Goal: Task Accomplishment & Management: Use online tool/utility

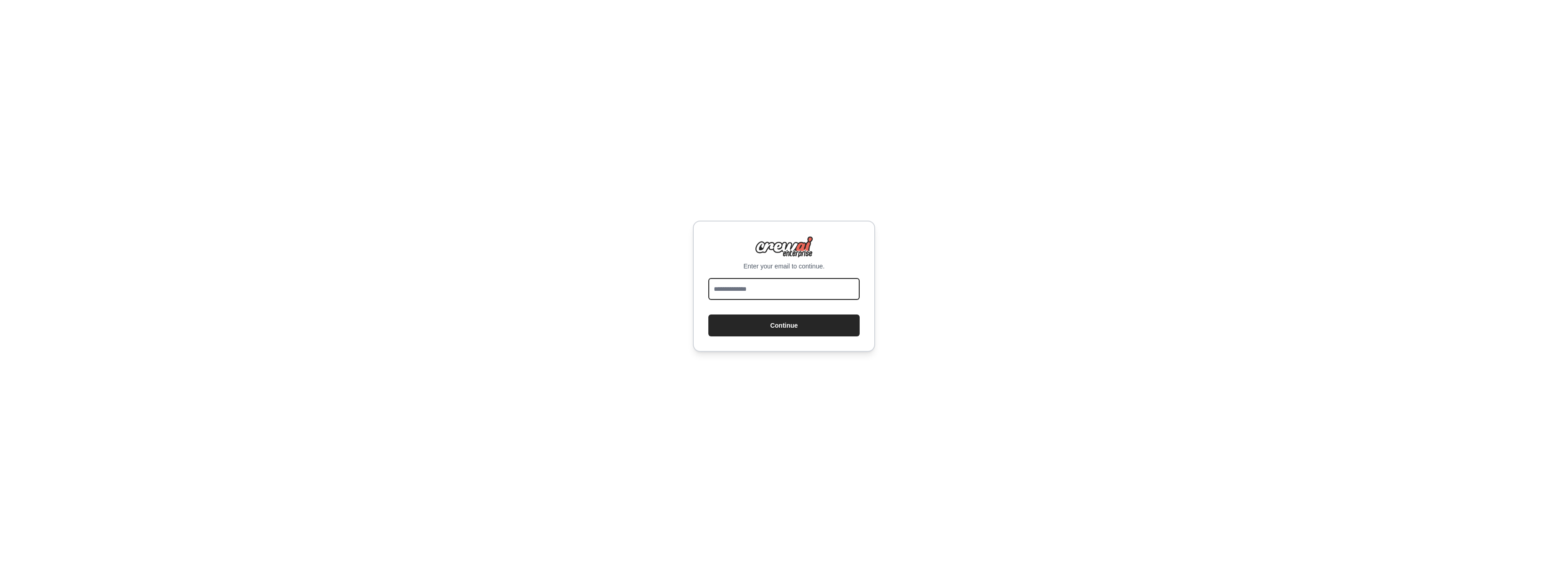
click at [809, 297] on input "email" at bounding box center [784, 289] width 151 height 22
click at [803, 295] on input "email" at bounding box center [784, 289] width 151 height 22
type input "**********"
click at [799, 319] on button "Continue" at bounding box center [784, 325] width 151 height 22
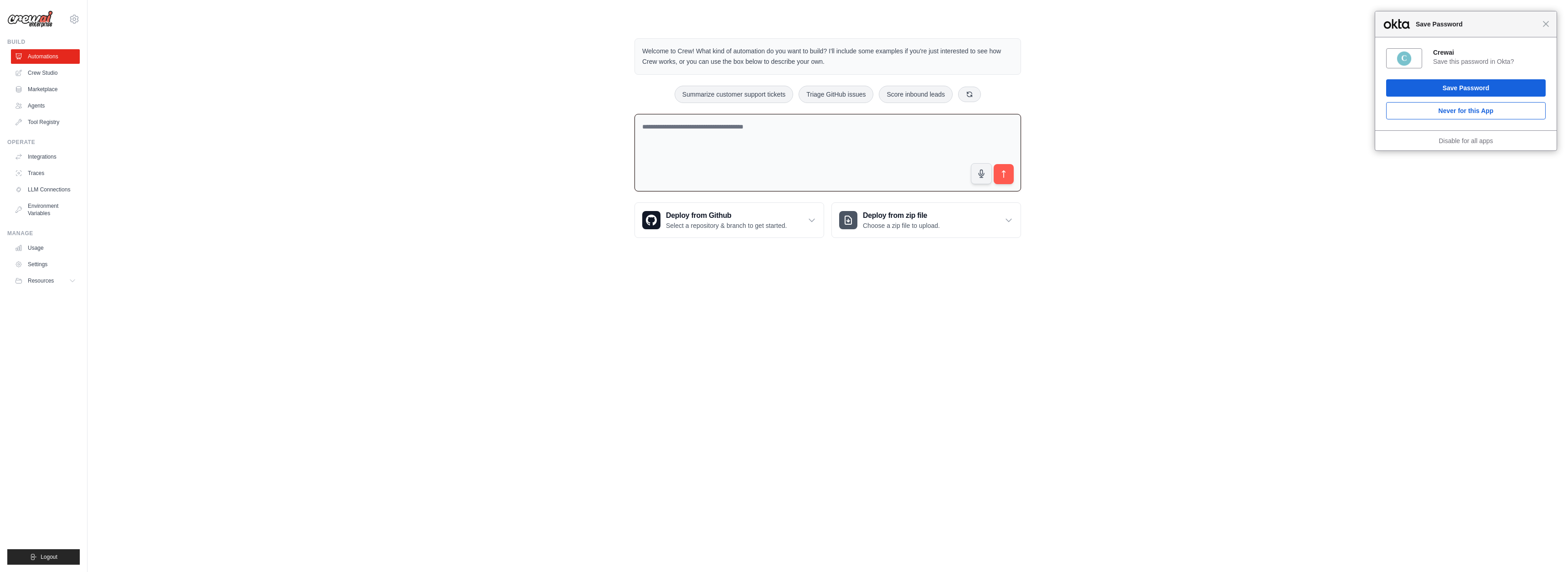
click at [723, 141] on textarea at bounding box center [828, 153] width 386 height 78
click at [436, 206] on div "Welcome to Crew! What kind of automation do you want to build? I'll include som…" at bounding box center [828, 138] width 1452 height 229
click at [428, 131] on div "Welcome to Crew! What kind of automation do you want to build? I'll include som…" at bounding box center [828, 138] width 1452 height 229
click at [799, 143] on textarea at bounding box center [828, 153] width 386 height 78
click at [472, 84] on div "Welcome to Crew! What kind of automation do you want to build? I'll include som…" at bounding box center [828, 138] width 1452 height 229
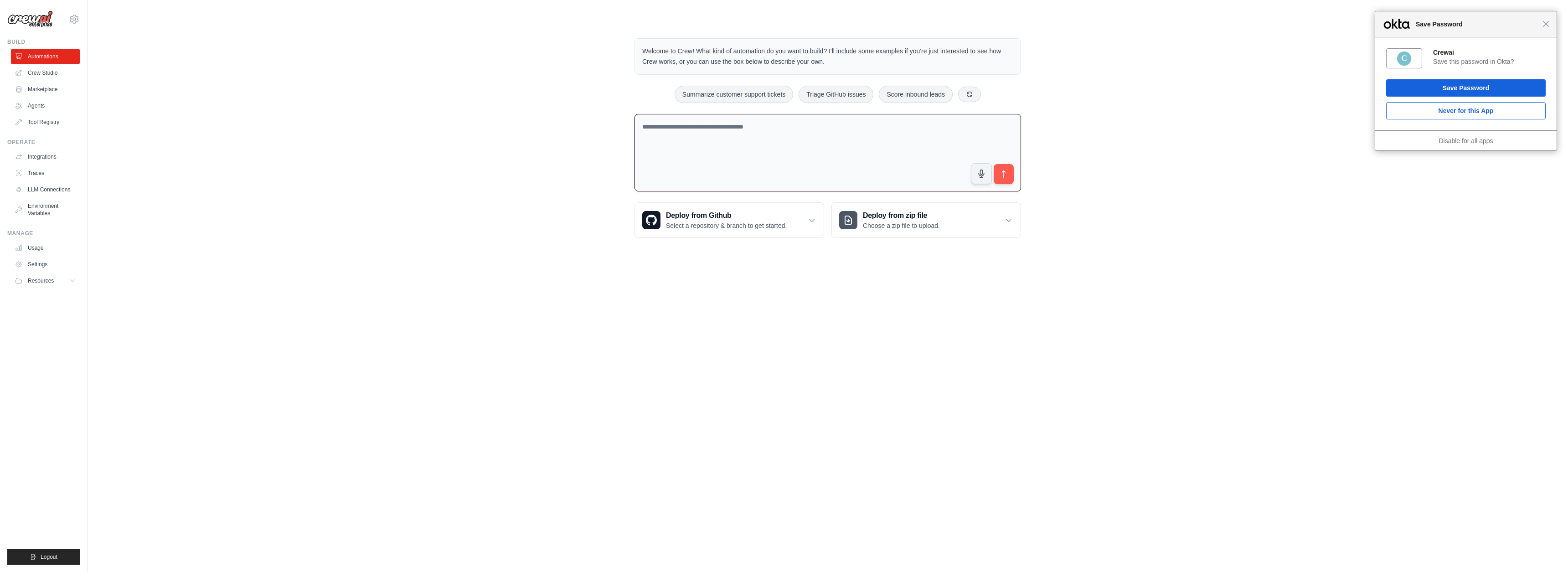
click at [703, 133] on textarea at bounding box center [828, 153] width 386 height 78
click at [511, 101] on div "Welcome to Crew! What kind of automation do you want to build? I'll include som…" at bounding box center [828, 138] width 1452 height 229
click at [780, 148] on textarea at bounding box center [828, 153] width 386 height 78
click at [704, 120] on textarea at bounding box center [828, 153] width 386 height 78
click at [1188, 142] on div "Welcome to Crew! What kind of automation do you want to build? I'll include som…" at bounding box center [828, 138] width 1452 height 229
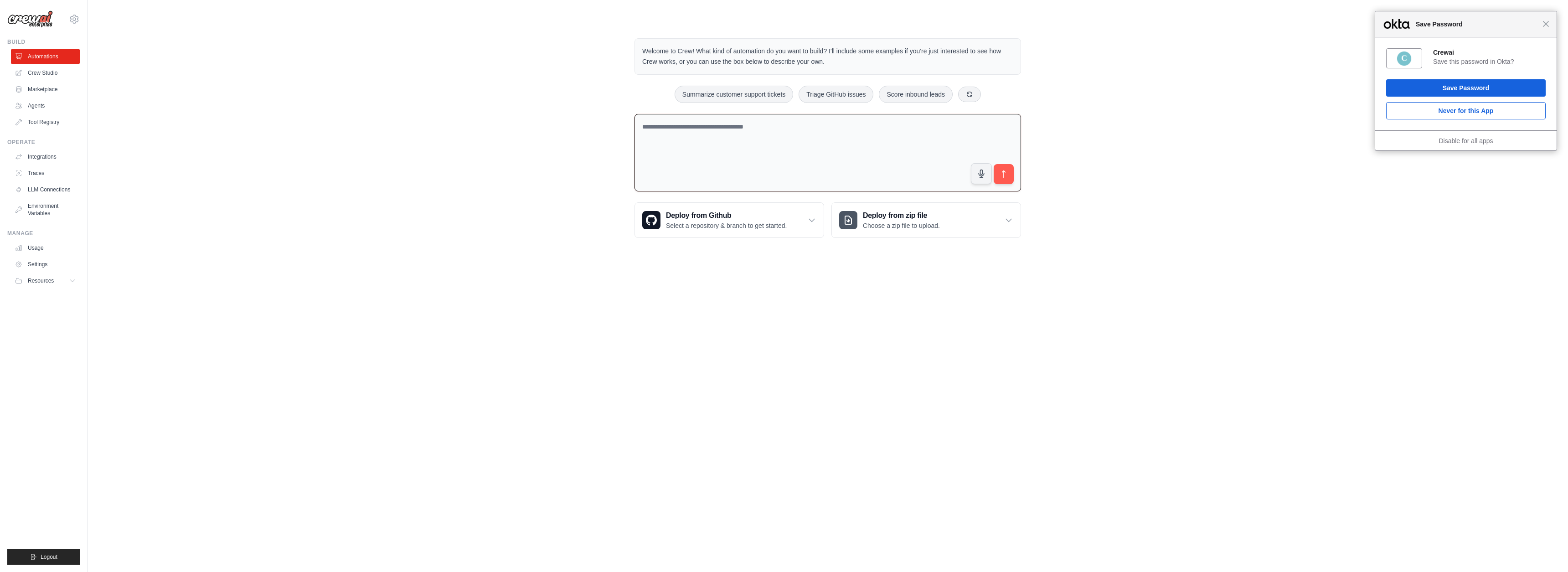
click at [898, 131] on textarea at bounding box center [828, 153] width 386 height 78
click at [1083, 133] on div "Welcome to Crew! What kind of automation do you want to build? I'll include som…" at bounding box center [828, 138] width 1452 height 229
click at [872, 138] on textarea at bounding box center [828, 153] width 386 height 78
drag, startPoint x: 499, startPoint y: 92, endPoint x: 661, endPoint y: 131, distance: 166.6
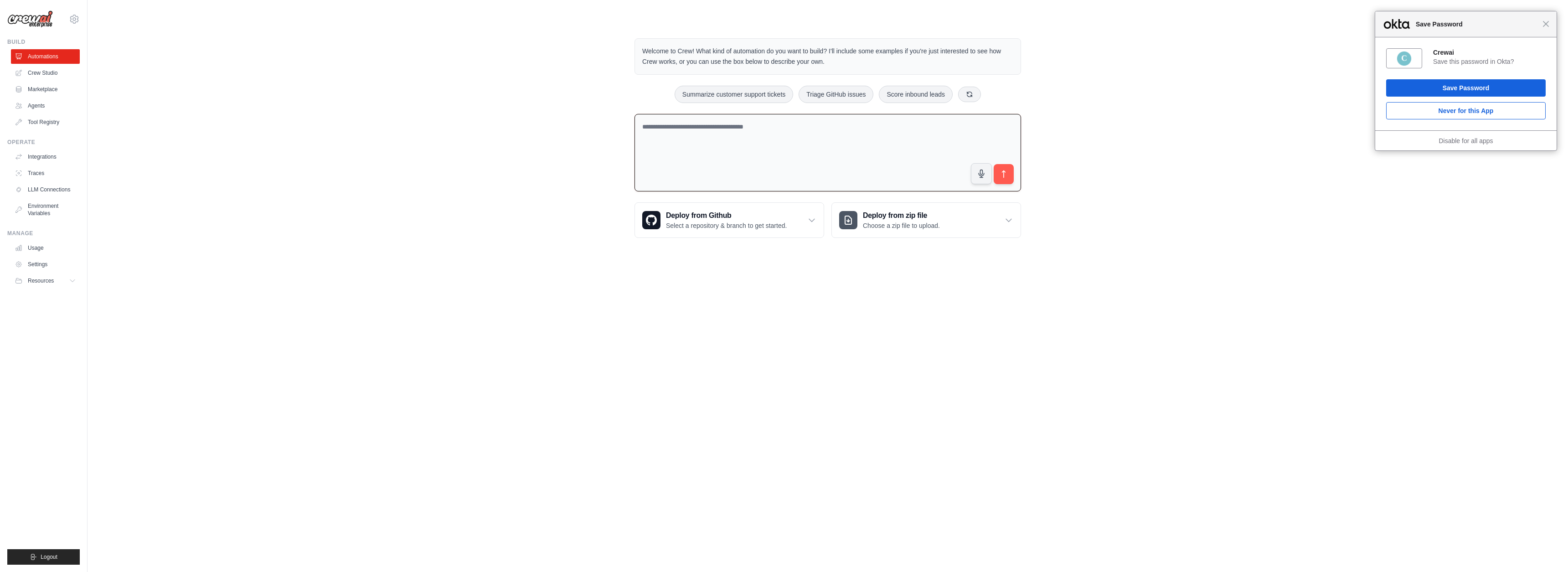
click at [499, 92] on div "Welcome to Crew! What kind of automation do you want to build? I'll include som…" at bounding box center [828, 138] width 1452 height 229
click at [749, 142] on textarea at bounding box center [828, 153] width 386 height 78
click at [491, 61] on div "Welcome to Crew! What kind of automation do you want to build? I'll include som…" at bounding box center [828, 138] width 1452 height 229
click at [727, 124] on textarea at bounding box center [828, 153] width 386 height 78
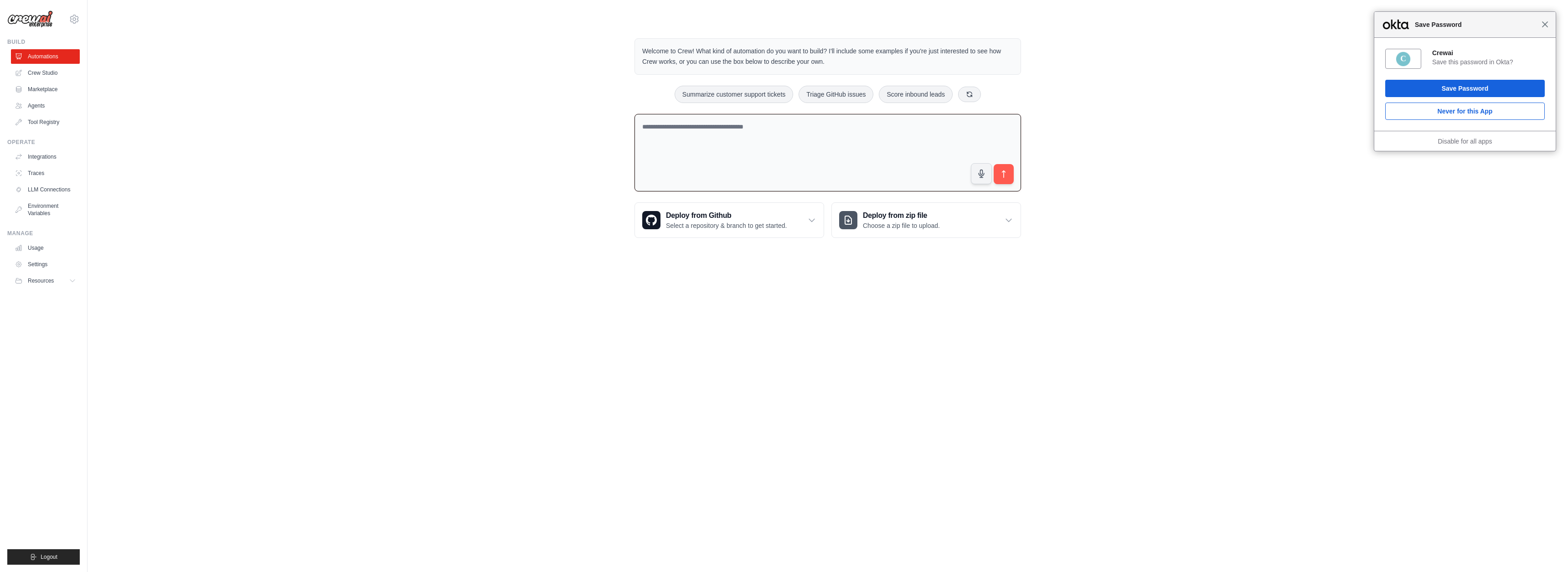
click at [1544, 24] on span "Close" at bounding box center [1545, 24] width 7 height 7
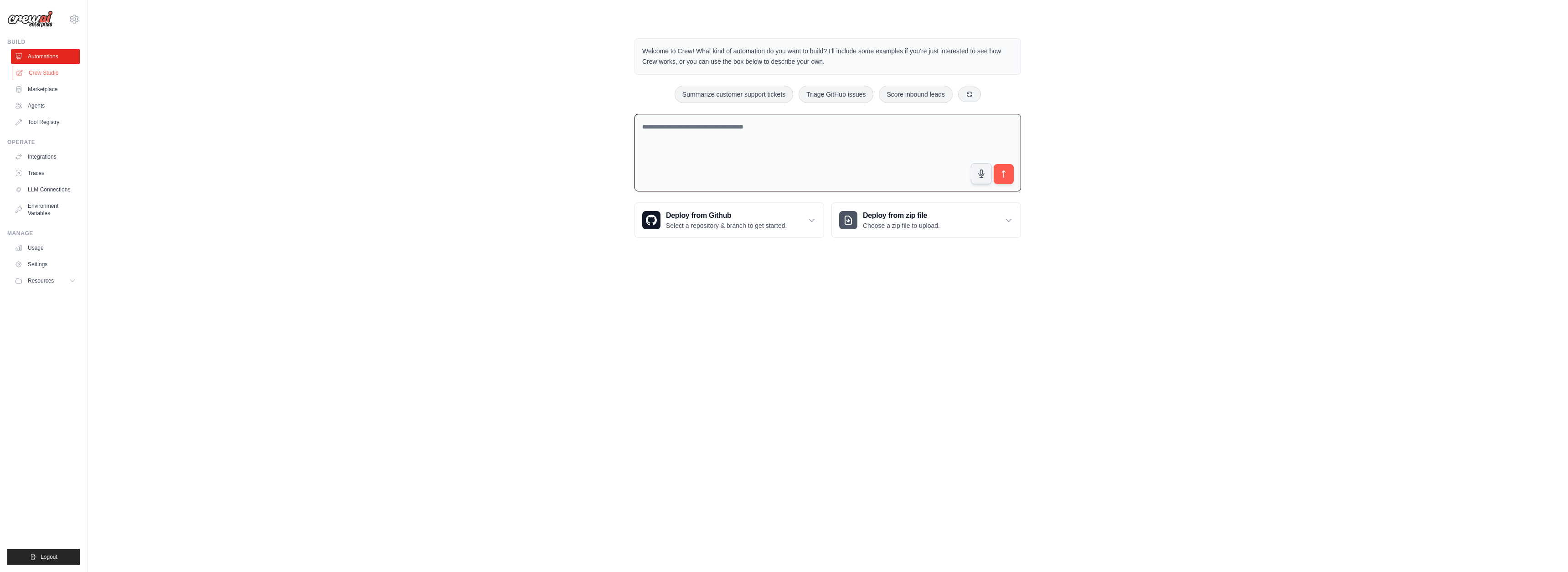
click at [23, 74] on icon at bounding box center [19, 72] width 7 height 7
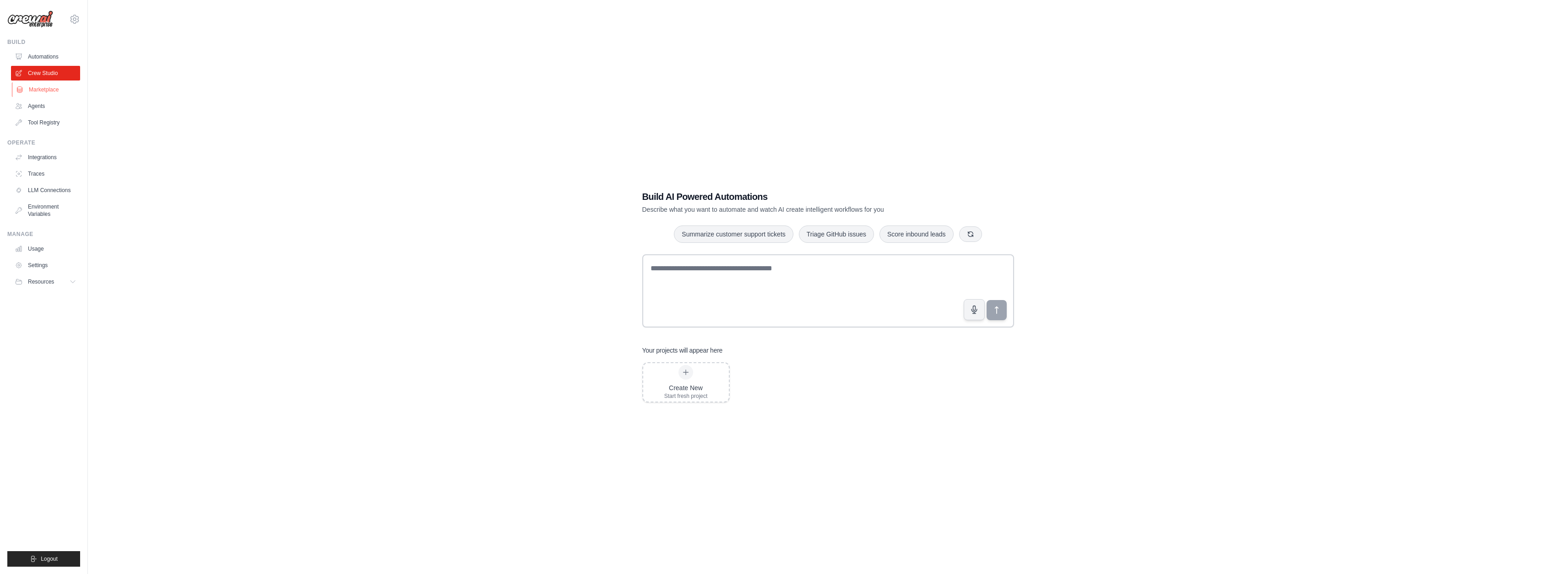
click at [30, 90] on link "Marketplace" at bounding box center [46, 90] width 69 height 15
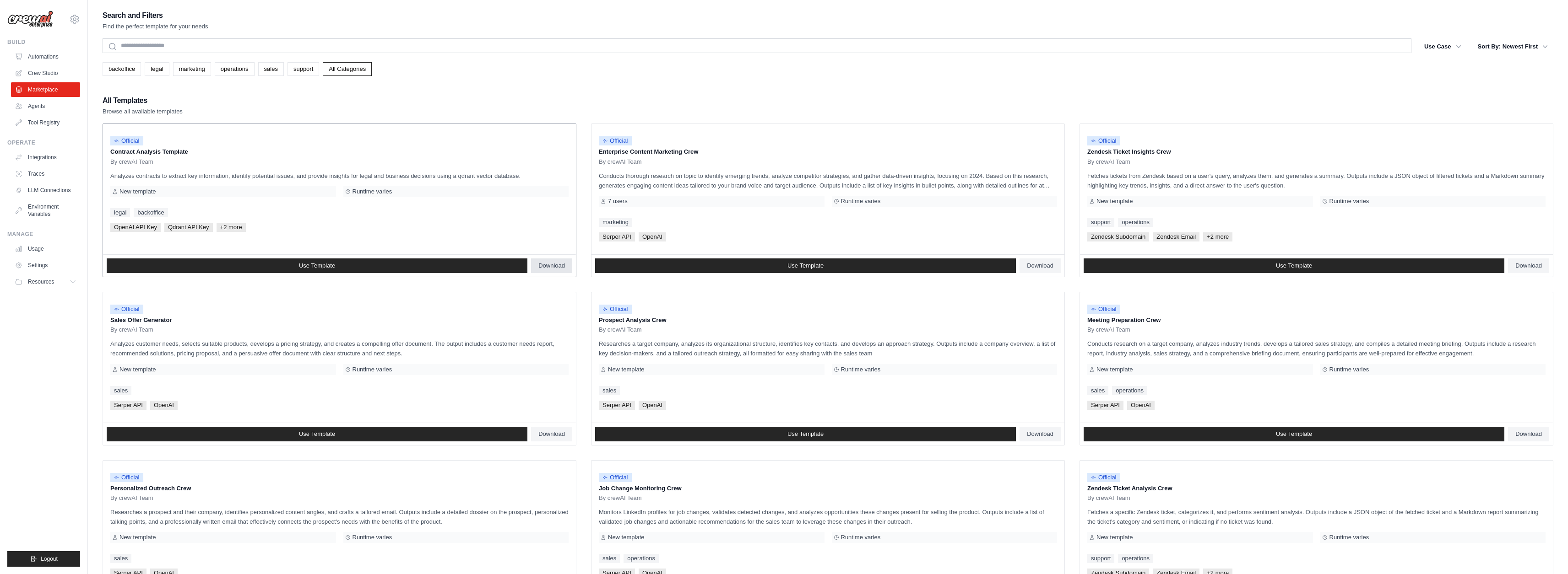
click at [554, 266] on span "Download" at bounding box center [551, 266] width 27 height 7
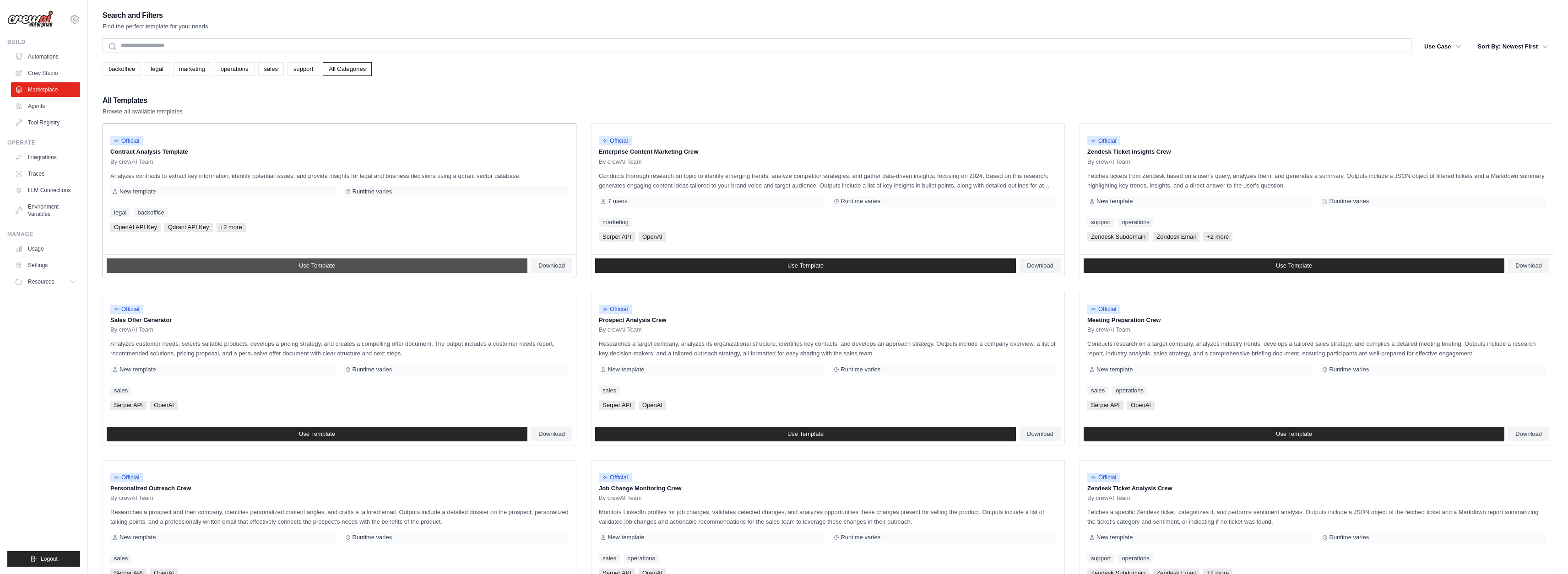
click at [317, 266] on span "Use Template" at bounding box center [317, 266] width 36 height 7
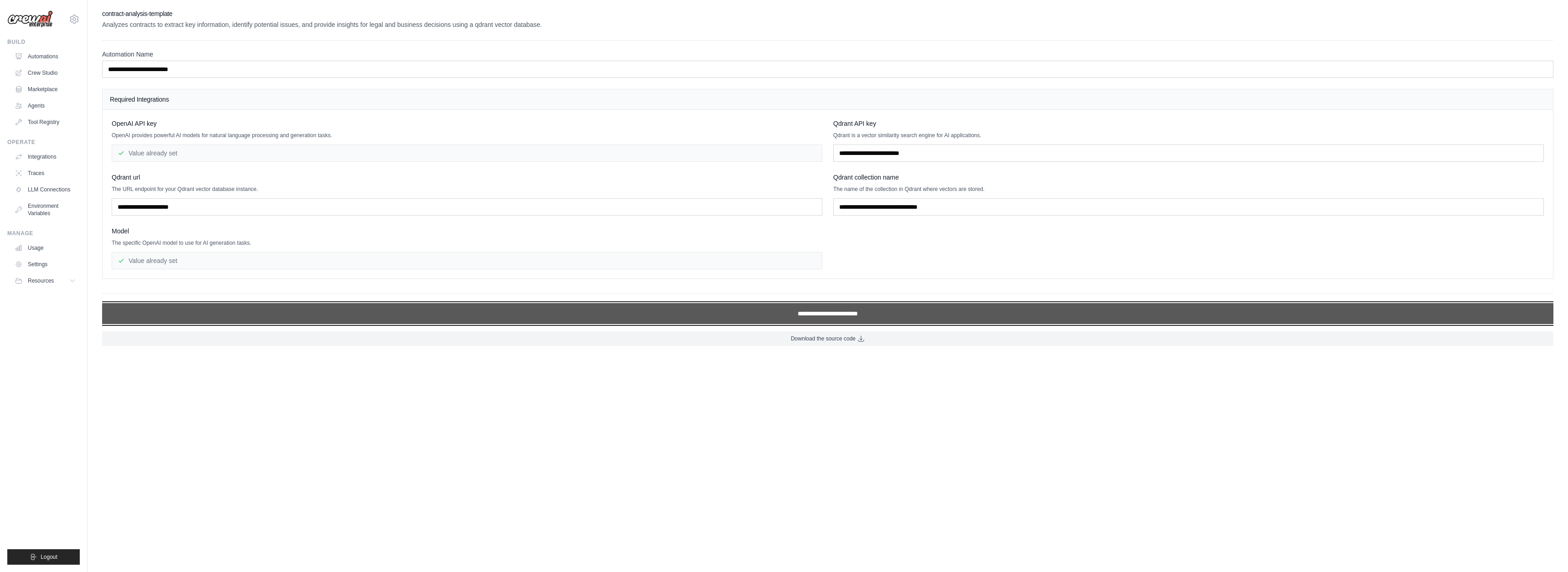
click at [843, 314] on input "**********" at bounding box center [828, 313] width 1452 height 21
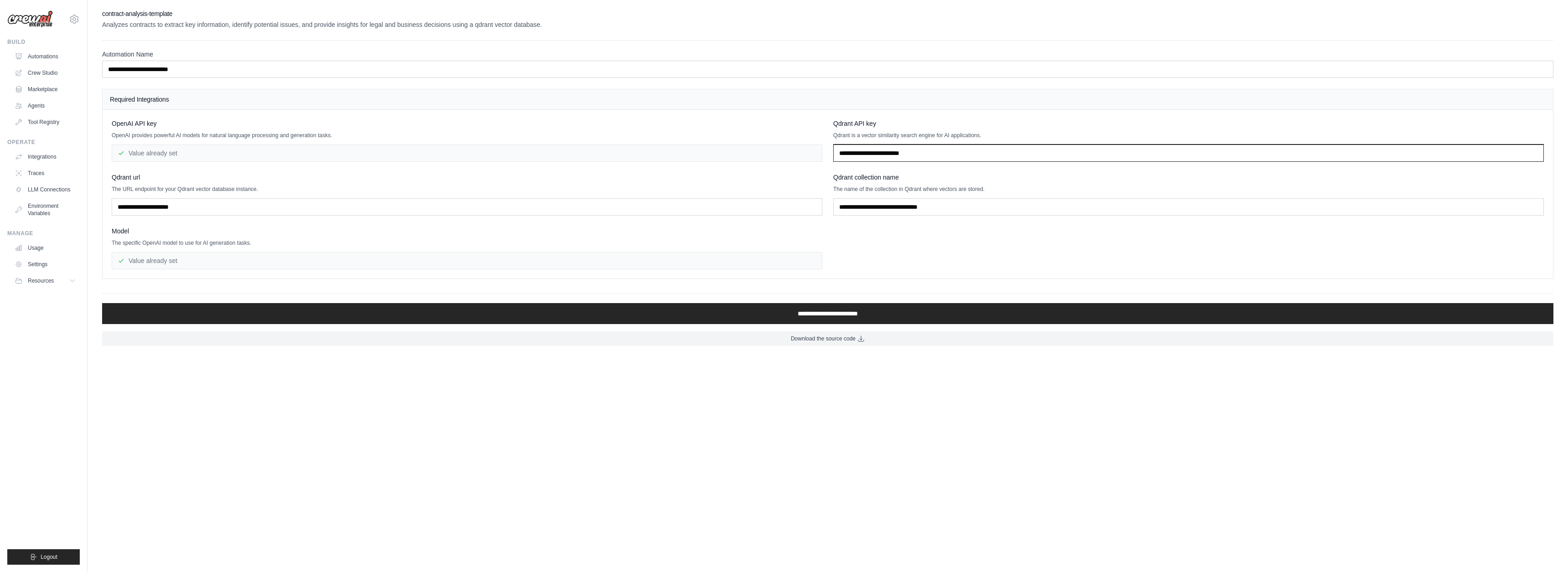
click at [958, 156] on input "text" at bounding box center [1189, 153] width 711 height 17
click at [170, 261] on div "Value already set" at bounding box center [467, 261] width 711 height 17
click at [167, 203] on input "text" at bounding box center [467, 206] width 711 height 17
click at [39, 92] on link "Marketplace" at bounding box center [46, 89] width 69 height 15
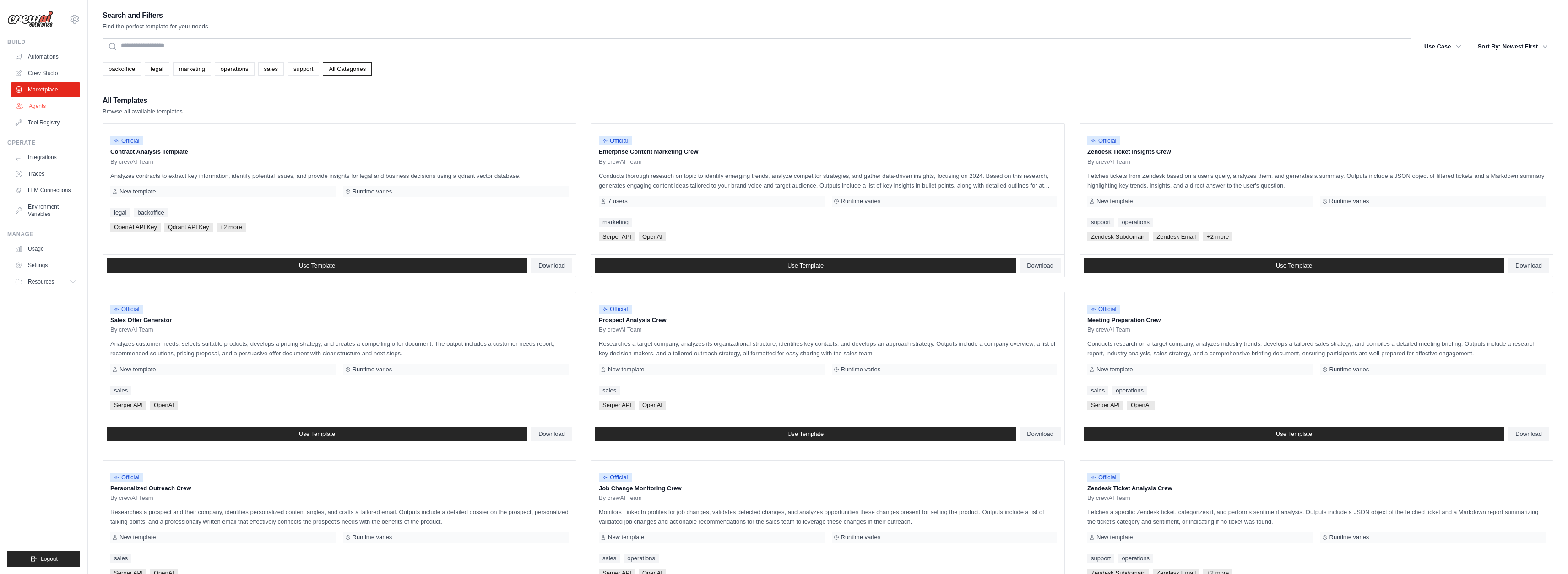
click at [52, 110] on link "Agents" at bounding box center [46, 106] width 69 height 15
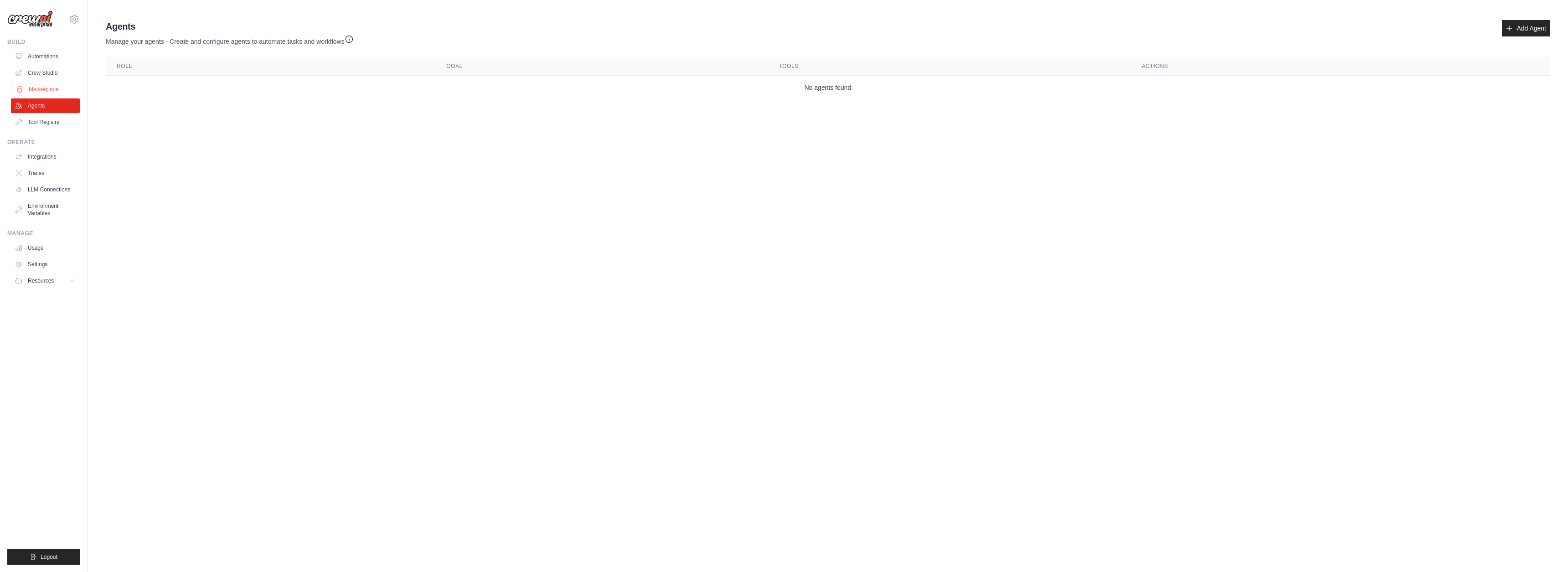
click at [38, 88] on link "Marketplace" at bounding box center [46, 89] width 69 height 15
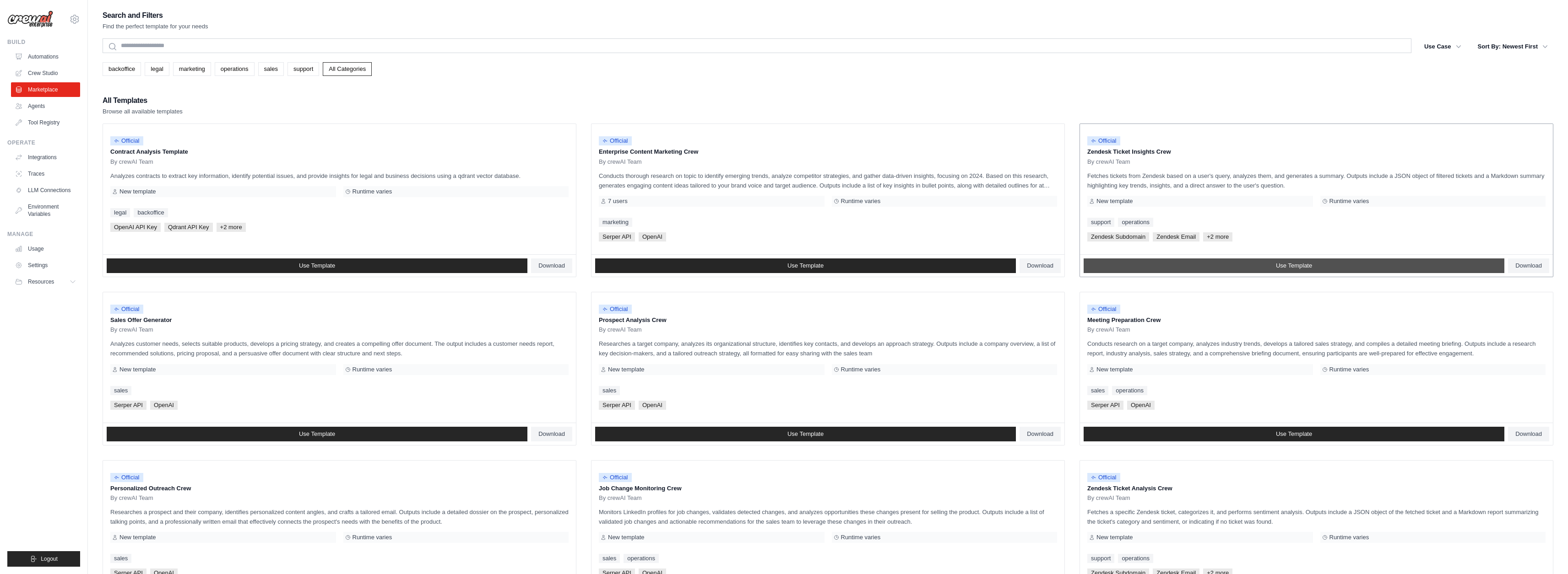
click at [1394, 263] on link "Use Template" at bounding box center [1293, 266] width 420 height 15
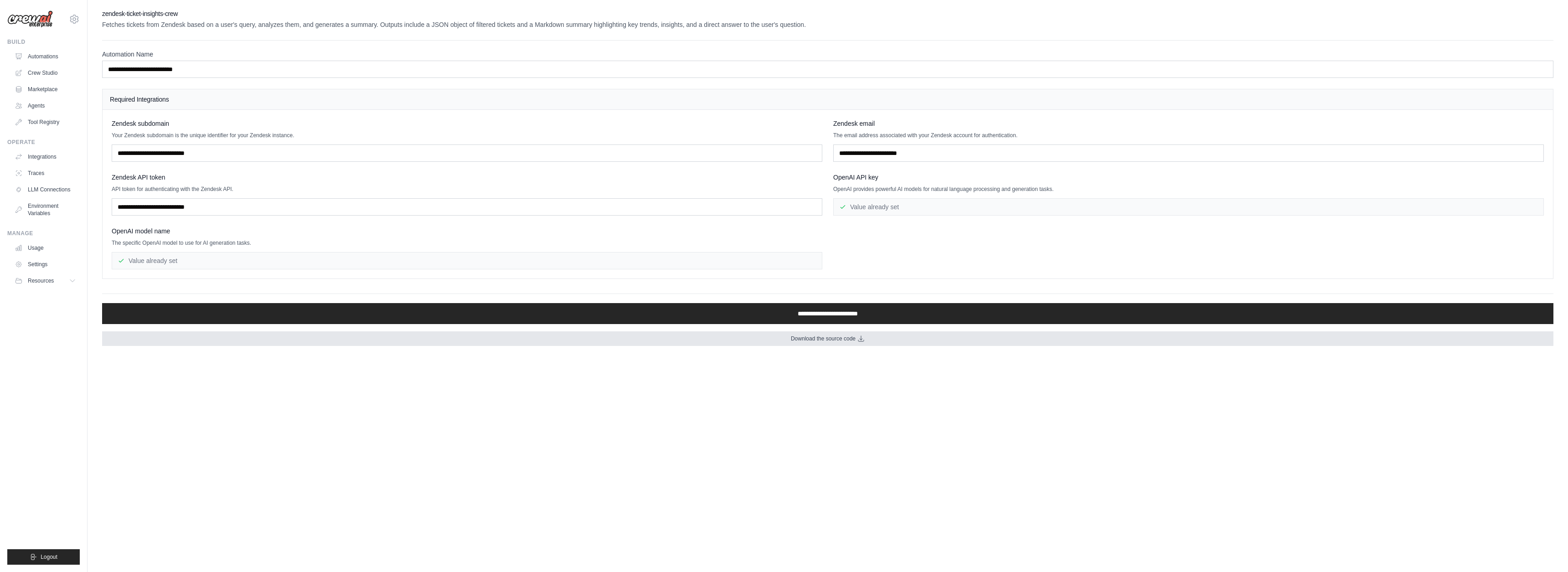
click at [755, 345] on link "Download the source code" at bounding box center [828, 338] width 1452 height 15
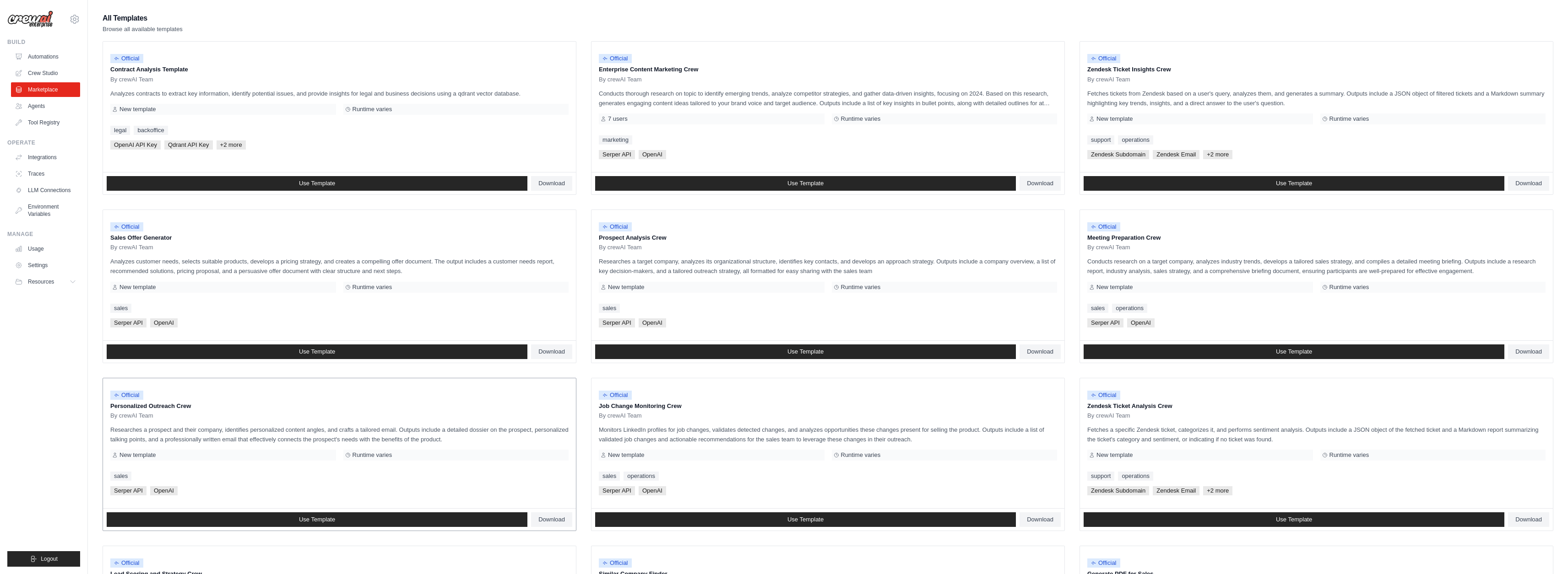
scroll to position [165, 0]
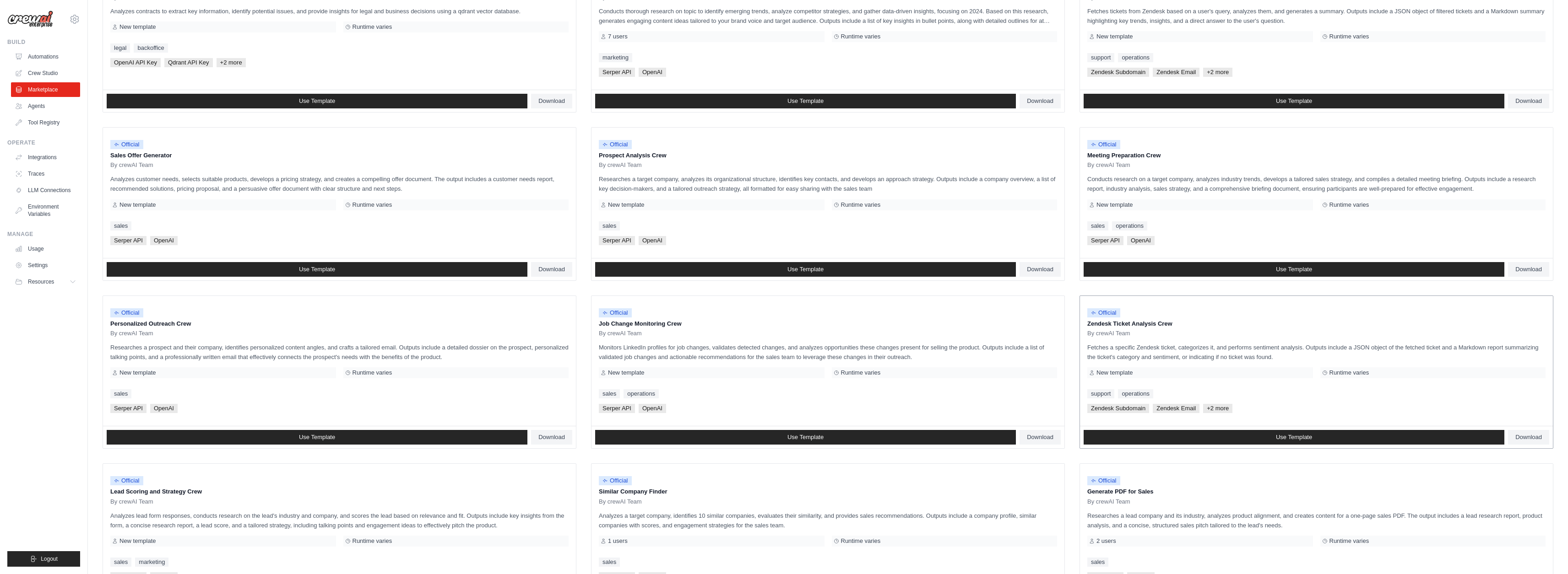
click at [1239, 323] on p "Zendesk Ticket Analysis Crew" at bounding box center [1316, 324] width 458 height 9
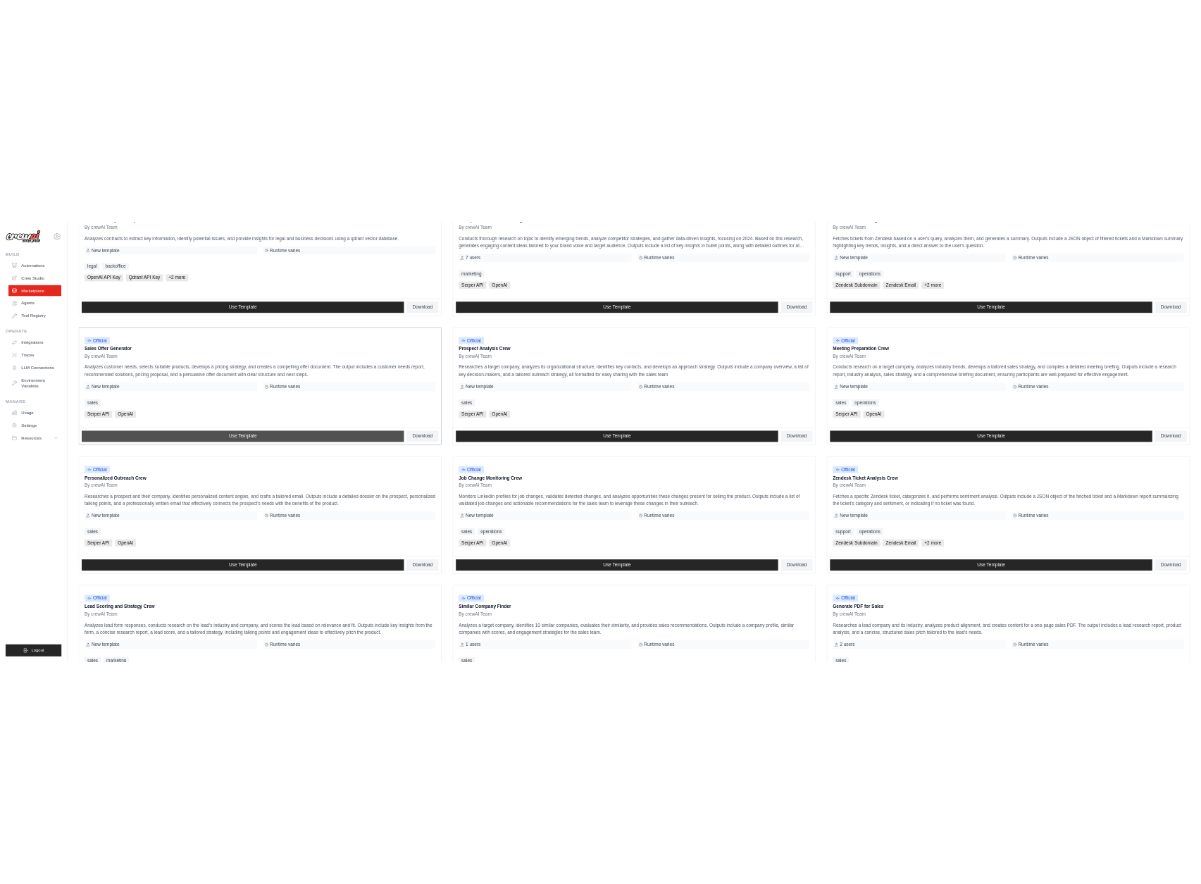
scroll to position [0, 0]
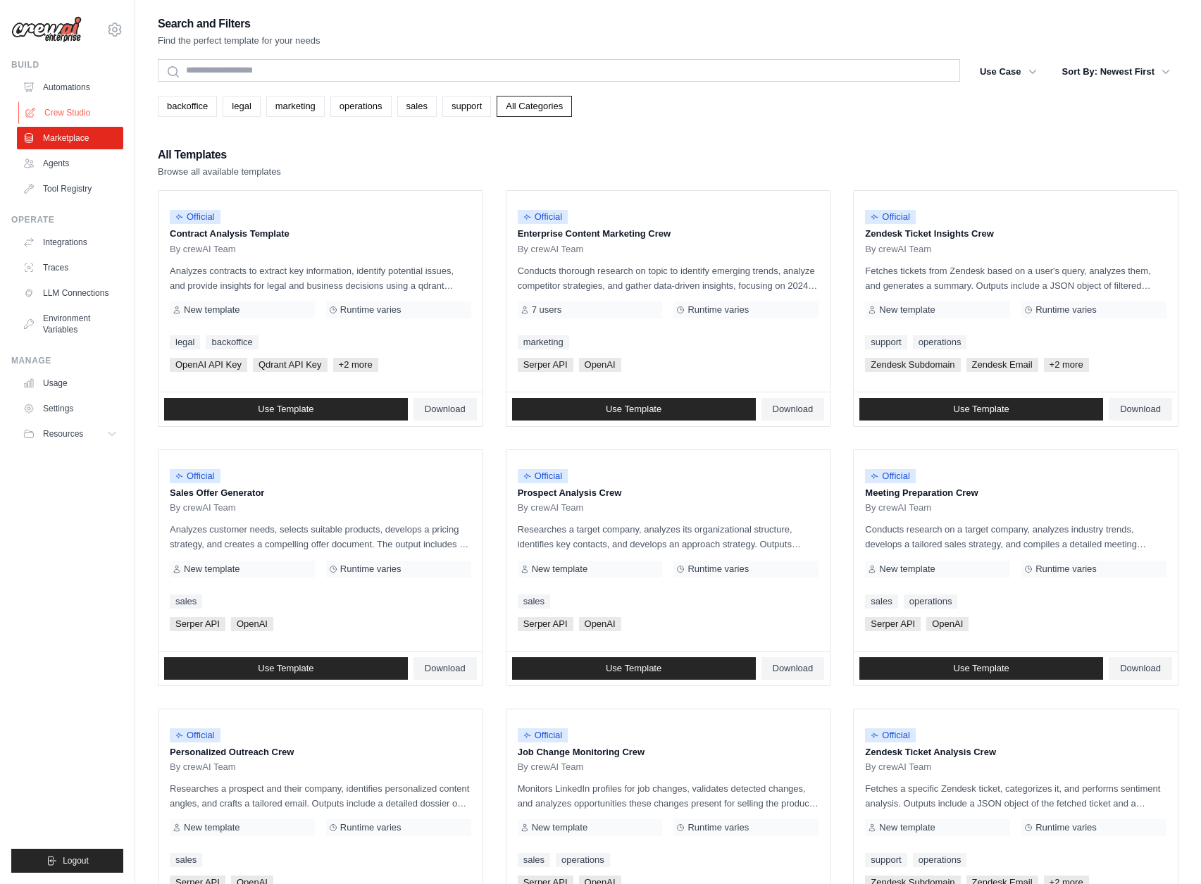
click at [70, 116] on link "Crew Studio" at bounding box center [71, 112] width 106 height 23
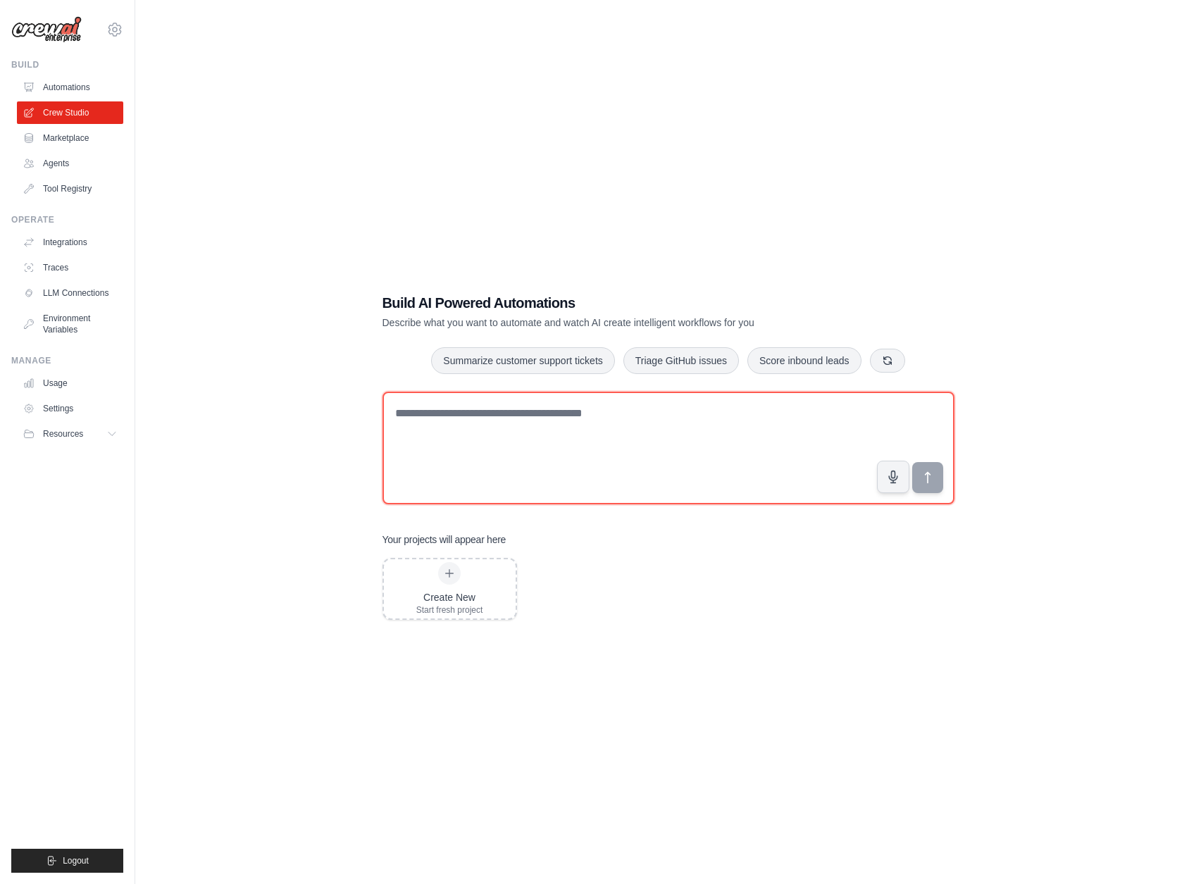
drag, startPoint x: 503, startPoint y: 424, endPoint x: 807, endPoint y: 531, distance: 321.9
click at [504, 425] on textarea at bounding box center [668, 448] width 572 height 113
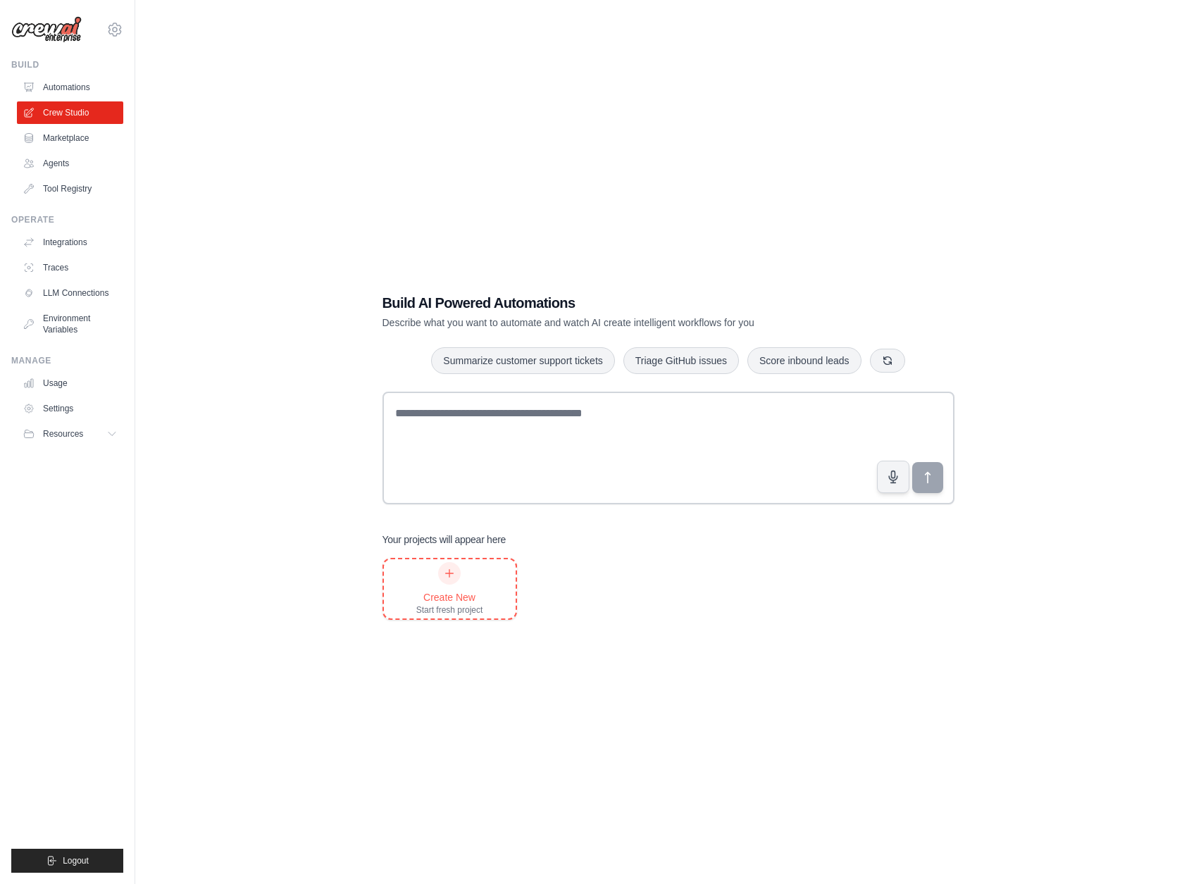
click at [430, 595] on div "Create New" at bounding box center [449, 597] width 67 height 14
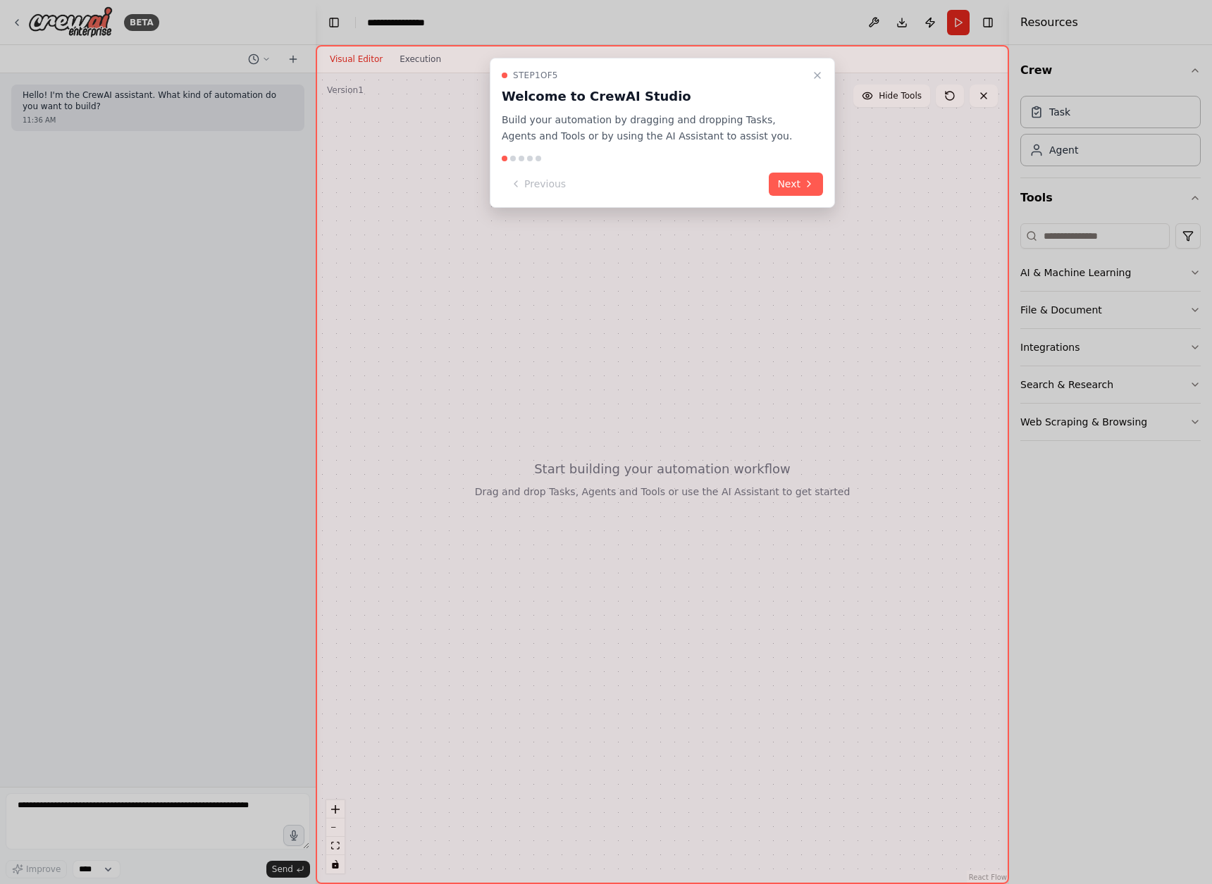
click at [476, 416] on div "Step 1 of 5 Welcome to CrewAI Studio Build your automation by dragging and drop…" at bounding box center [662, 464] width 693 height 839
click at [799, 190] on button "Next" at bounding box center [795, 184] width 54 height 23
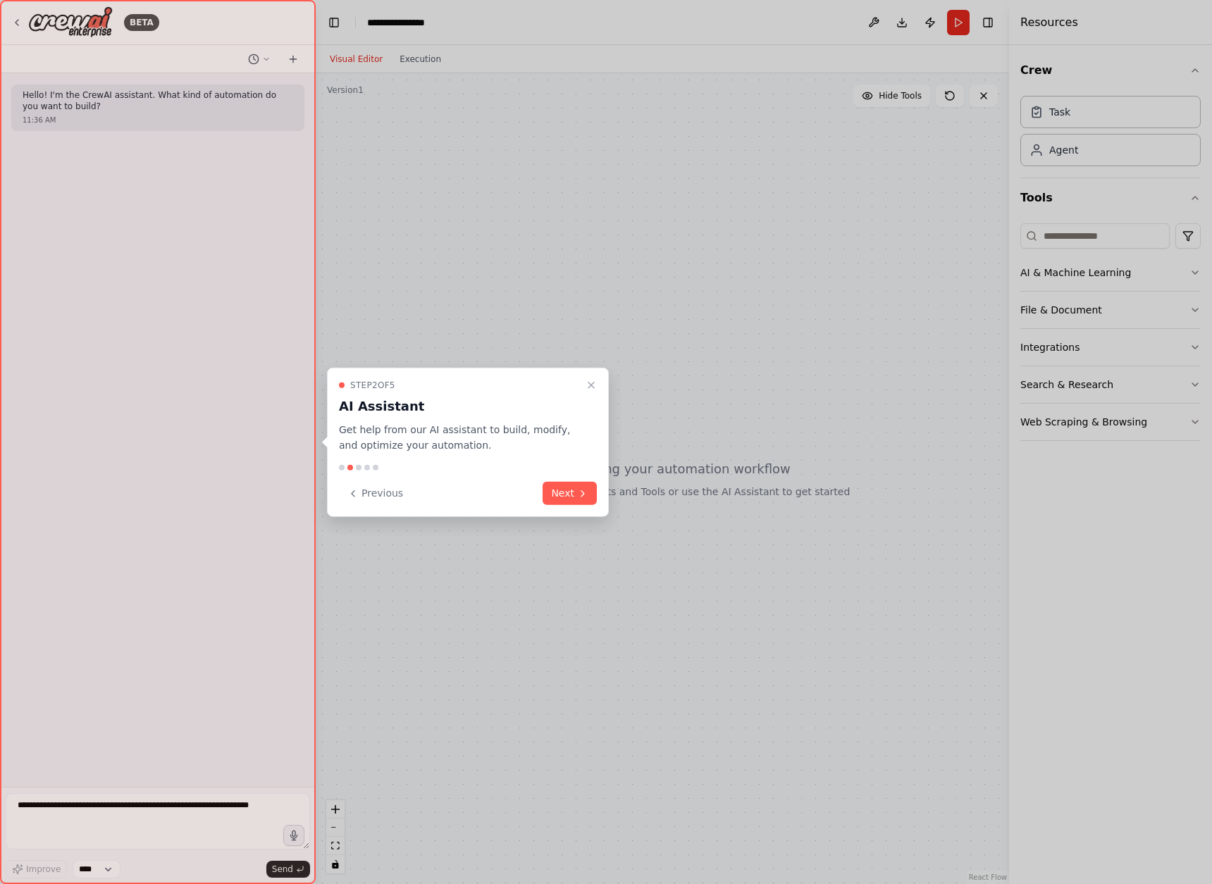
click at [566, 506] on div "Step 2 of 5 AI Assistant Get help from our AI assistant to build, modify, and o…" at bounding box center [468, 442] width 282 height 150
click at [568, 495] on button "Next" at bounding box center [569, 493] width 54 height 23
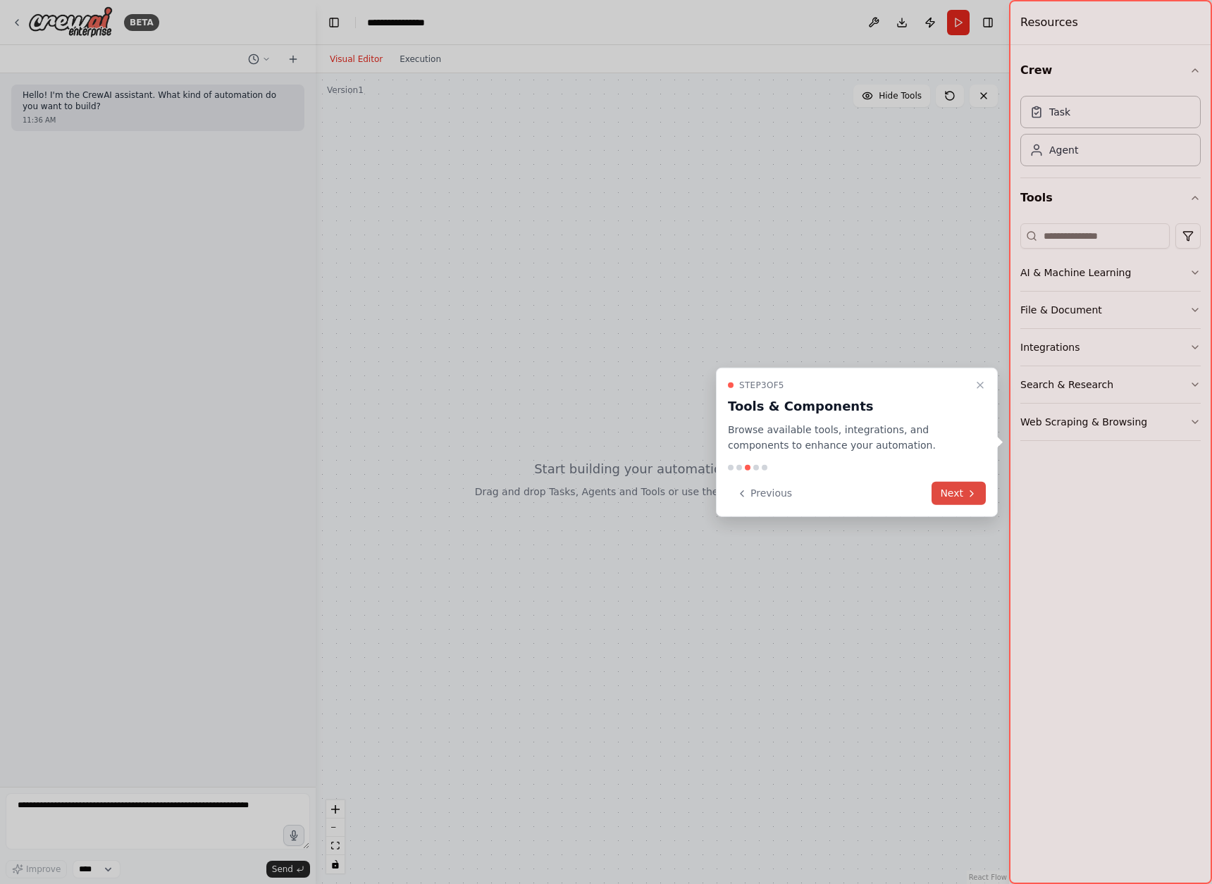
click at [938, 494] on button "Next" at bounding box center [958, 493] width 54 height 23
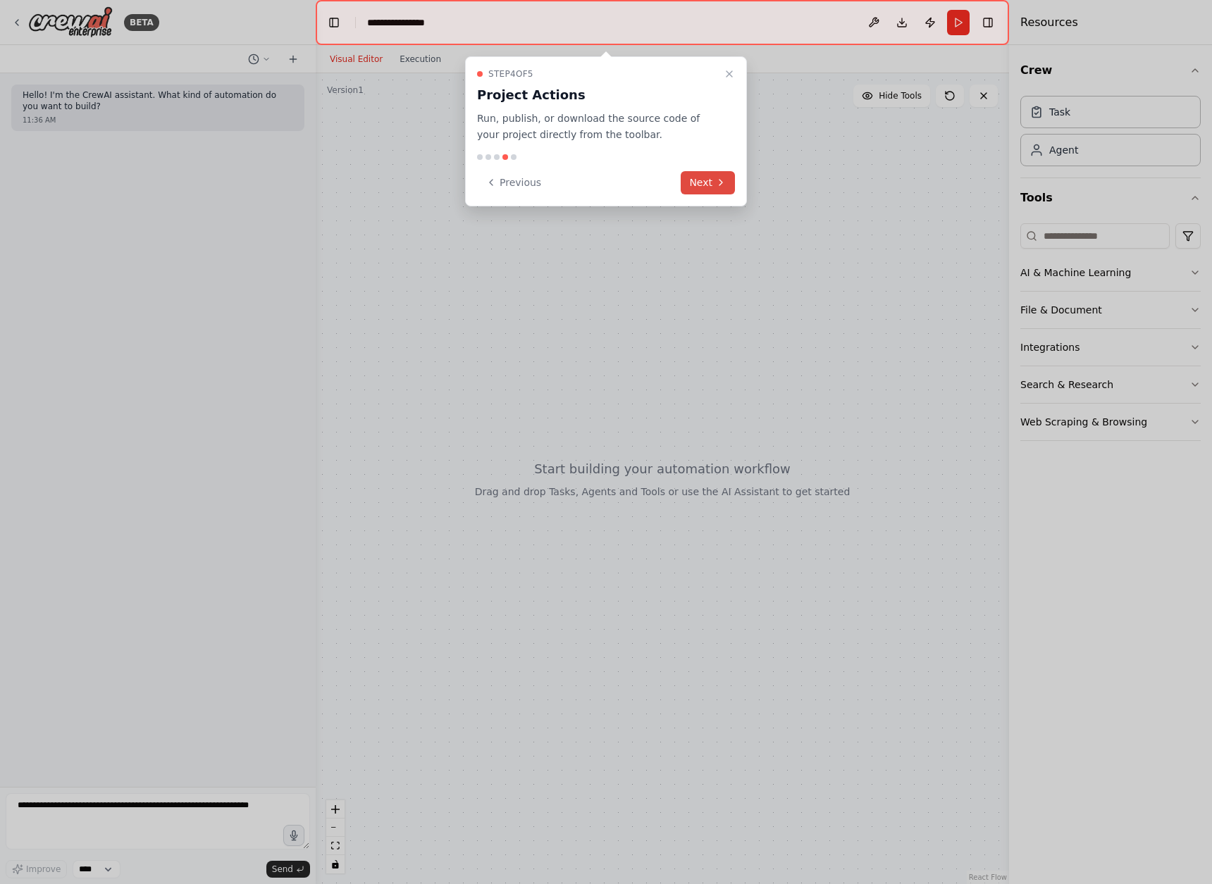
click at [715, 187] on icon at bounding box center [720, 182] width 11 height 11
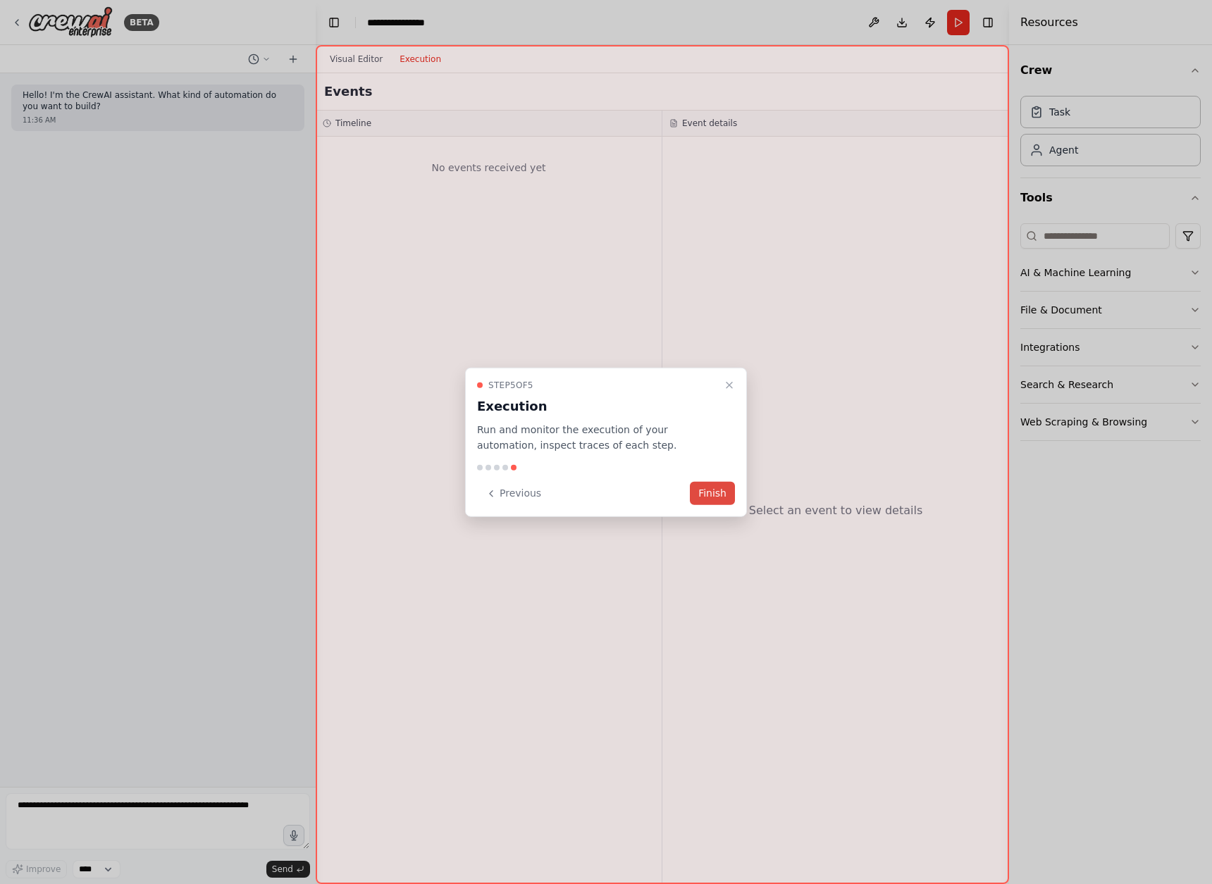
click at [709, 499] on button "Finish" at bounding box center [712, 493] width 45 height 23
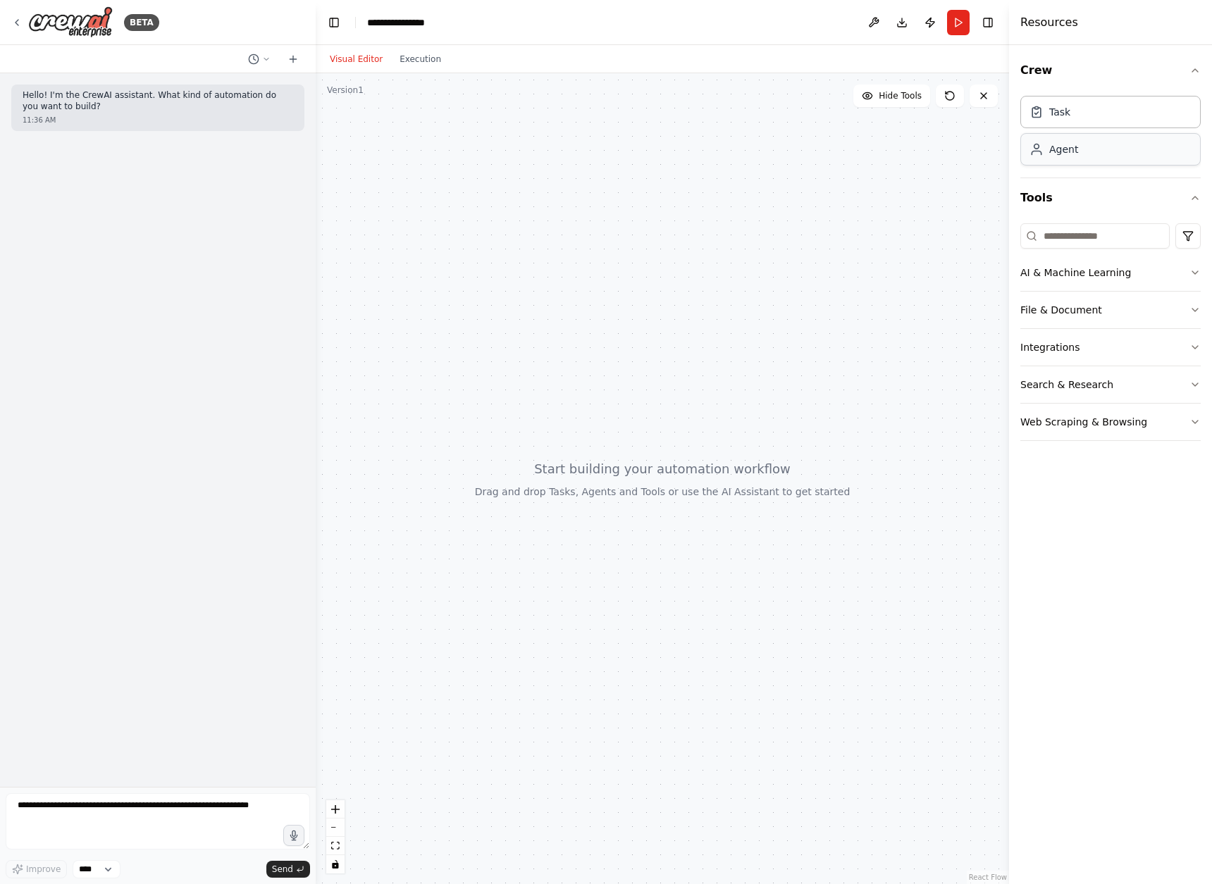
click at [1086, 156] on div "Agent" at bounding box center [1110, 149] width 180 height 32
click at [1088, 118] on div "Task" at bounding box center [1110, 111] width 180 height 32
click at [1081, 270] on button "AI & Machine Learning" at bounding box center [1110, 272] width 180 height 37
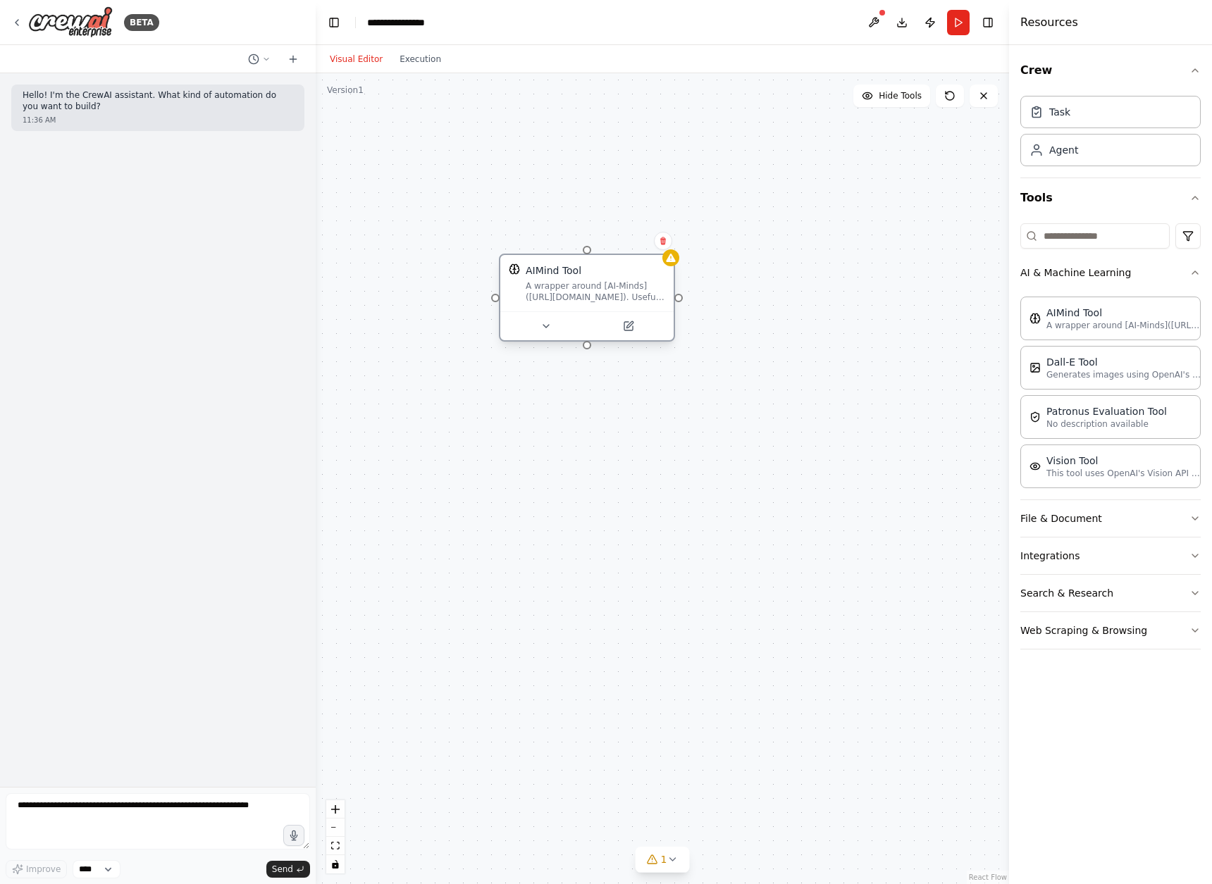
drag, startPoint x: 750, startPoint y: 318, endPoint x: 611, endPoint y: 306, distance: 140.0
click at [584, 294] on div "A wrapper around [AI-Minds](https://mindsdb.com/minds). Useful for when you nee…" at bounding box center [594, 291] width 139 height 23
drag, startPoint x: 586, startPoint y: 352, endPoint x: 590, endPoint y: 531, distance: 179.0
click at [590, 531] on div "AIMind Tool A wrapper around [AI-Minds](https://mindsdb.com/minds). Useful for …" at bounding box center [662, 478] width 693 height 811
drag, startPoint x: 585, startPoint y: 348, endPoint x: 630, endPoint y: 217, distance: 138.6
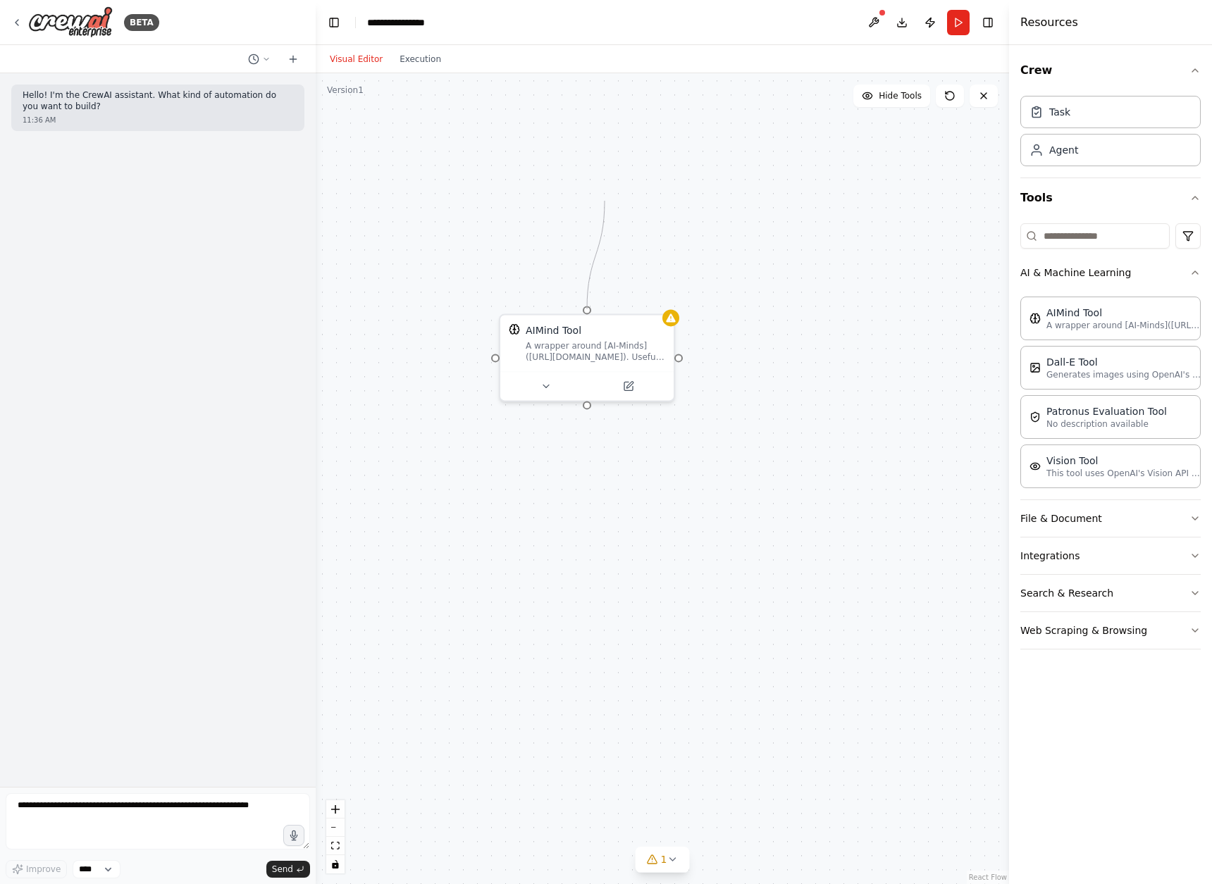
click at [599, 190] on div "AIMind Tool A wrapper around [AI-Minds](https://mindsdb.com/minds). Useful for …" at bounding box center [662, 478] width 693 height 811
click at [633, 373] on div at bounding box center [586, 382] width 173 height 29
click at [643, 339] on div "A wrapper around [AI-Minds](https://mindsdb.com/minds). Useful for when you nee…" at bounding box center [594, 348] width 139 height 23
click at [662, 299] on icon at bounding box center [663, 298] width 6 height 8
click at [628, 300] on button "Confirm" at bounding box center [623, 298] width 50 height 17
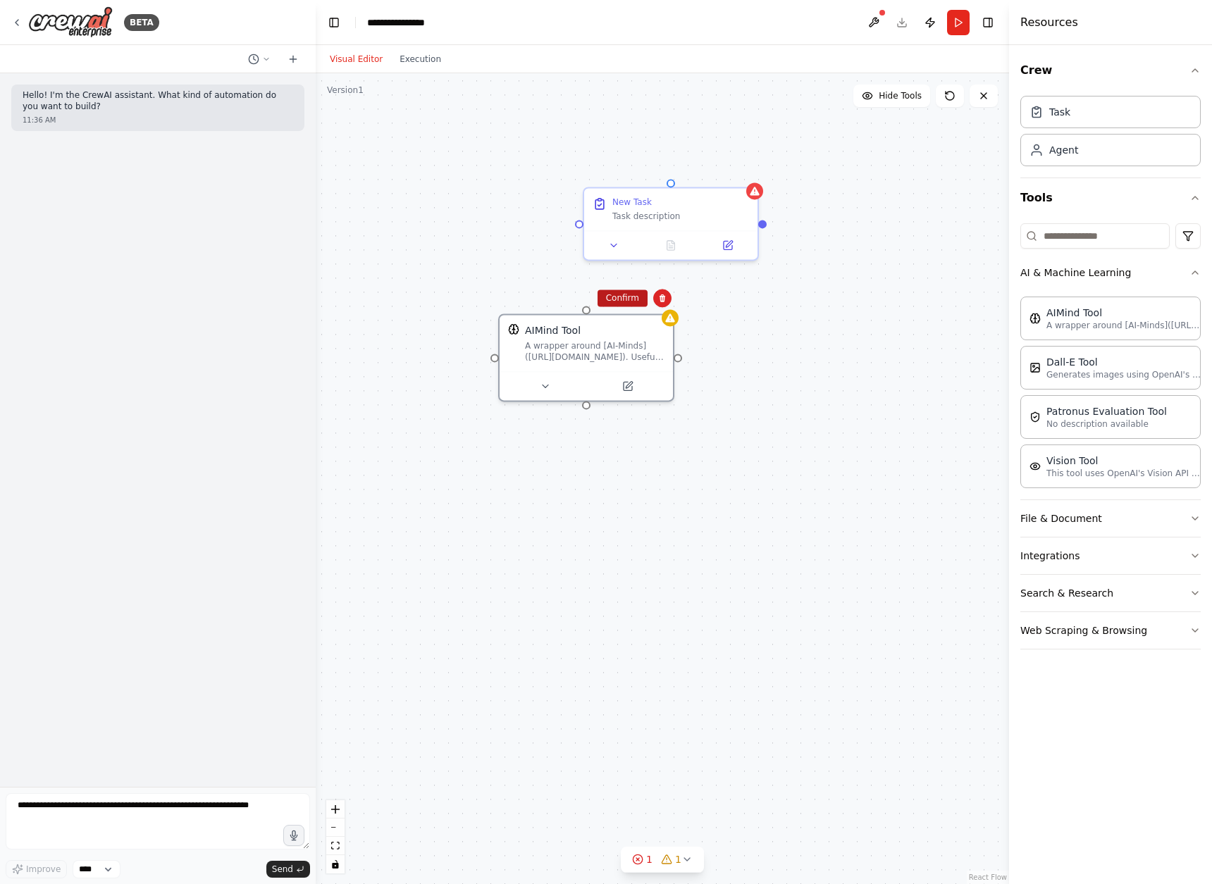
click at [631, 298] on button "Confirm" at bounding box center [622, 298] width 50 height 17
click at [612, 246] on icon at bounding box center [613, 242] width 11 height 11
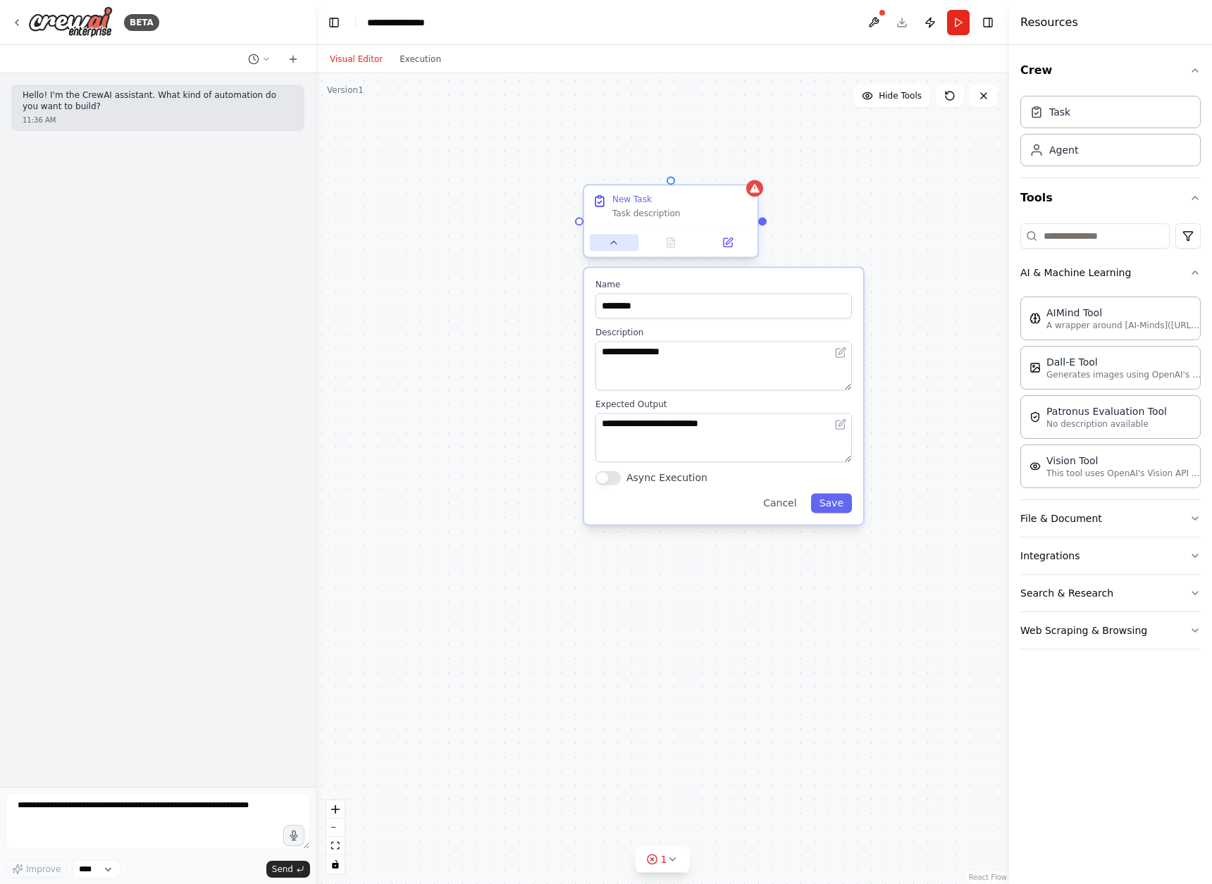
click at [609, 246] on icon at bounding box center [613, 242] width 11 height 11
click at [723, 242] on icon at bounding box center [727, 242] width 8 height 8
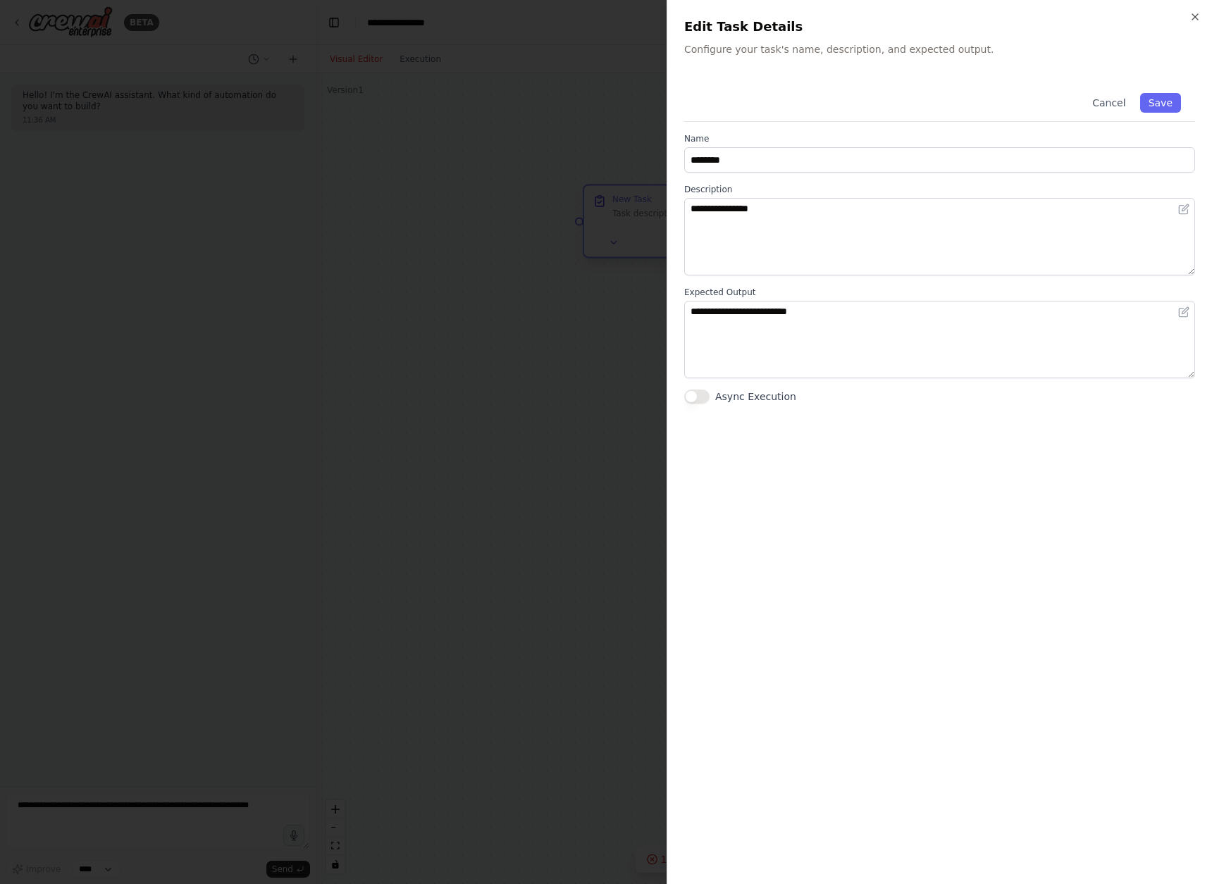
drag, startPoint x: 425, startPoint y: 202, endPoint x: 654, endPoint y: 207, distance: 228.3
click at [427, 202] on div at bounding box center [606, 442] width 1212 height 884
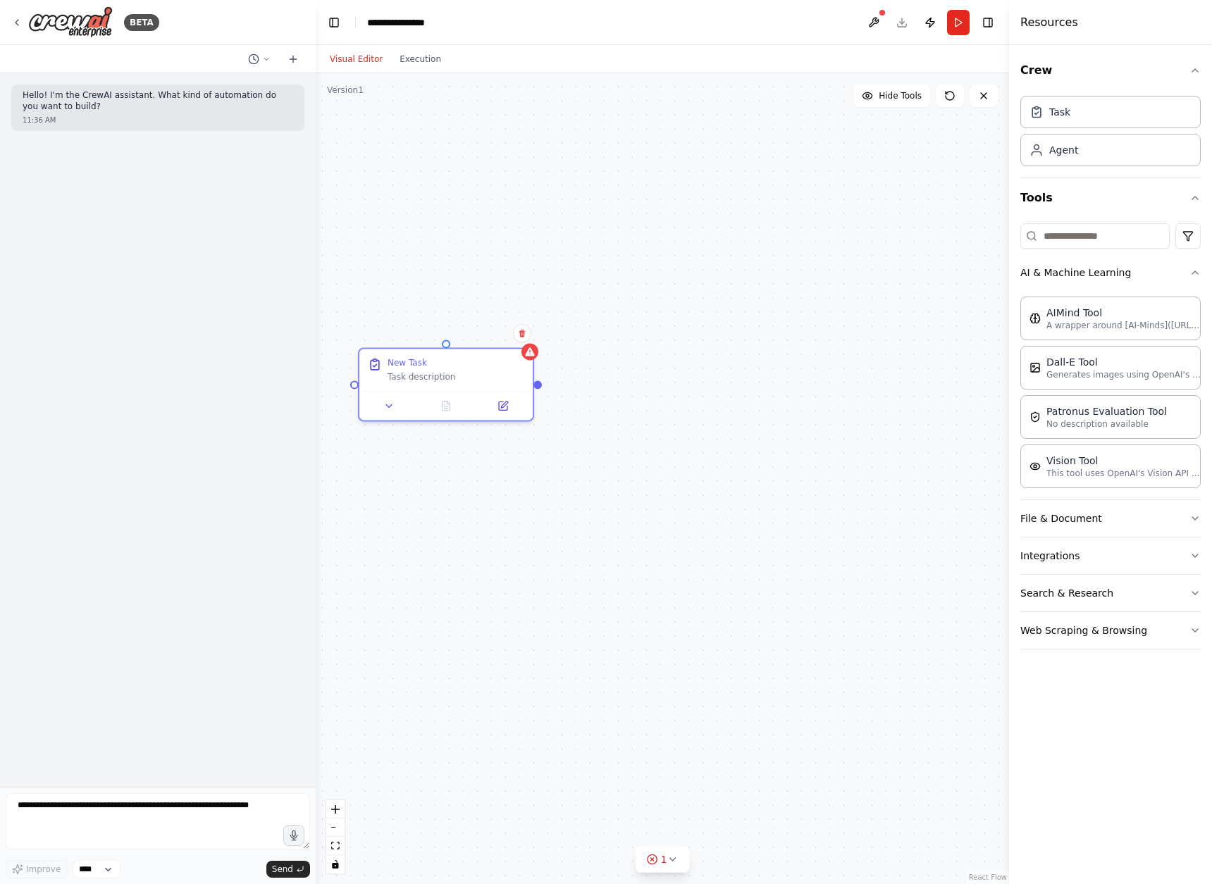
drag, startPoint x: 765, startPoint y: 224, endPoint x: 647, endPoint y: 317, distance: 150.5
click at [645, 317] on div "New Task Task description" at bounding box center [662, 478] width 693 height 811
click at [627, 263] on icon at bounding box center [626, 266] width 6 height 8
click at [577, 260] on button "Confirm" at bounding box center [586, 265] width 50 height 17
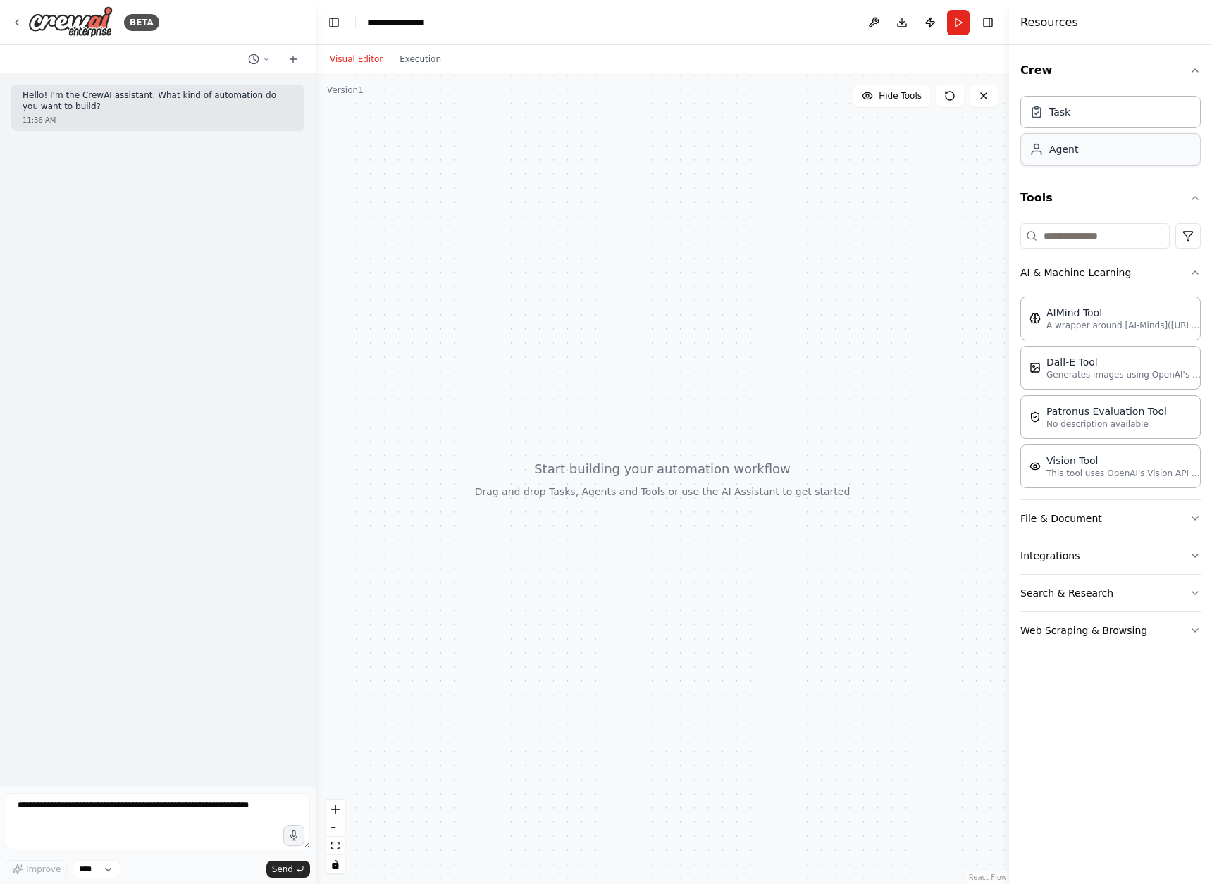
click at [1095, 153] on div "Agent" at bounding box center [1110, 149] width 180 height 32
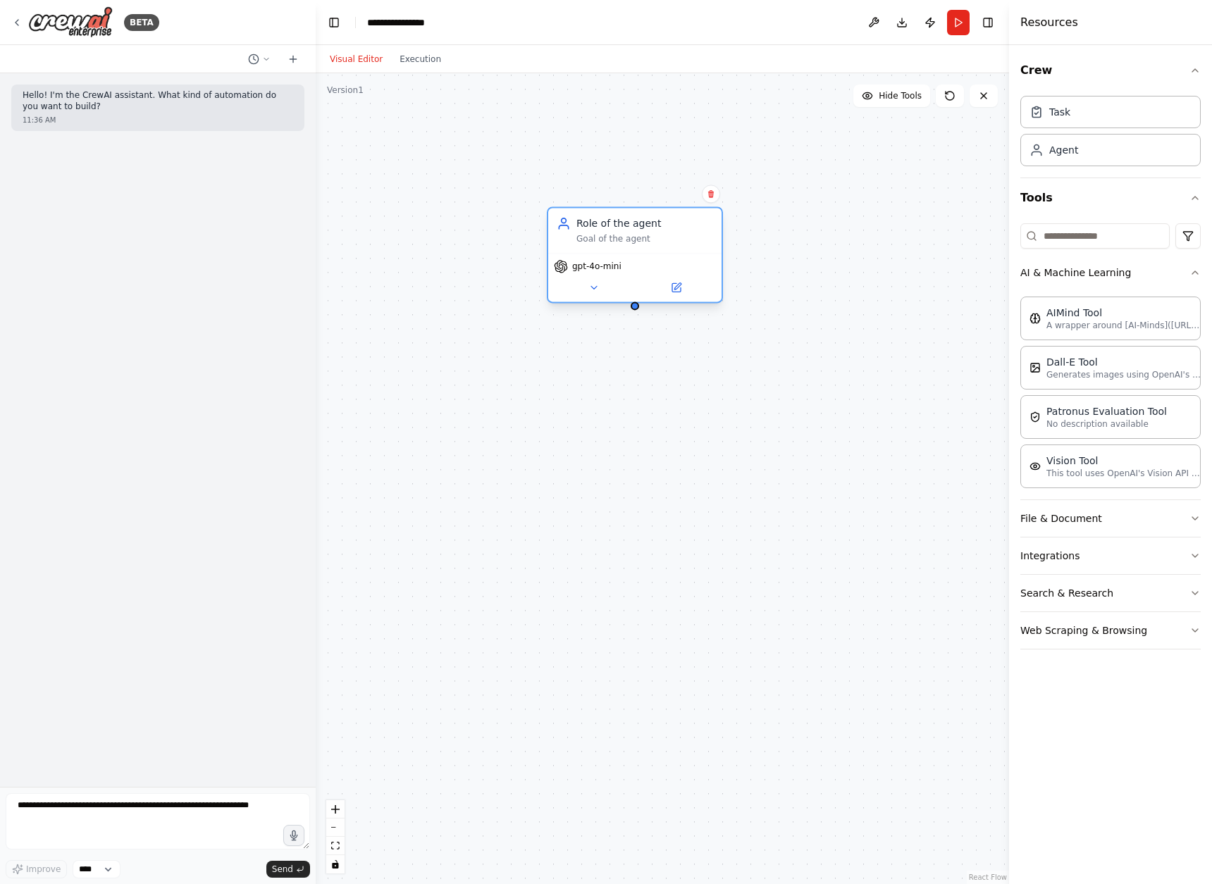
drag, startPoint x: 783, startPoint y: 238, endPoint x: 454, endPoint y: 236, distance: 329.0
click at [576, 236] on div "Goal of the agent" at bounding box center [644, 238] width 137 height 11
drag, startPoint x: 592, startPoint y: 239, endPoint x: 637, endPoint y: 225, distance: 47.0
click at [637, 225] on div "Role of the agent Goal of the agent" at bounding box center [634, 244] width 173 height 45
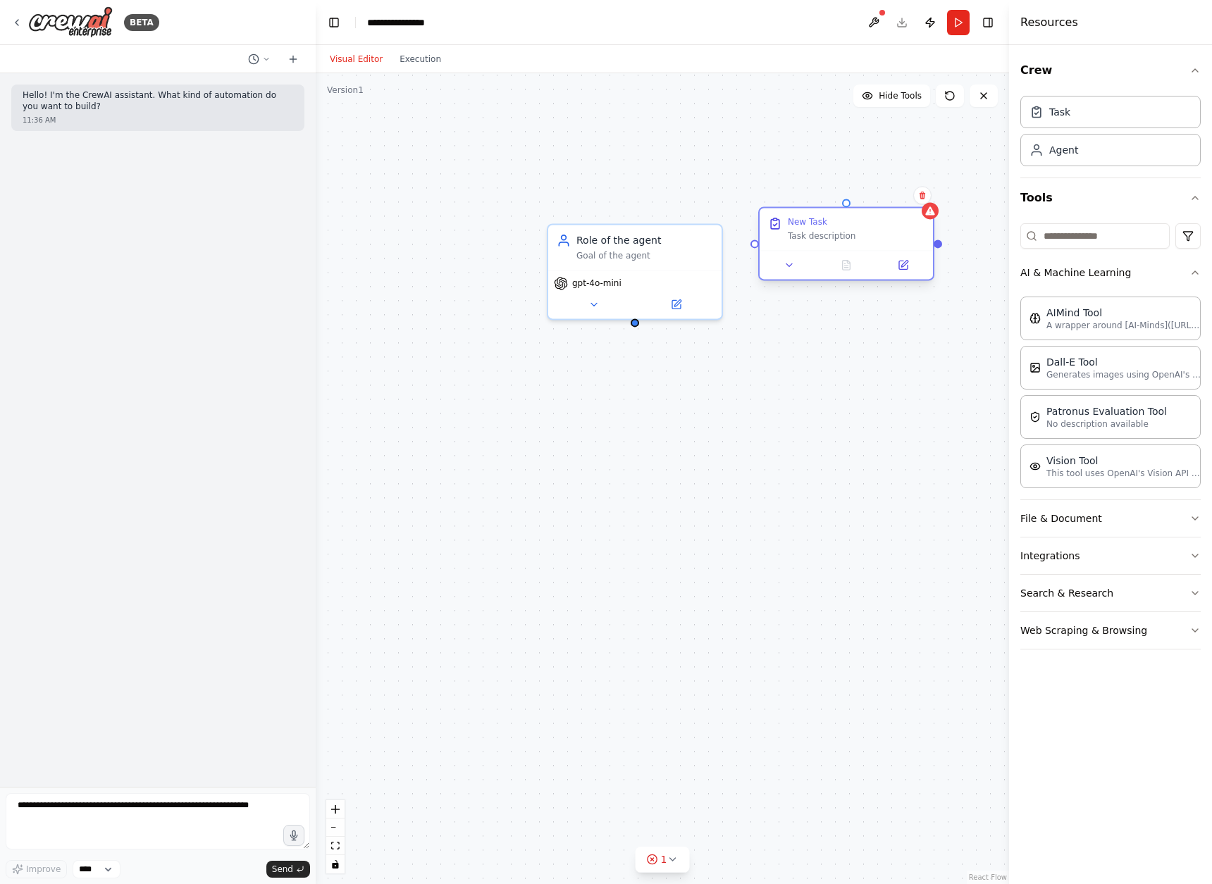
drag, startPoint x: 752, startPoint y: 247, endPoint x: 825, endPoint y: 240, distance: 72.9
click at [825, 240] on div "Task description" at bounding box center [856, 235] width 137 height 11
drag, startPoint x: 837, startPoint y: 219, endPoint x: 616, endPoint y: 463, distance: 328.6
click at [618, 470] on div "New Task" at bounding box center [686, 475] width 137 height 11
click at [720, 481] on div "Role of the agent Goal of the agent gpt-4o-mini New Task Task description" at bounding box center [662, 478] width 693 height 811
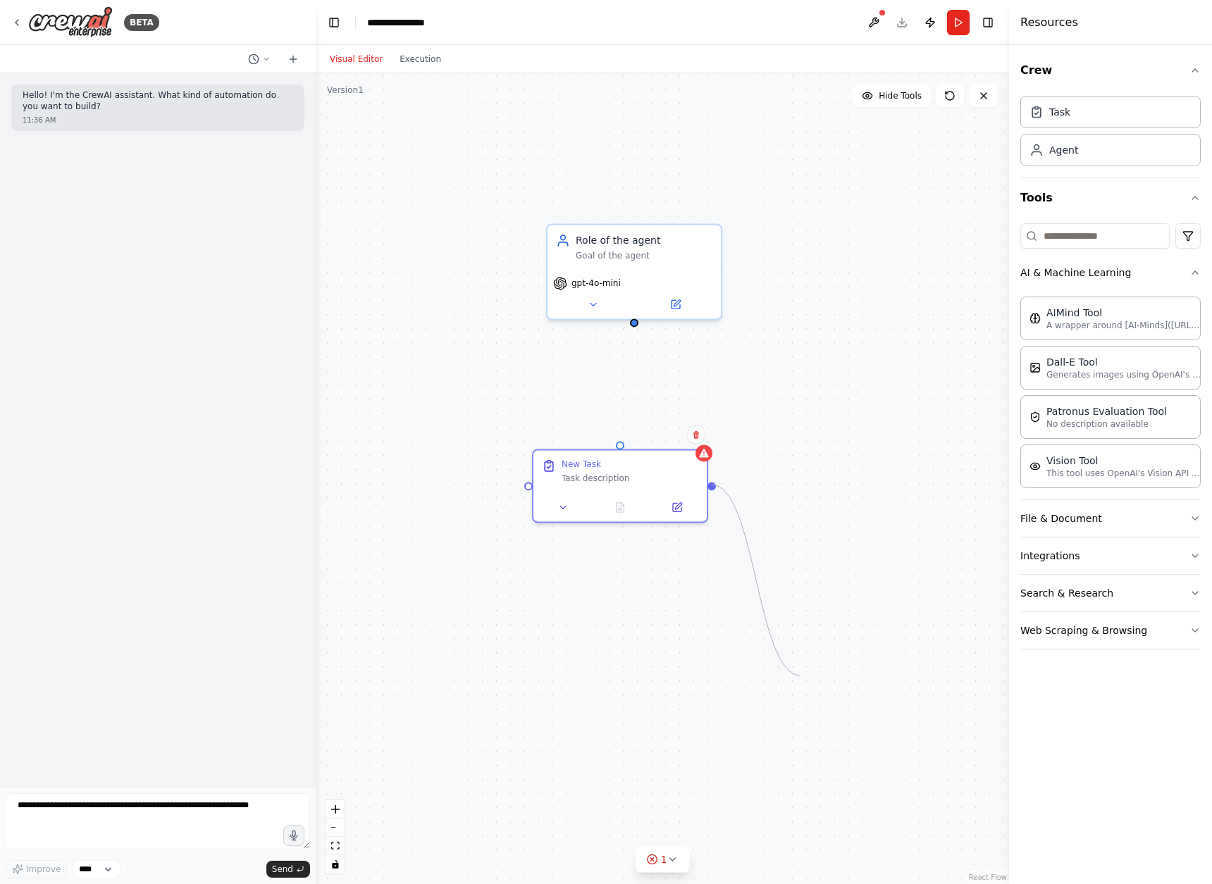
drag, startPoint x: 713, startPoint y: 485, endPoint x: 790, endPoint y: 681, distance: 210.3
click at [794, 680] on div "Role of the agent Goal of the agent gpt-4o-mini New Task Task description" at bounding box center [662, 478] width 693 height 811
drag, startPoint x: 526, startPoint y: 486, endPoint x: 439, endPoint y: 666, distance: 200.4
click at [431, 668] on div "Role of the agent Goal of the agent gpt-4o-mini New Task Task description" at bounding box center [662, 478] width 693 height 811
drag, startPoint x: 617, startPoint y: 442, endPoint x: 632, endPoint y: 311, distance: 131.8
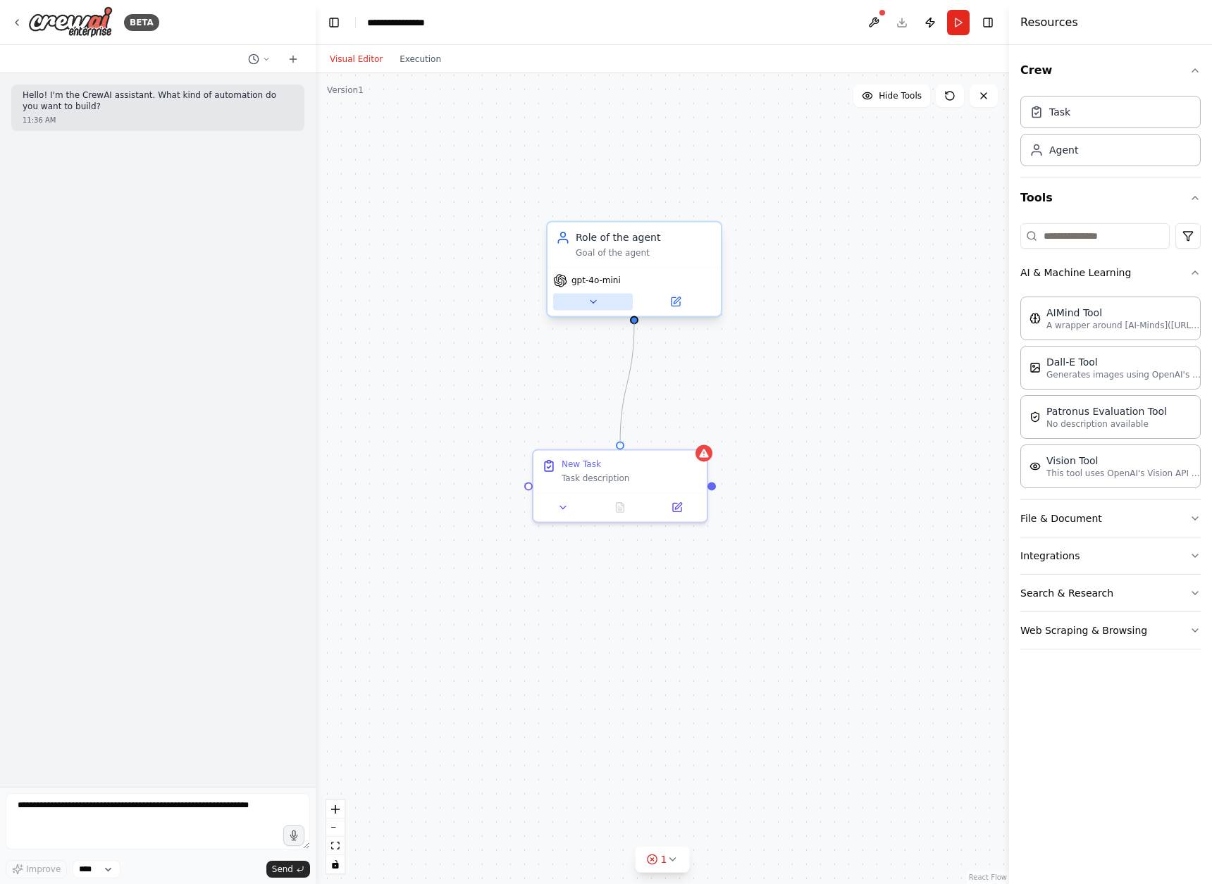
click at [632, 311] on div "Role of the agent Goal of the agent gpt-4o-mini New Task Task description" at bounding box center [540, 628] width 693 height 811
click at [647, 461] on div "New Task" at bounding box center [629, 461] width 137 height 11
click at [696, 437] on icon at bounding box center [696, 435] width 6 height 8
click at [660, 439] on button "Confirm" at bounding box center [656, 434] width 50 height 17
click at [1090, 532] on button "File & Document" at bounding box center [1110, 518] width 180 height 37
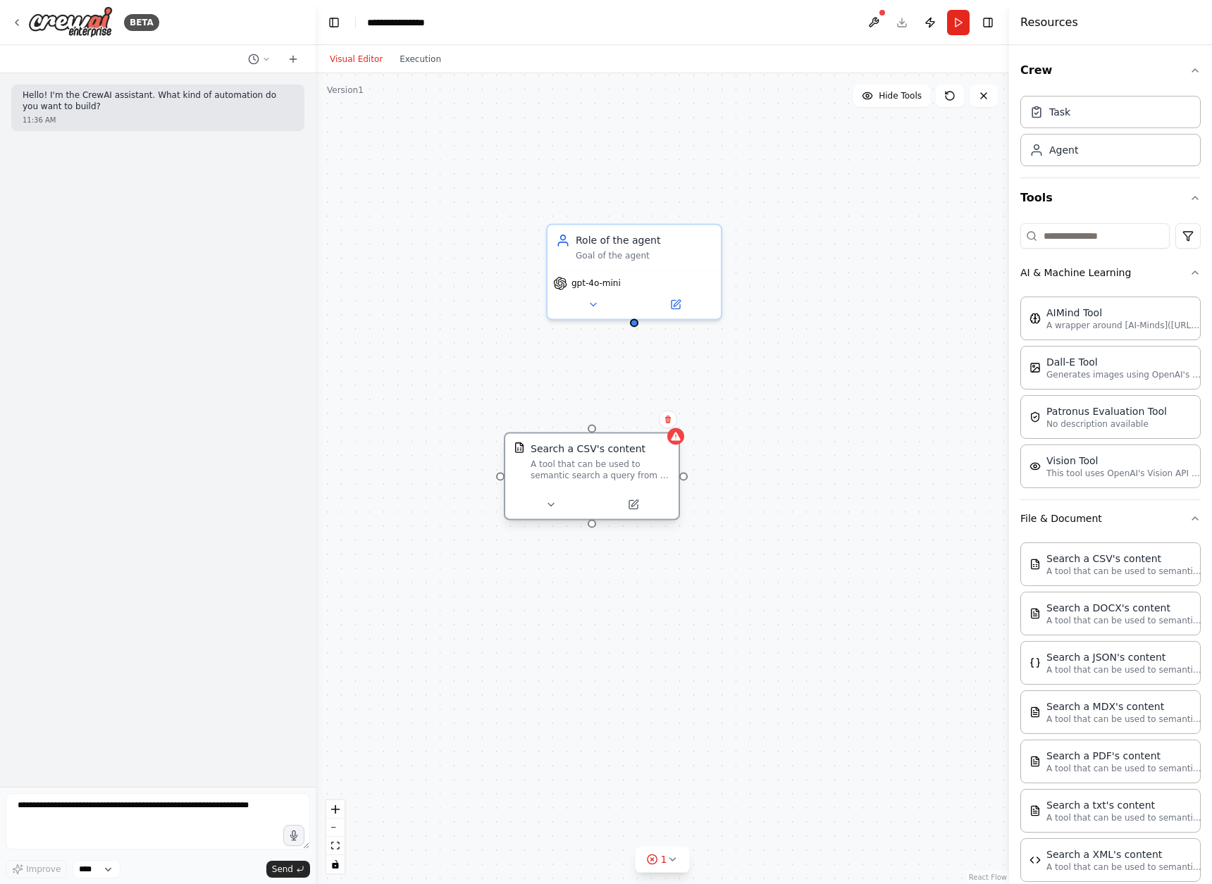
drag, startPoint x: 780, startPoint y: 476, endPoint x: 574, endPoint y: 482, distance: 205.8
click at [574, 482] on div "Search a CSV's content A tool that can be used to semantic search a query from …" at bounding box center [591, 461] width 173 height 56
click at [564, 515] on div at bounding box center [591, 504] width 173 height 29
click at [554, 503] on icon at bounding box center [550, 504] width 11 height 11
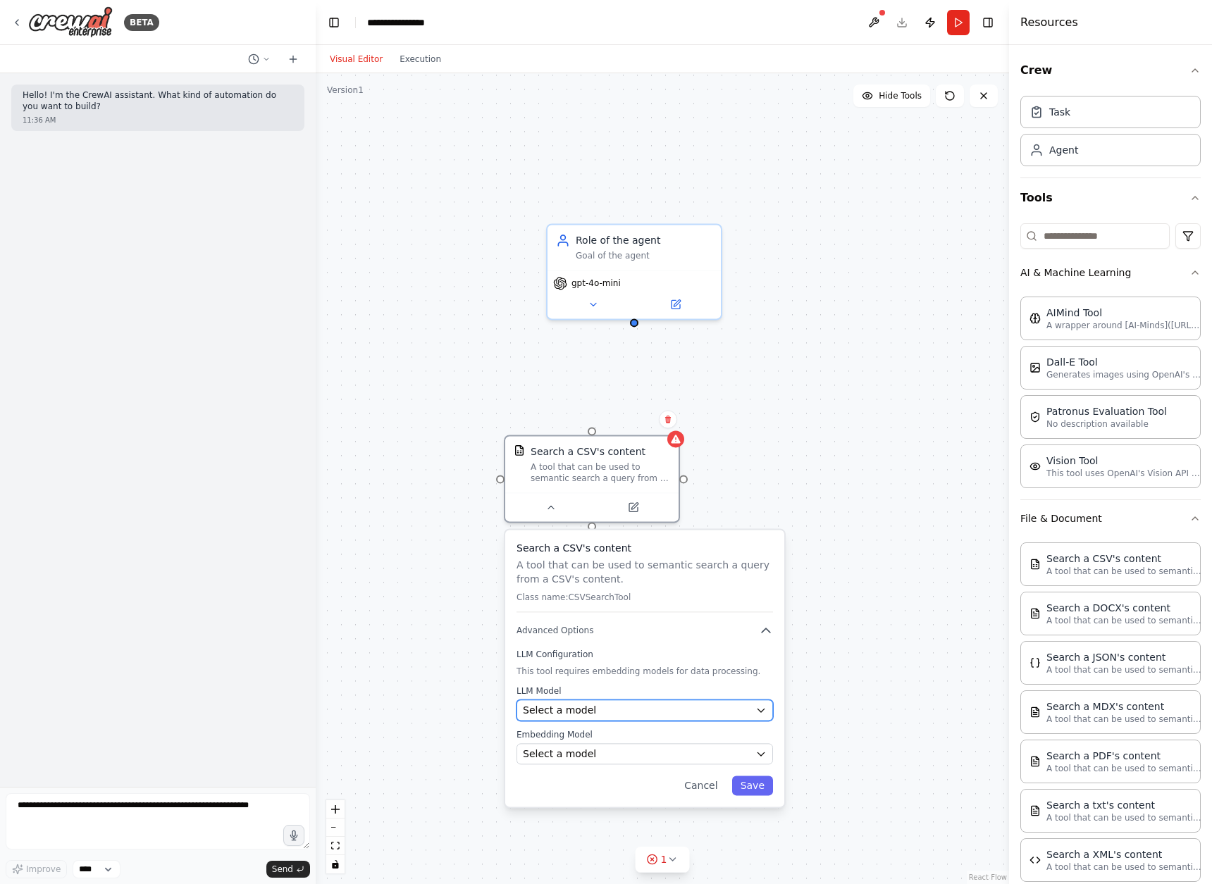
click at [616, 717] on div "Select a model" at bounding box center [636, 710] width 227 height 14
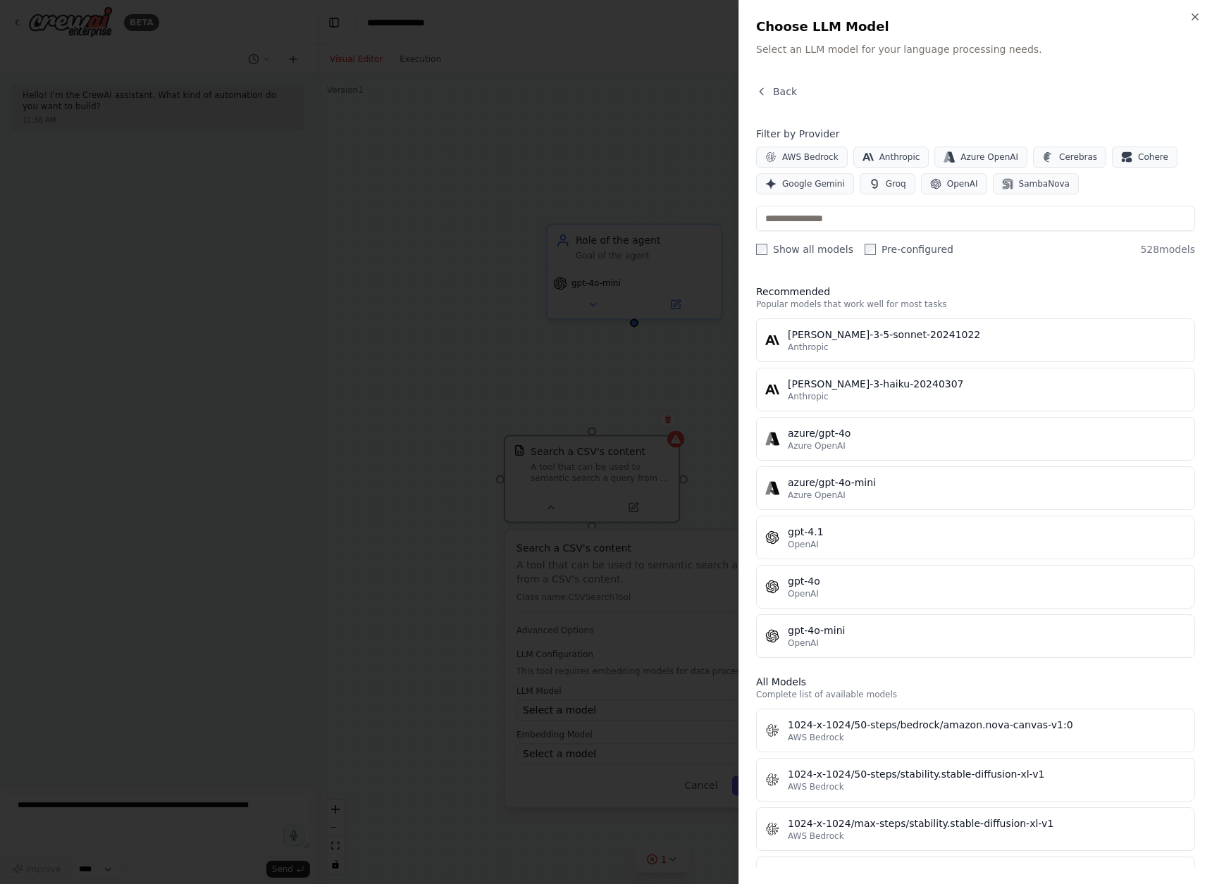
click at [525, 363] on div at bounding box center [606, 442] width 1212 height 884
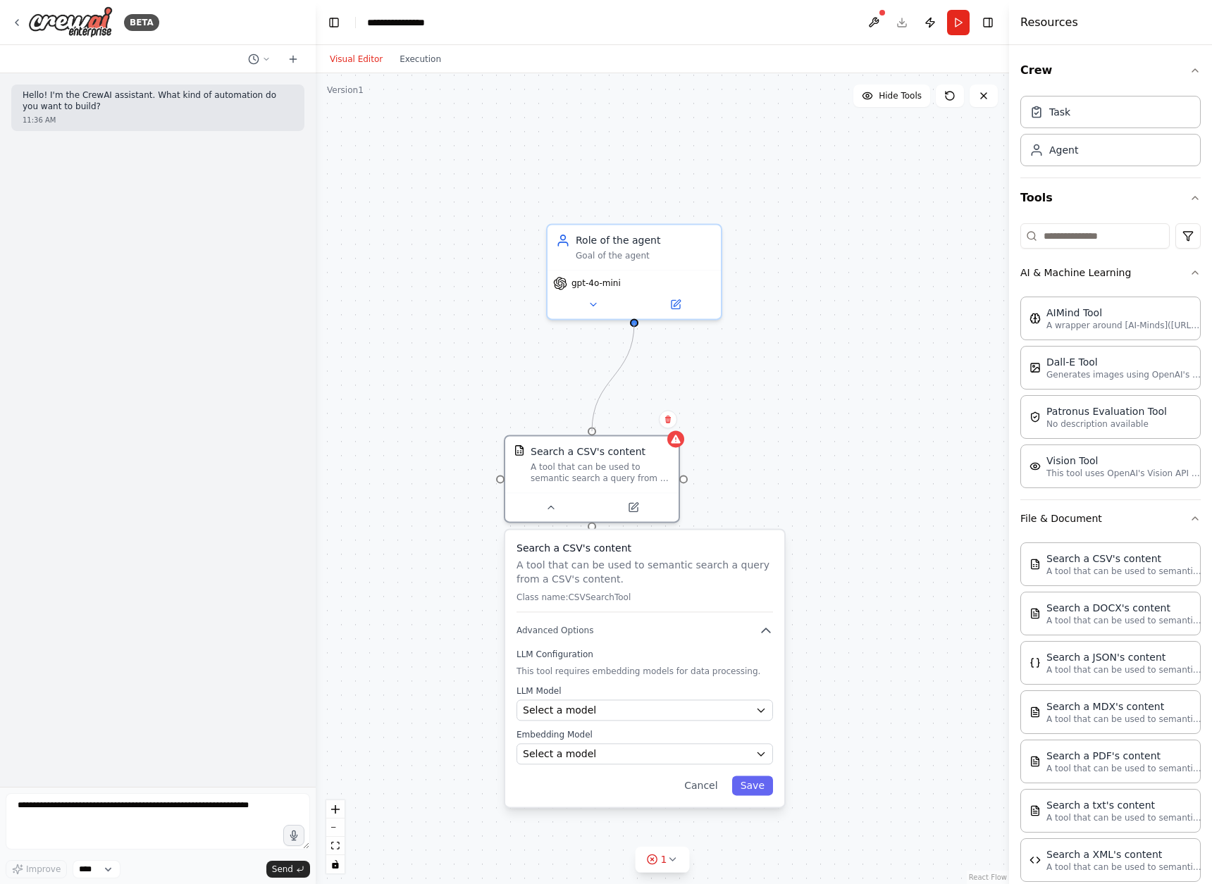
drag, startPoint x: 593, startPoint y: 430, endPoint x: 623, endPoint y: 325, distance: 109.2
click at [623, 325] on div "Role of the agent Goal of the agent gpt-4o-mini Search a CSV's content A tool t…" at bounding box center [662, 478] width 693 height 811
click at [598, 712] on div "Select a model" at bounding box center [636, 710] width 227 height 14
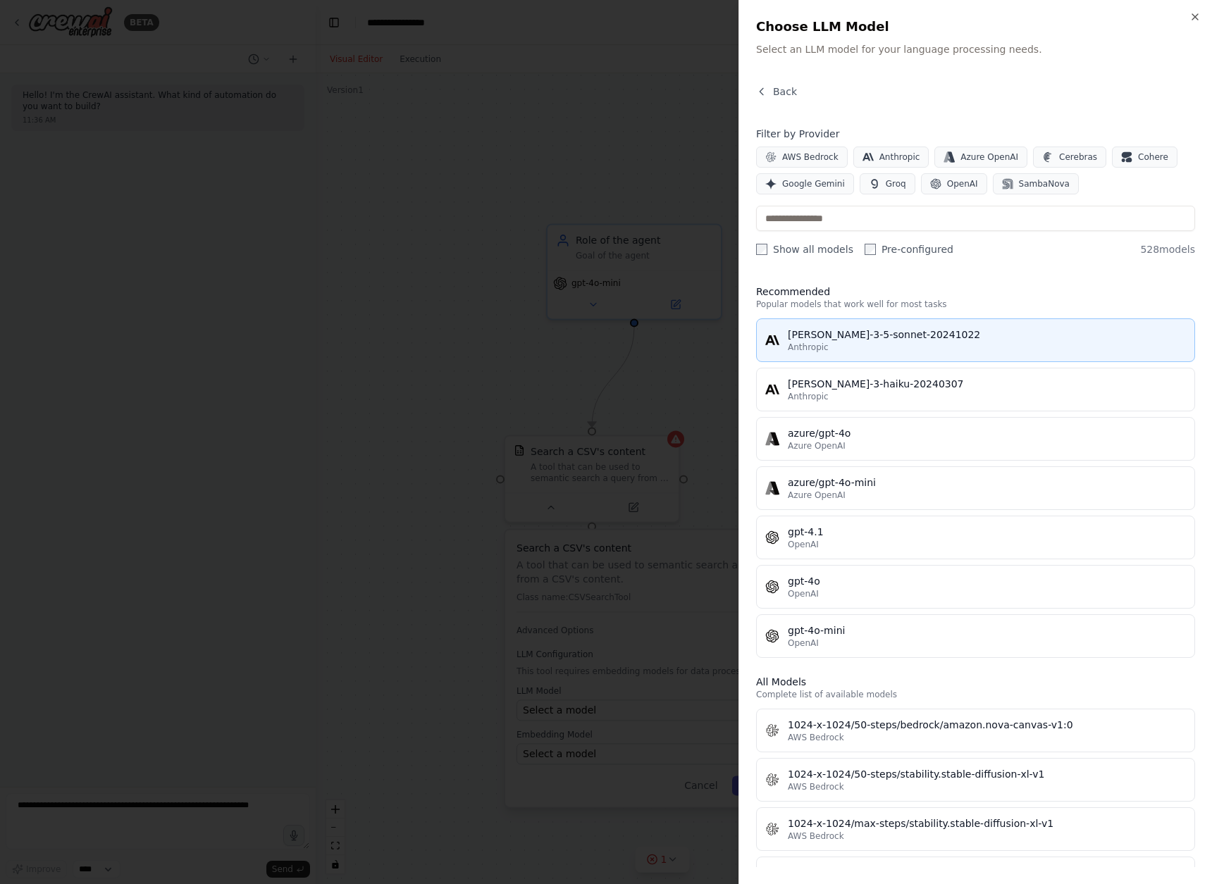
click at [895, 347] on div "Anthropic" at bounding box center [987, 347] width 398 height 11
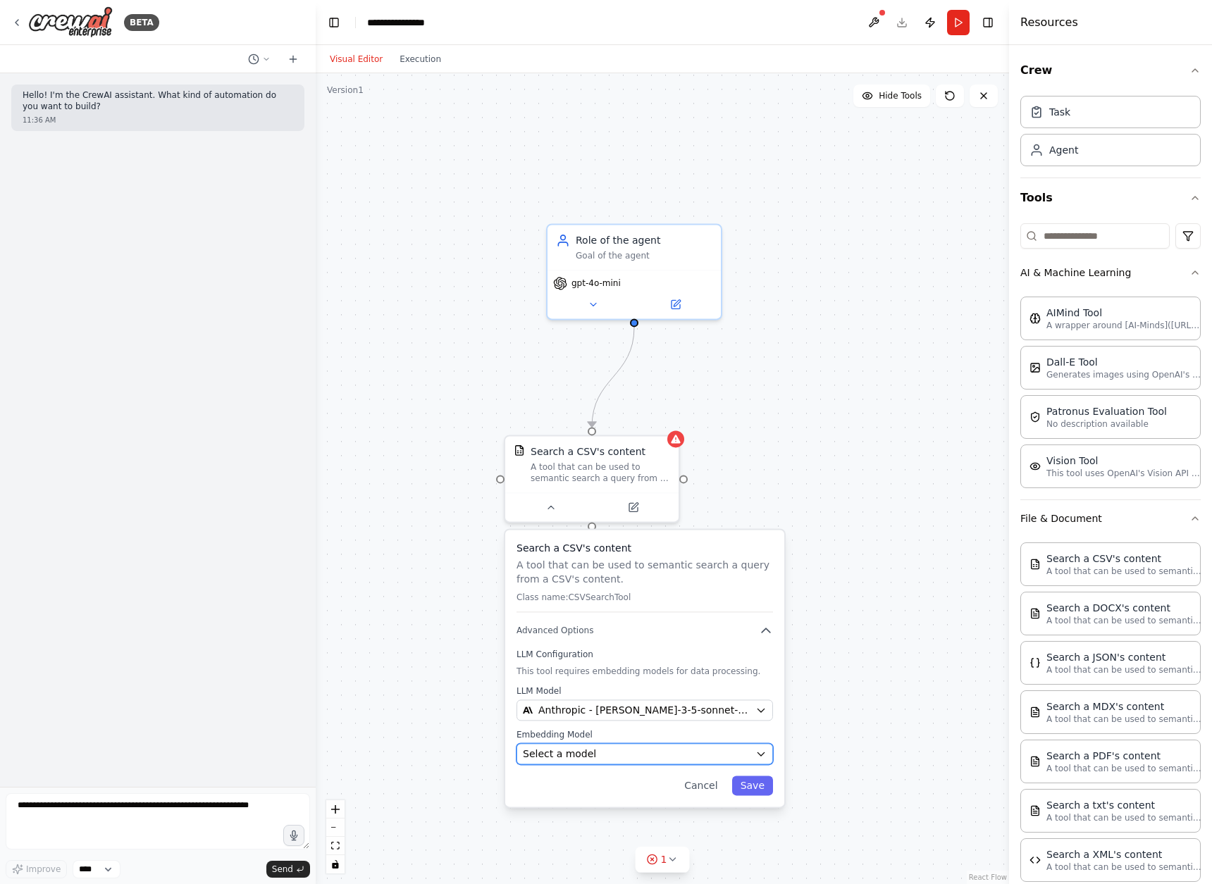
click at [598, 755] on div "Select a model" at bounding box center [636, 754] width 227 height 14
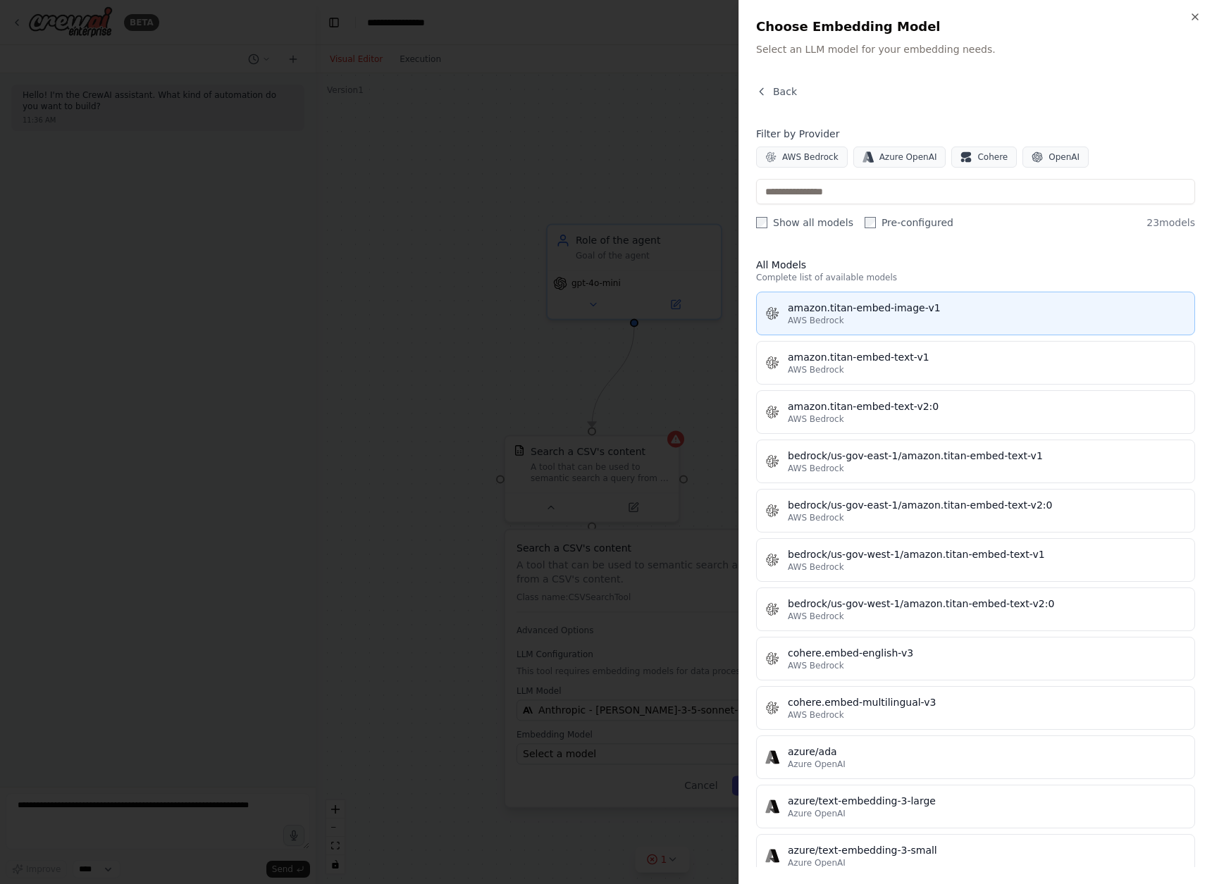
click at [1006, 326] on button "amazon.titan-embed-image-v1 AWS Bedrock" at bounding box center [975, 314] width 439 height 44
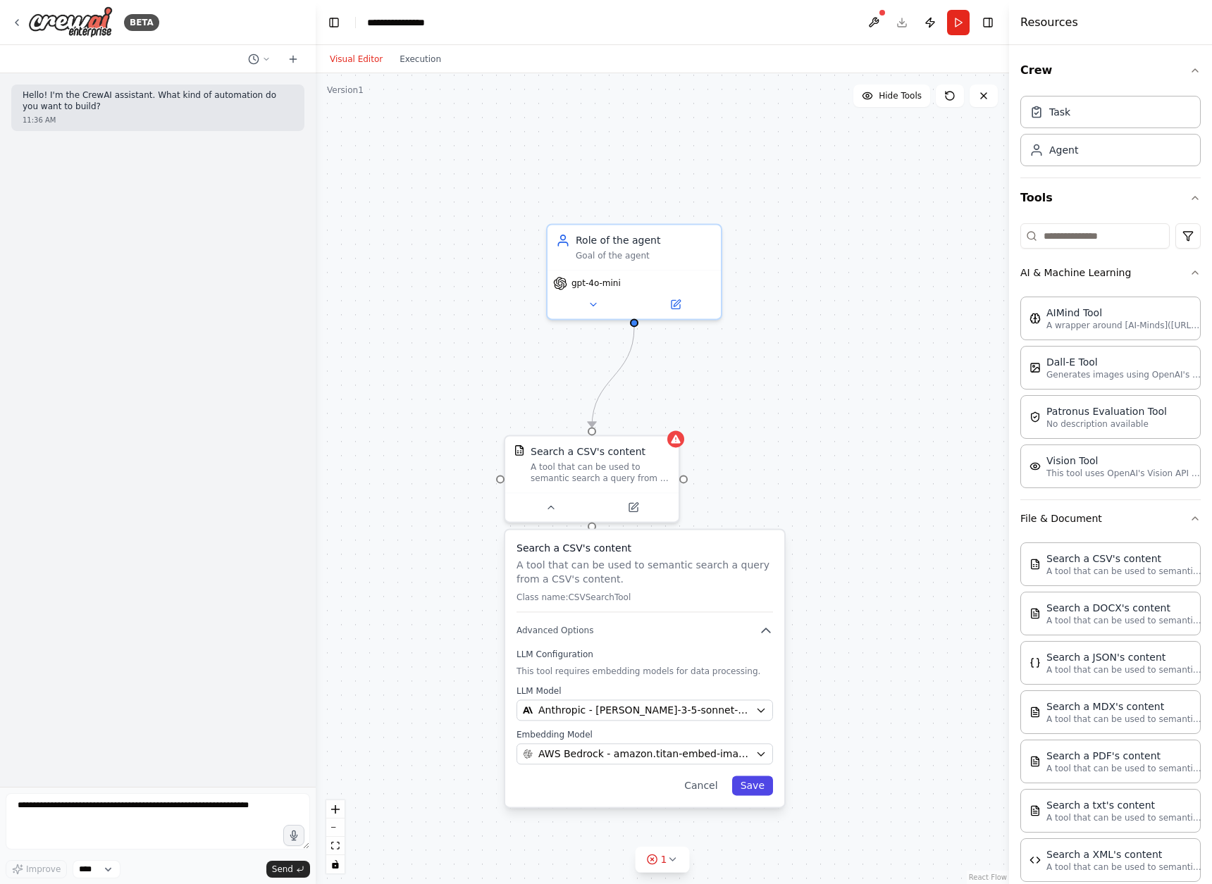
click at [746, 792] on button "Save" at bounding box center [752, 786] width 41 height 20
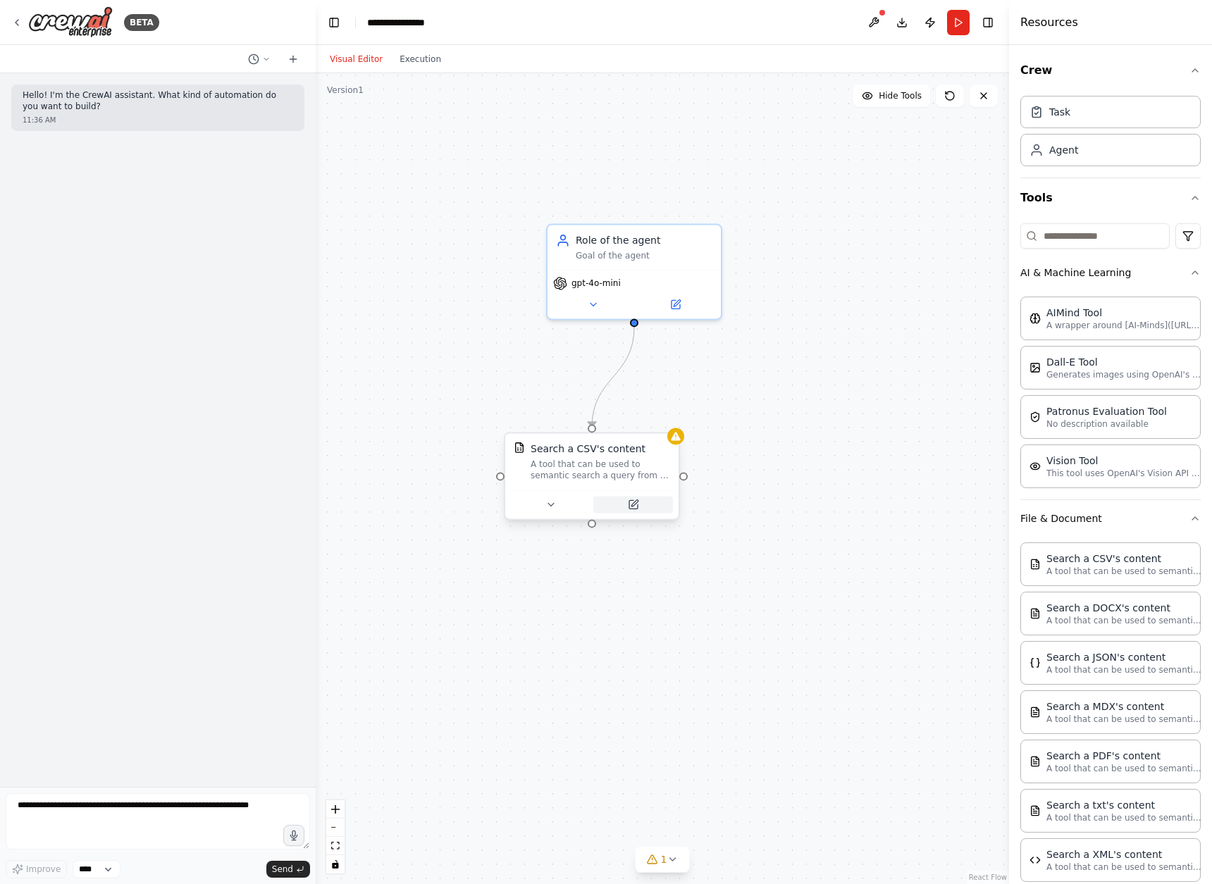
click at [633, 502] on icon at bounding box center [634, 503] width 6 height 6
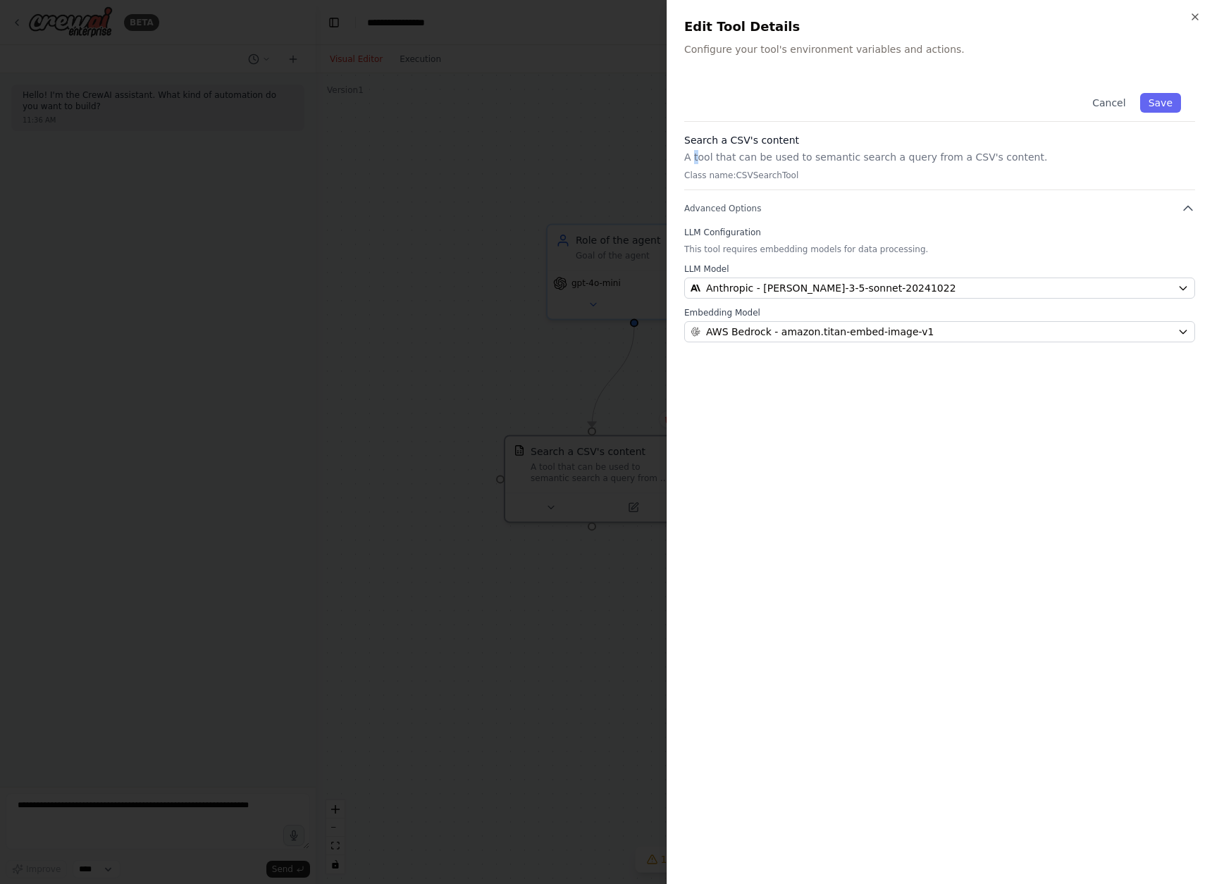
click at [699, 152] on p "A tool that can be used to semantic search a query from a CSV's content." at bounding box center [939, 157] width 511 height 14
click at [752, 156] on p "A tool that can be used to semantic search a query from a CSV's content." at bounding box center [939, 157] width 511 height 14
click at [299, 410] on div at bounding box center [606, 442] width 1212 height 884
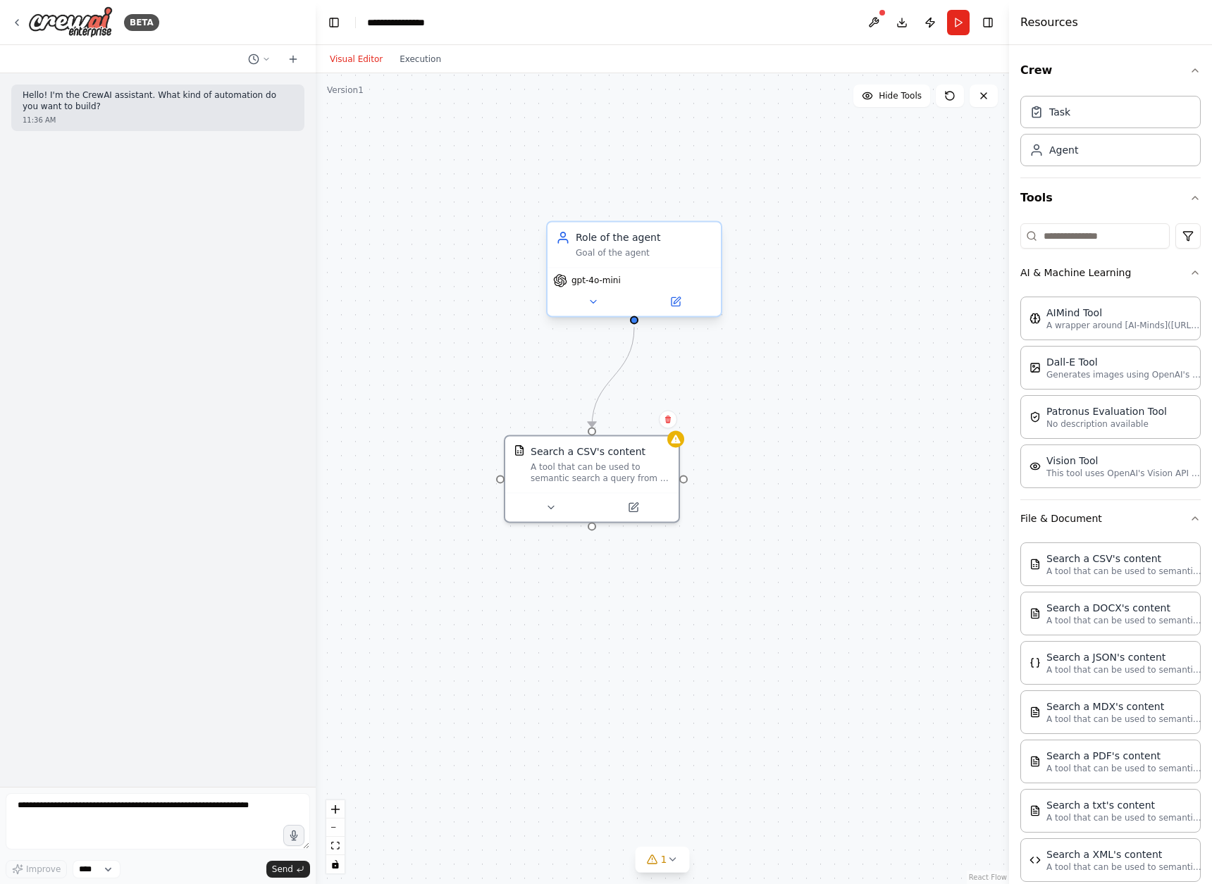
click at [616, 263] on div "Role of the agent Goal of the agent" at bounding box center [633, 244] width 173 height 45
click at [595, 287] on div "gpt-4o-mini" at bounding box center [587, 280] width 68 height 14
click at [590, 299] on icon at bounding box center [592, 301] width 11 height 11
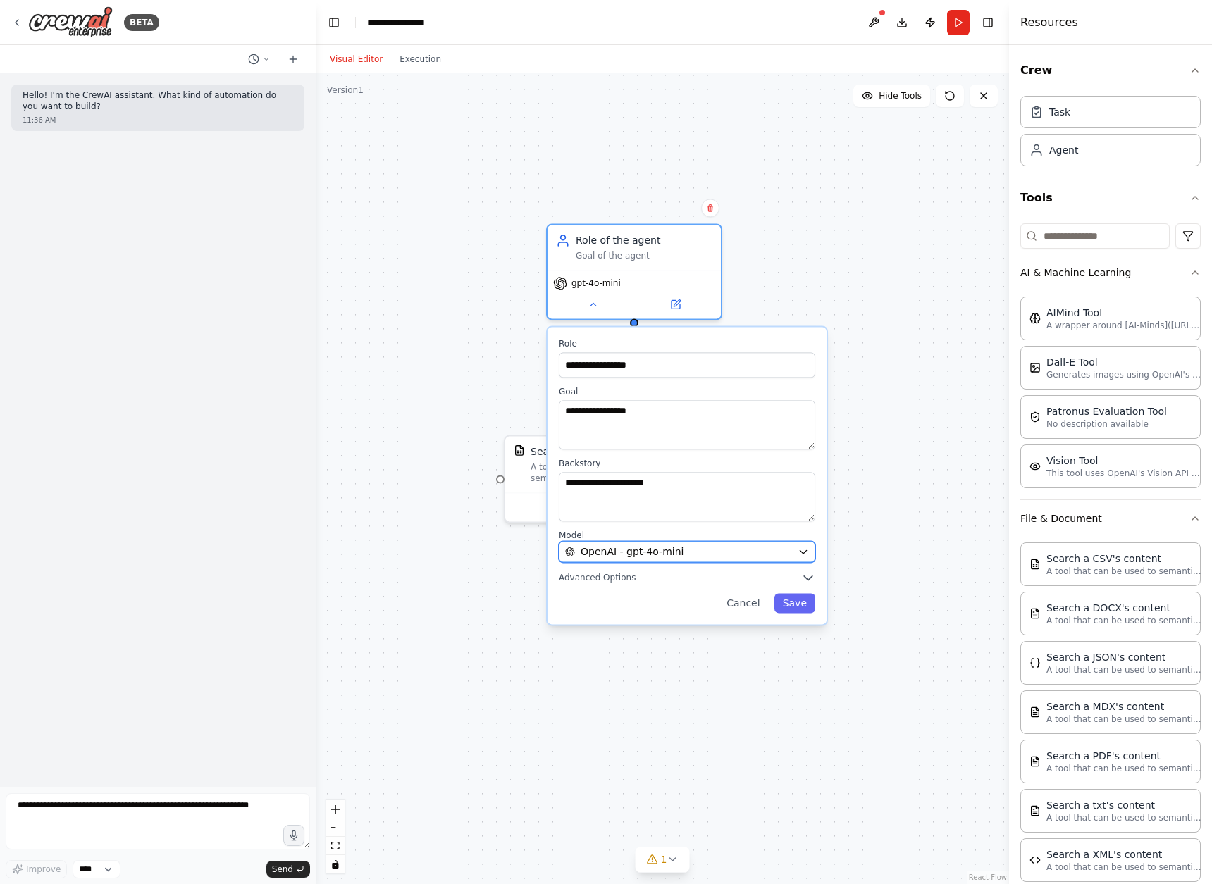
click at [676, 554] on div "OpenAI - gpt-4o-mini" at bounding box center [678, 551] width 227 height 14
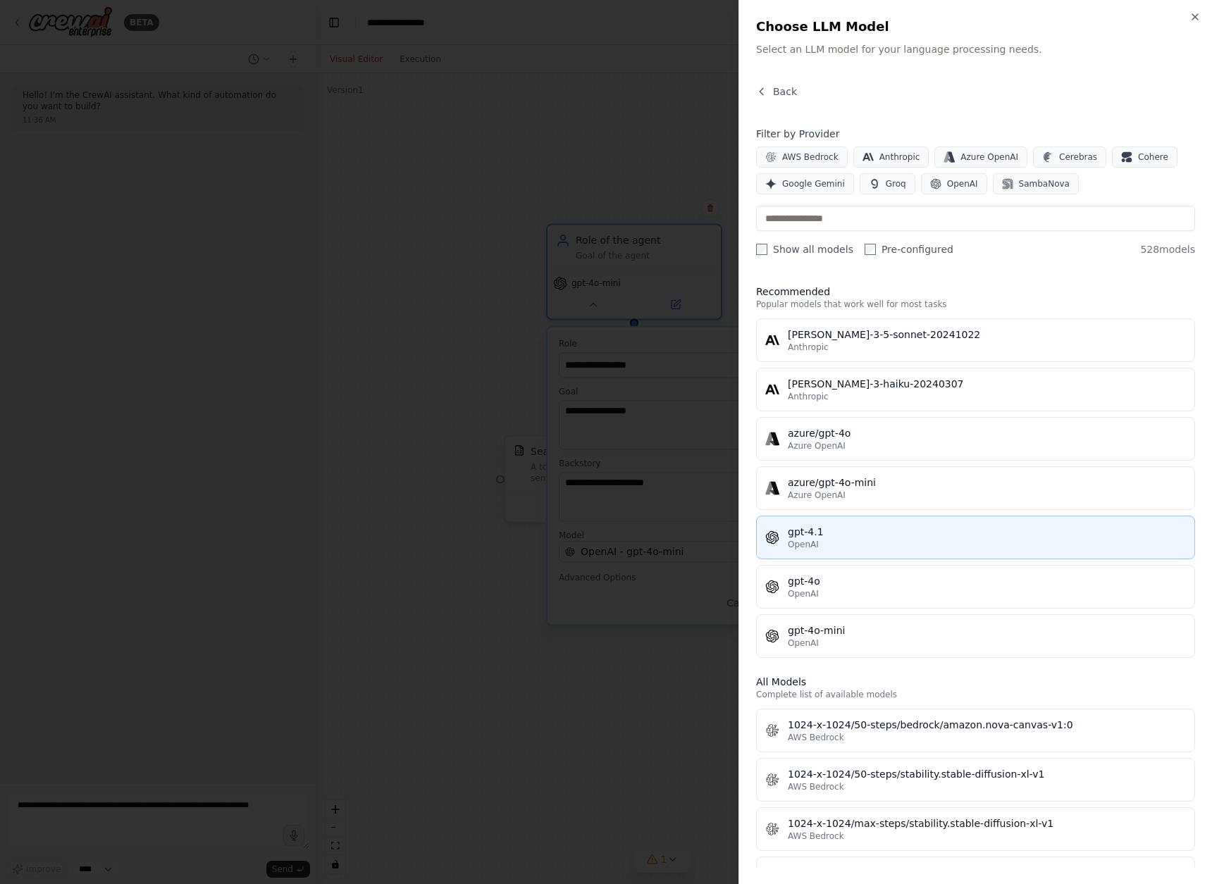
click at [927, 535] on div "gpt-4.1" at bounding box center [987, 532] width 398 height 14
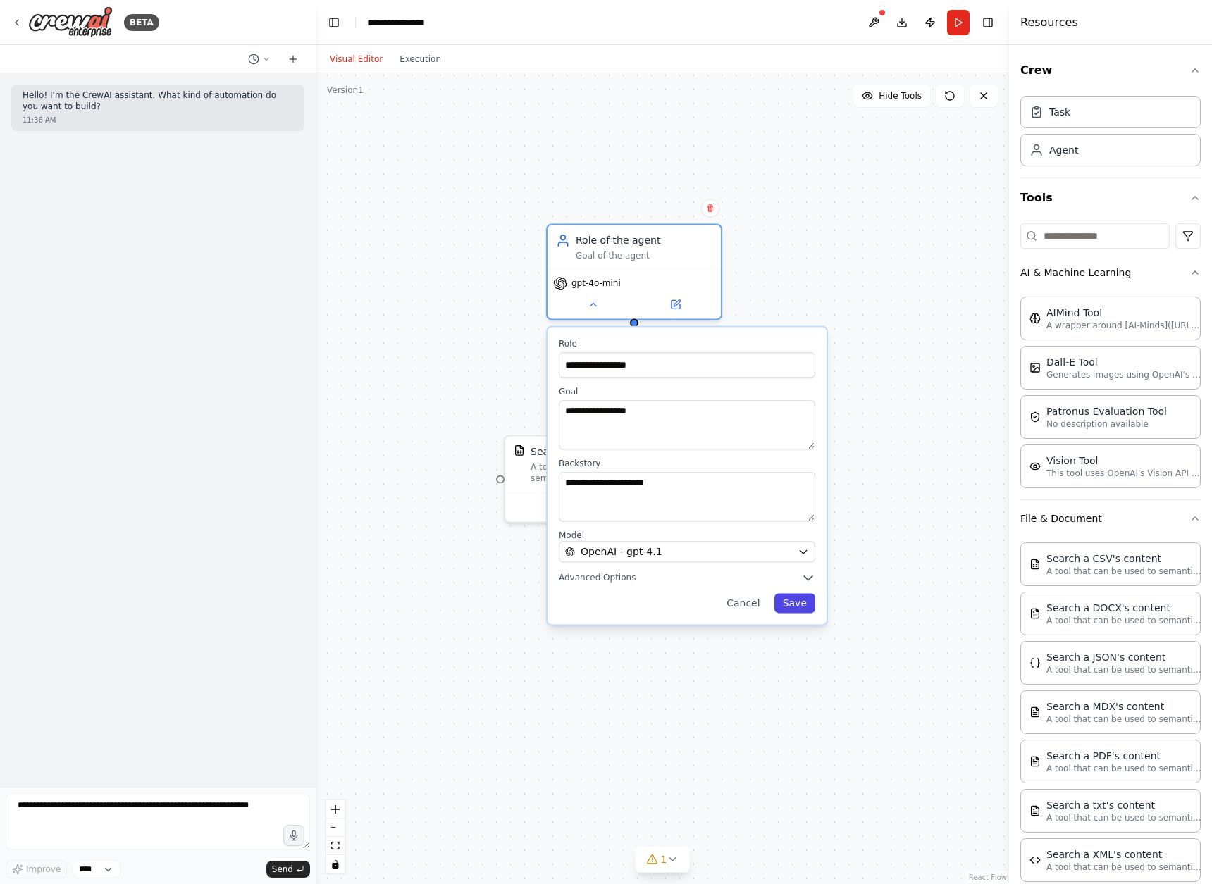
click at [791, 606] on button "Save" at bounding box center [794, 603] width 41 height 20
click at [794, 604] on button "Save" at bounding box center [794, 603] width 41 height 20
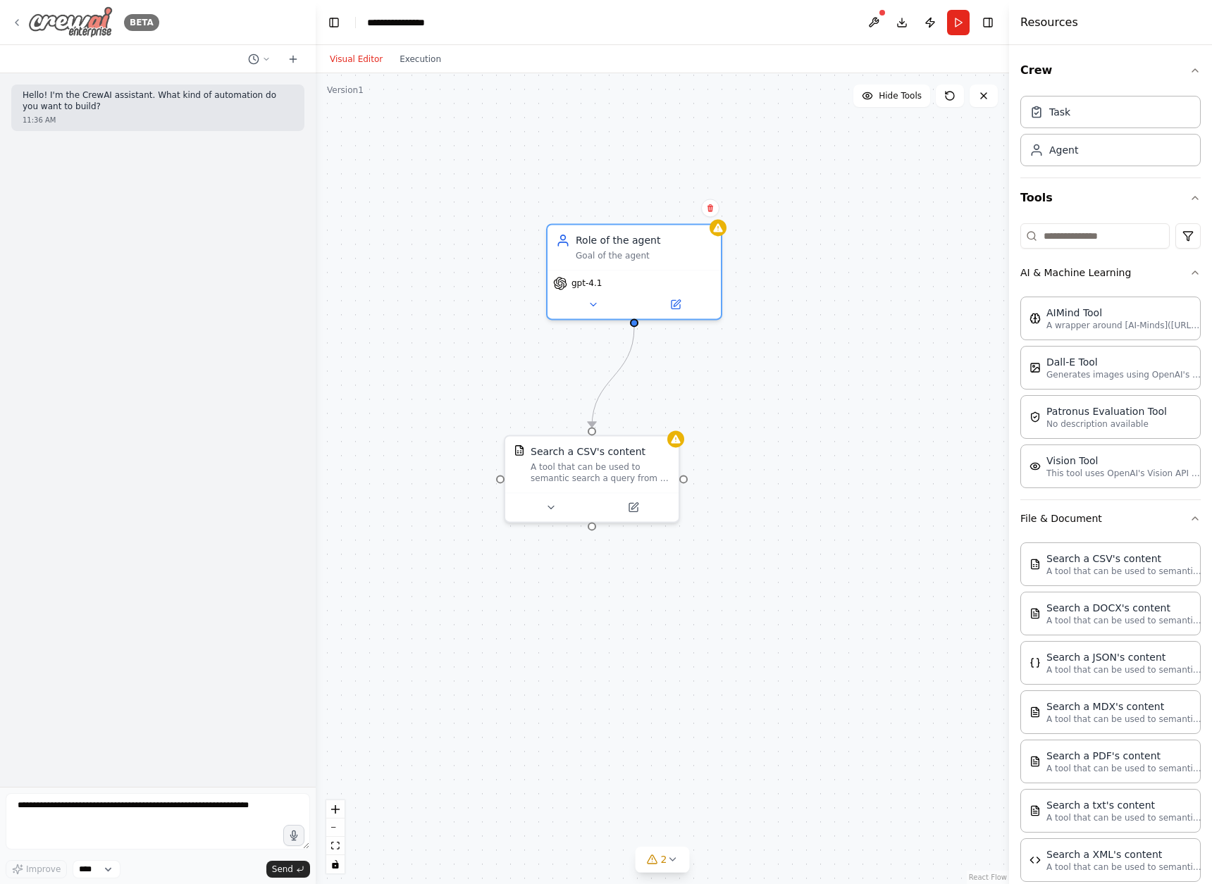
click at [13, 15] on div "BETA" at bounding box center [85, 22] width 148 height 32
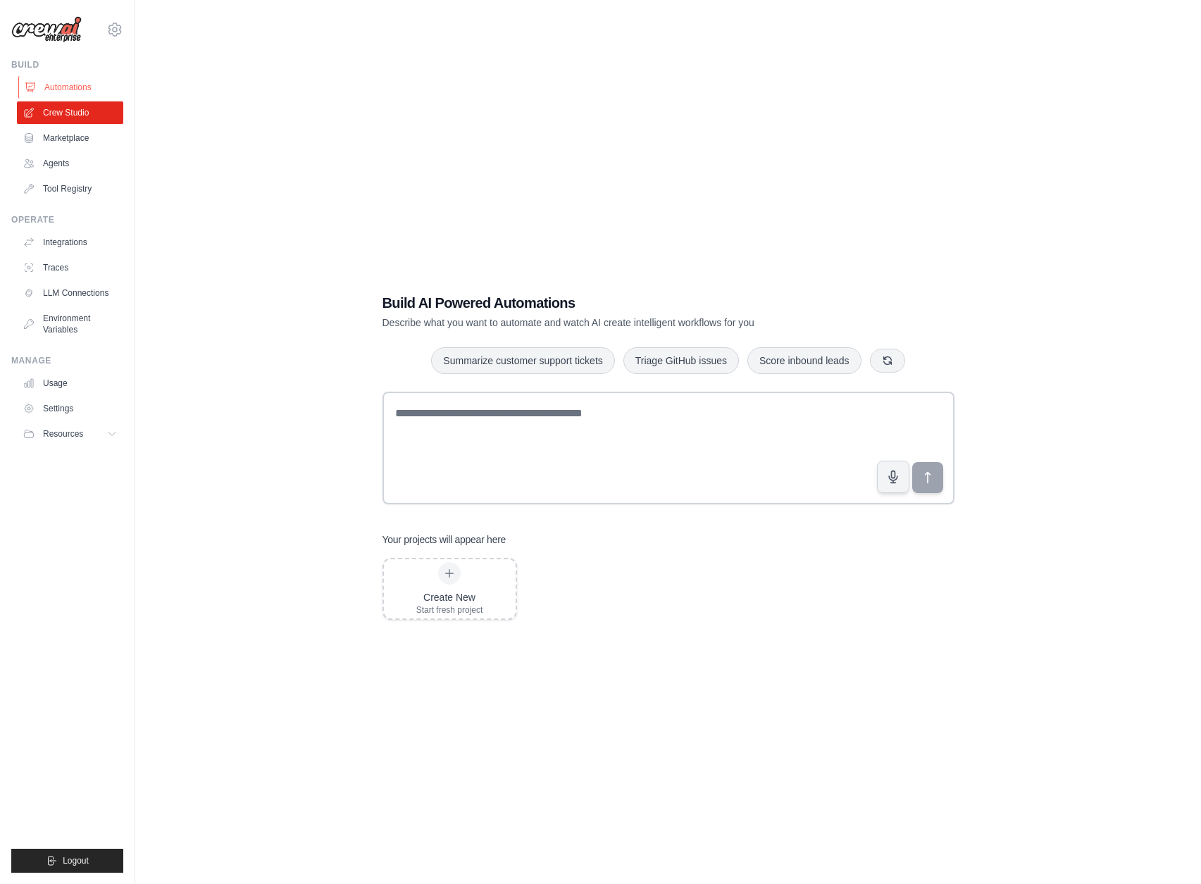
click at [67, 80] on link "Automations" at bounding box center [71, 87] width 106 height 23
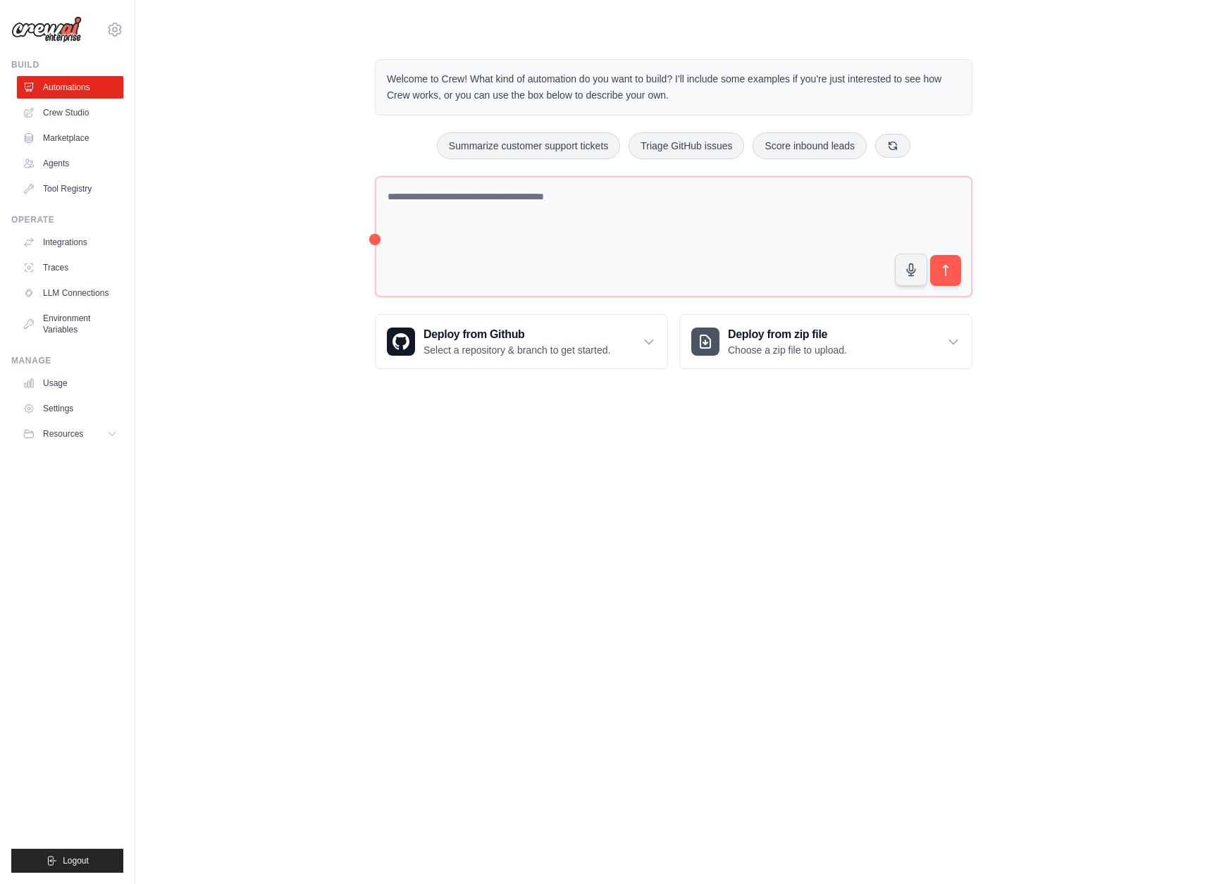
click at [373, 239] on div "Welcome to Crew! What kind of automation do you want to build? I'll include som…" at bounding box center [673, 214] width 631 height 355
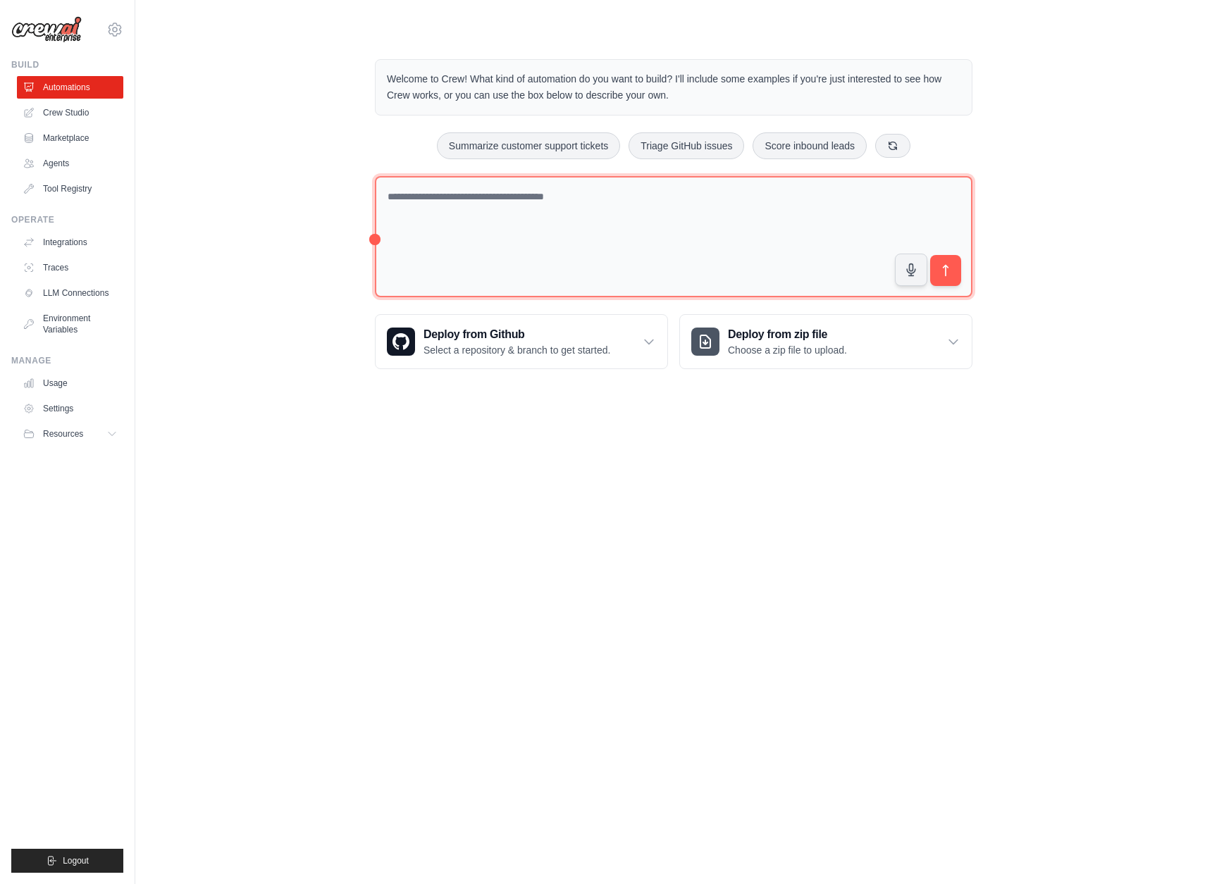
drag, startPoint x: 443, startPoint y: 249, endPoint x: 437, endPoint y: 308, distance: 59.4
click at [443, 249] on textarea at bounding box center [673, 237] width 597 height 122
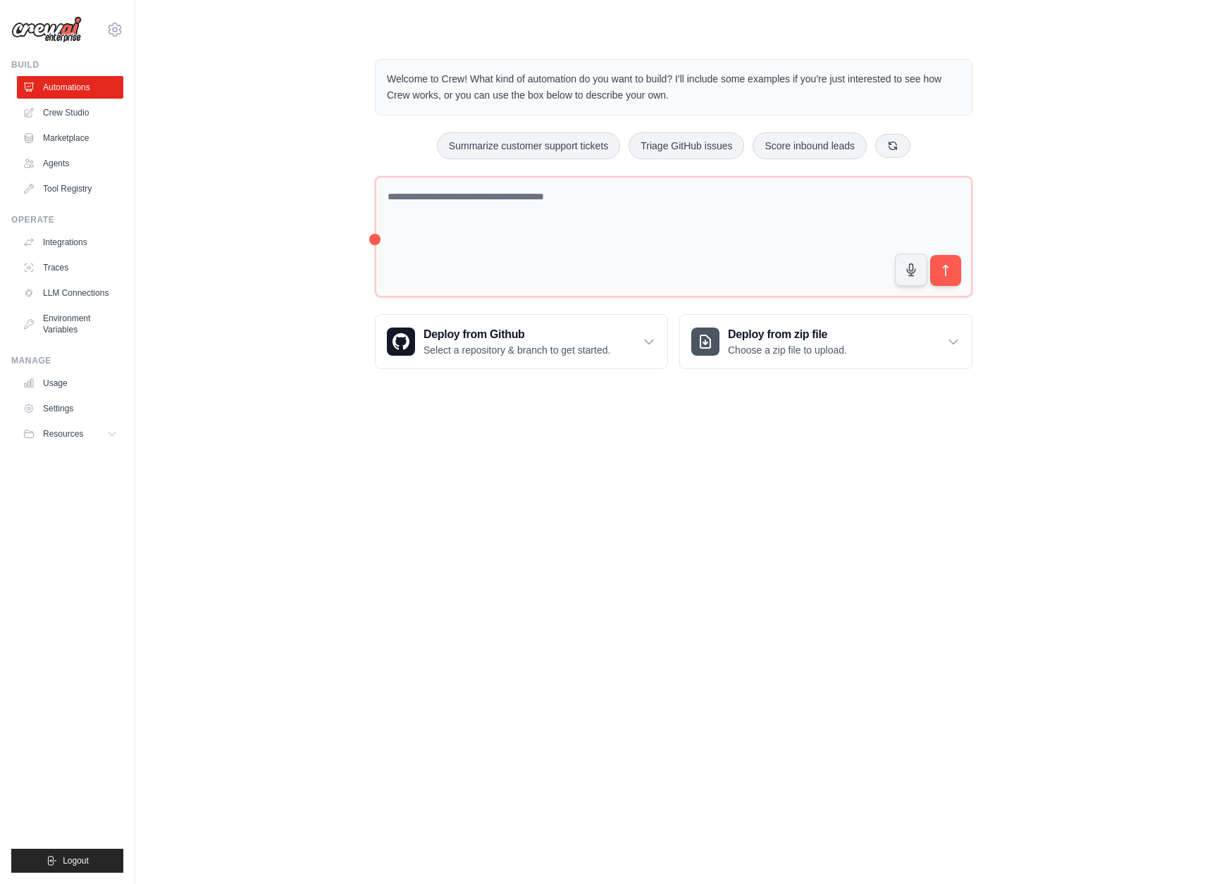
click at [231, 453] on body "[PERSON_NAME][EMAIL_ADDRESS][PERSON_NAME] Settings Build Automations Crew Studio" at bounding box center [606, 442] width 1212 height 884
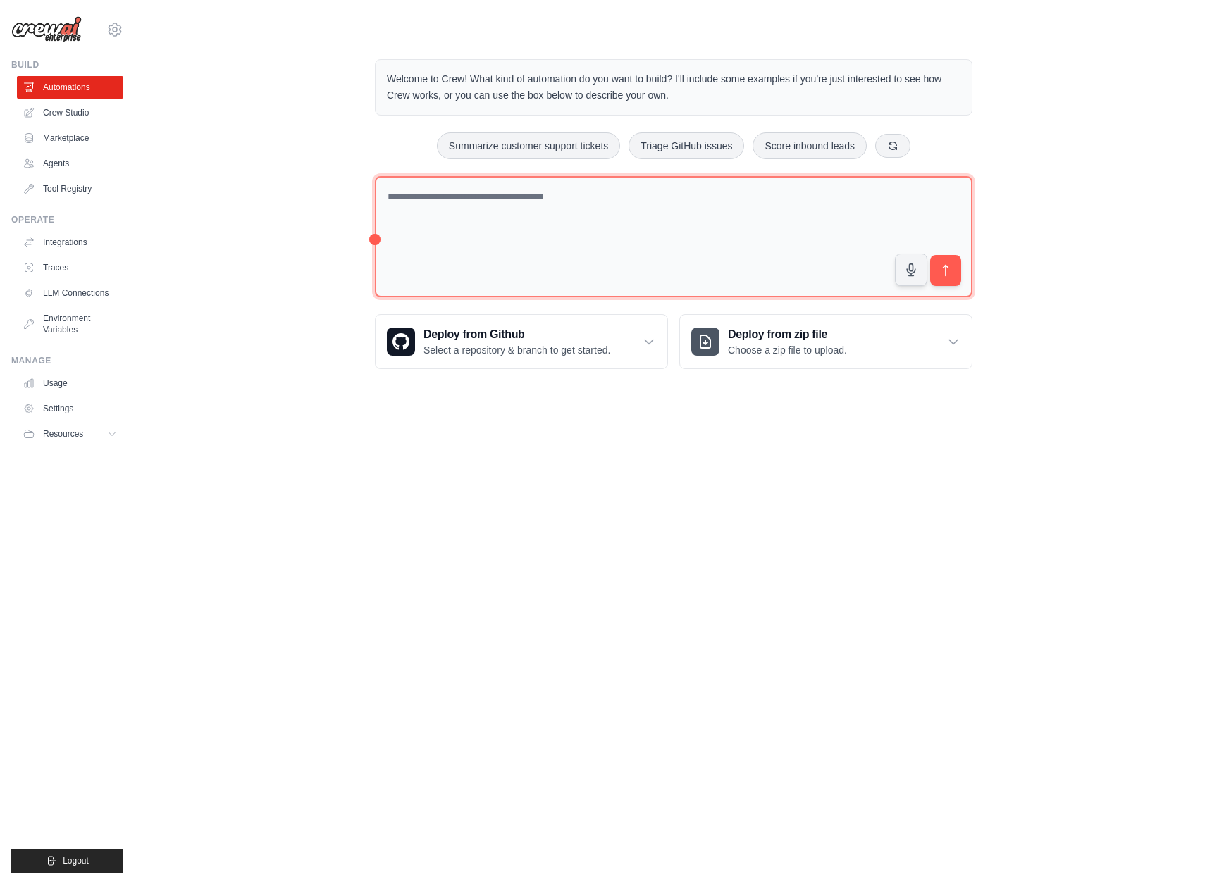
click at [455, 268] on textarea at bounding box center [673, 237] width 597 height 122
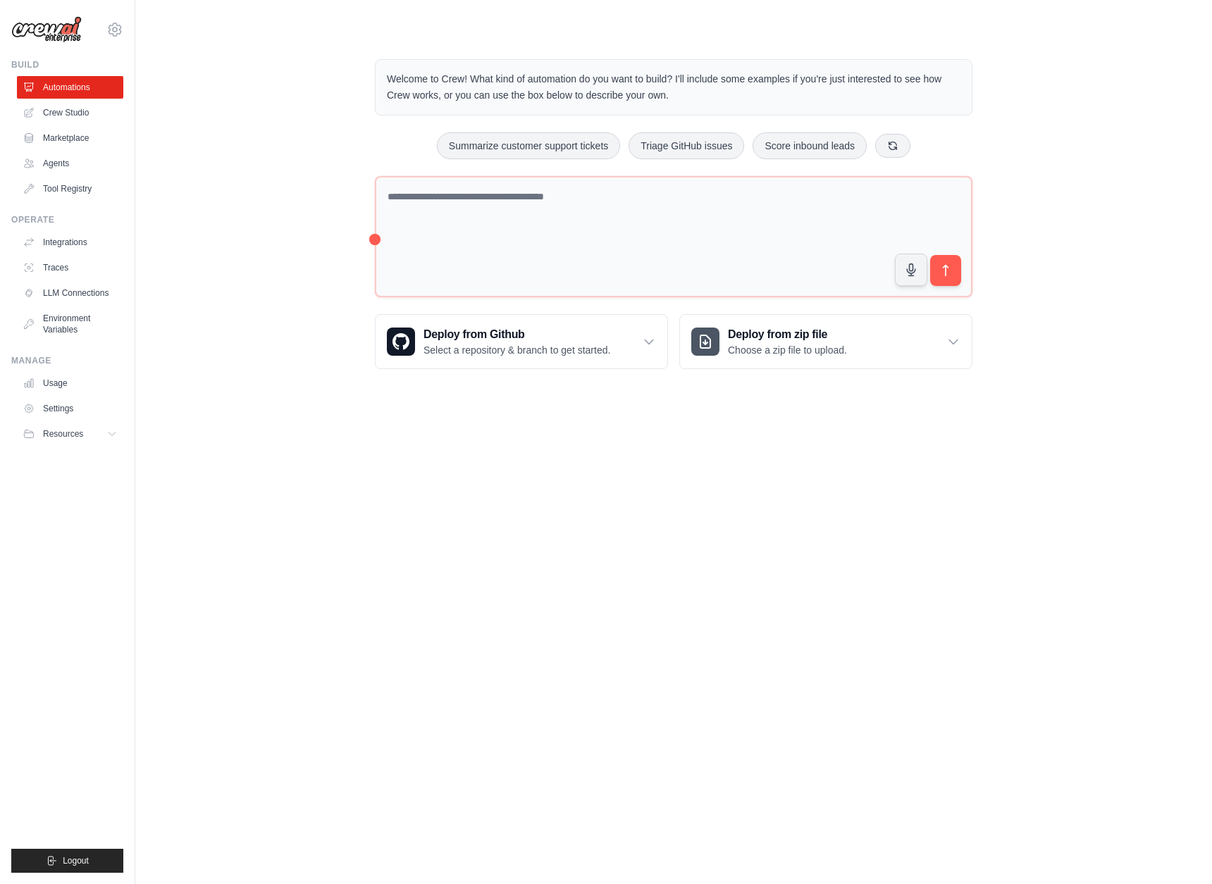
drag, startPoint x: 345, startPoint y: 204, endPoint x: 341, endPoint y: 221, distance: 17.4
click at [341, 221] on div "Welcome to Crew! What kind of automation do you want to build? I'll include som…" at bounding box center [673, 214] width 1031 height 355
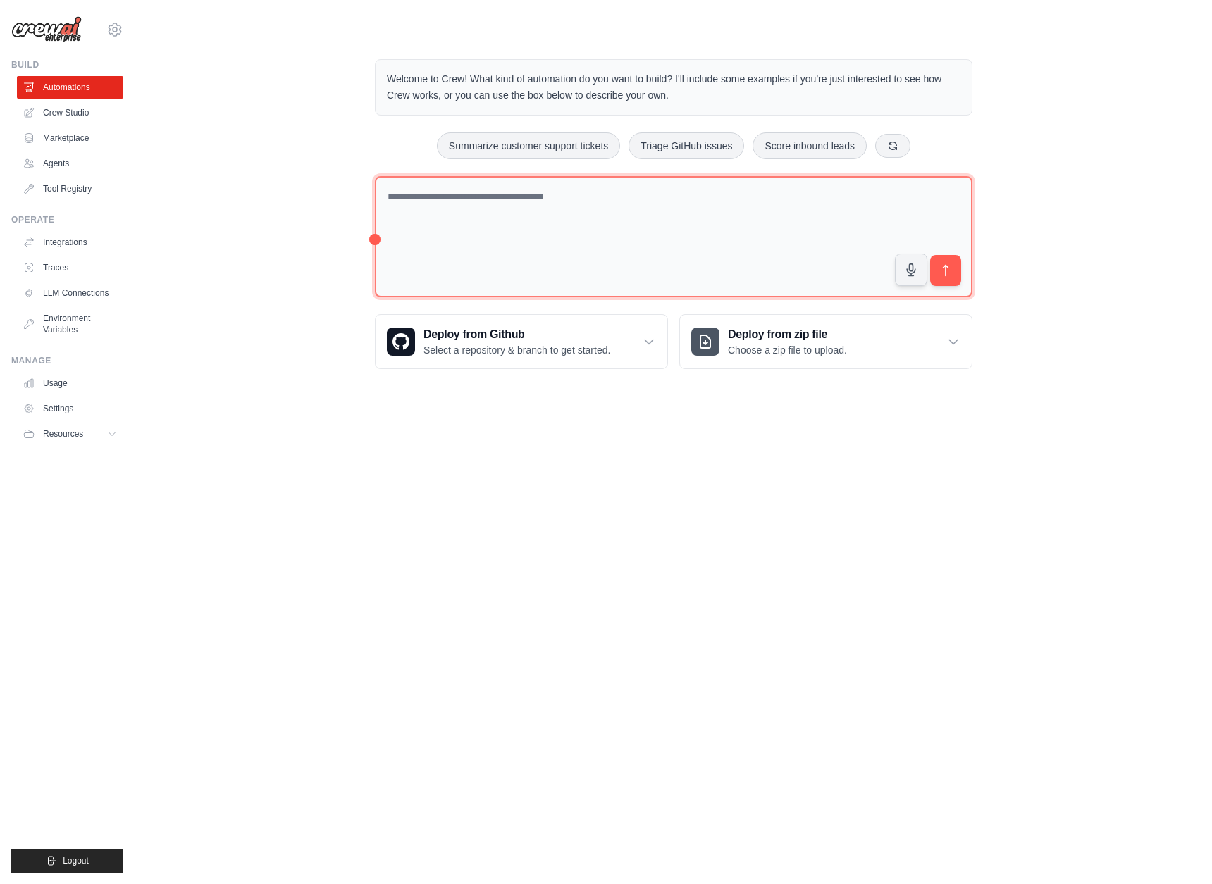
click at [383, 199] on textarea at bounding box center [673, 237] width 597 height 122
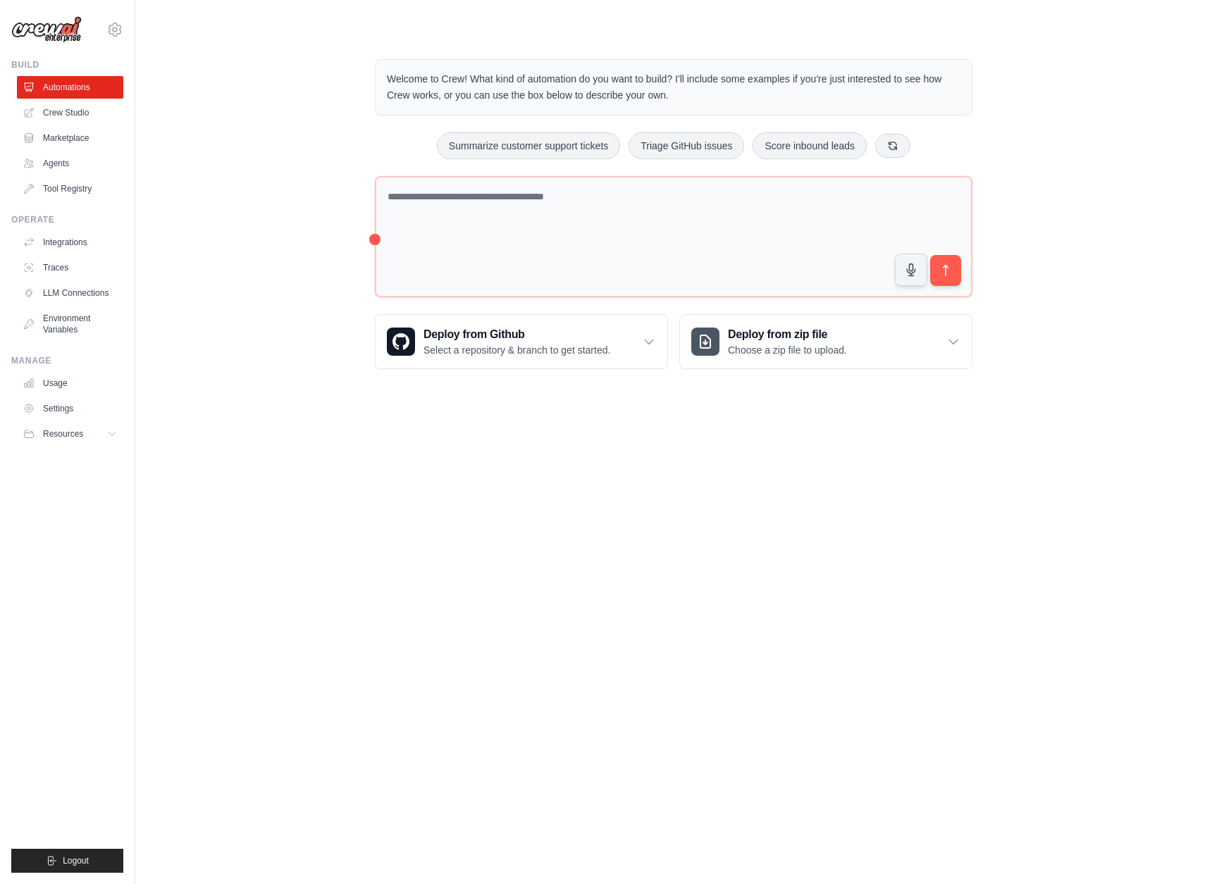
drag, startPoint x: 371, startPoint y: 237, endPoint x: 288, endPoint y: 223, distance: 84.4
click at [288, 223] on div "Welcome to Crew! What kind of automation do you want to build? I'll include som…" at bounding box center [673, 214] width 1031 height 355
click at [286, 230] on div "Welcome to Crew! What kind of automation do you want to build? I'll include som…" at bounding box center [673, 214] width 1031 height 355
click at [38, 173] on link "Agents" at bounding box center [71, 163] width 106 height 23
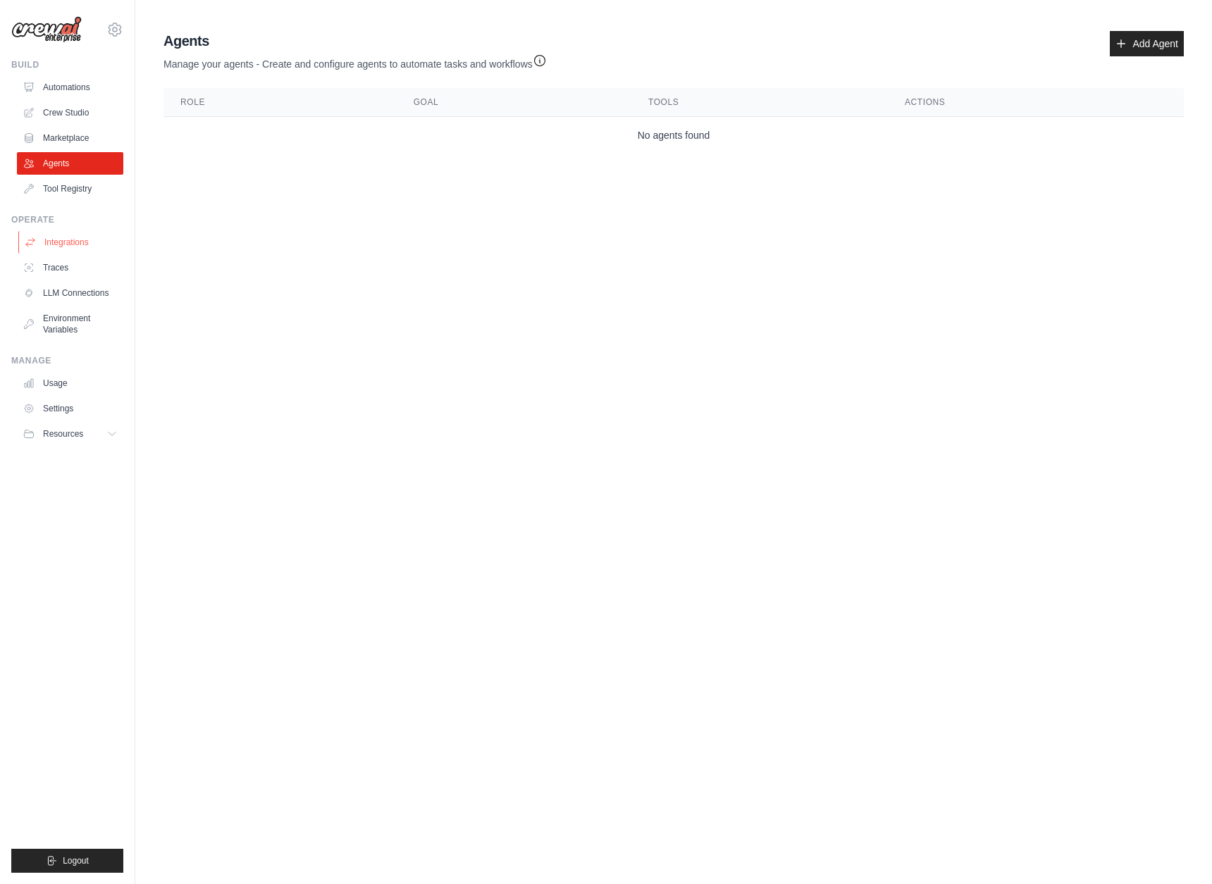
click at [56, 244] on link "Integrations" at bounding box center [71, 242] width 106 height 23
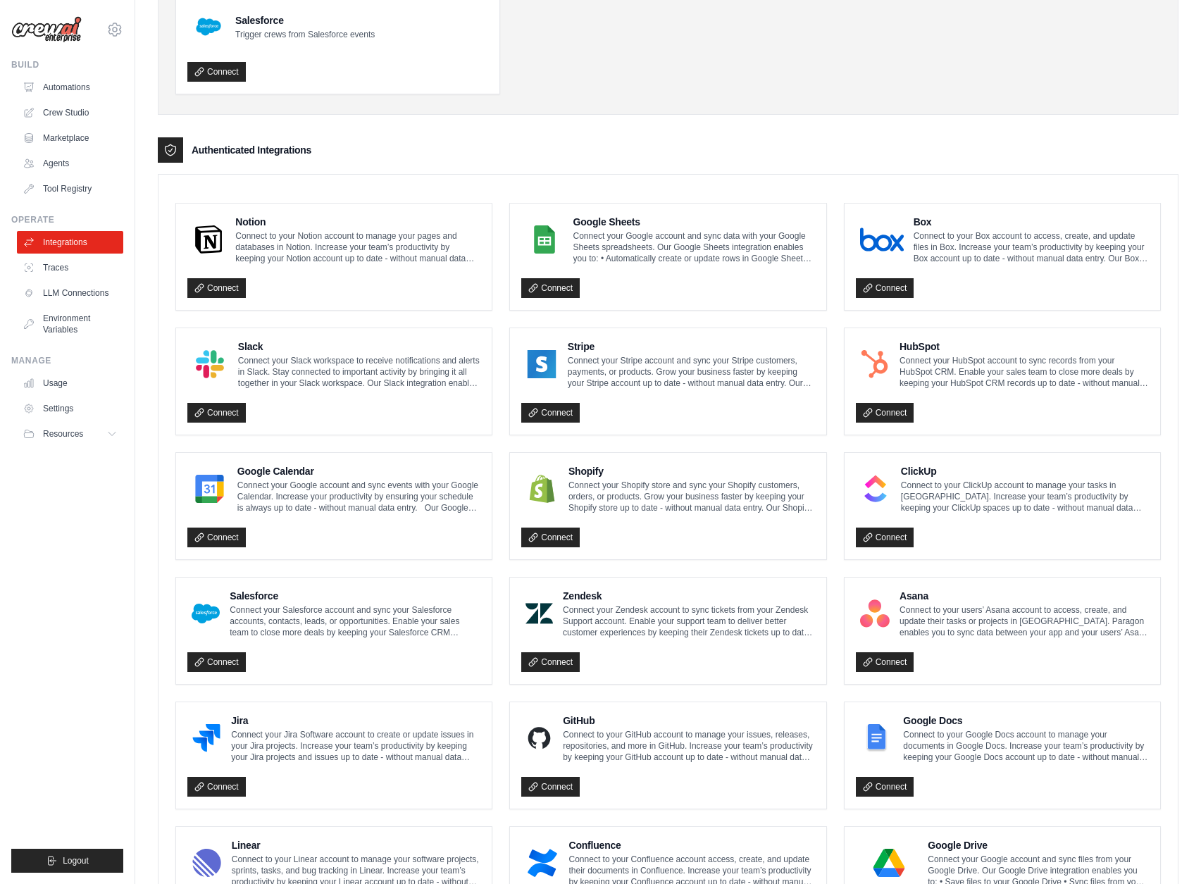
scroll to position [187, 0]
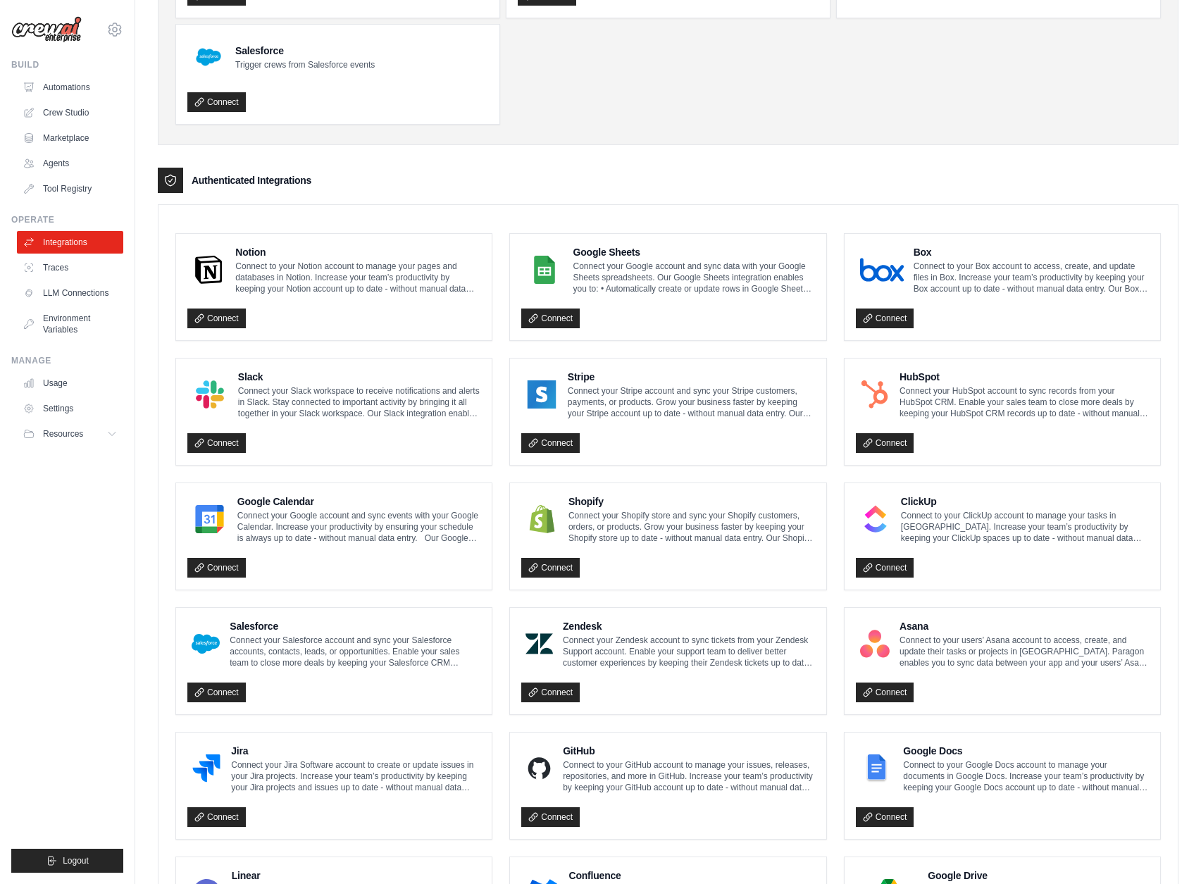
click at [265, 240] on div "Notion Connect to your Notion account to manage your pages and databases in Not…" at bounding box center [334, 287] width 316 height 106
click at [721, 297] on div "Google Sheets Connect your Google account and sync data with your Google Sheets…" at bounding box center [667, 287] width 293 height 84
click at [992, 306] on div "Connect" at bounding box center [1002, 314] width 293 height 29
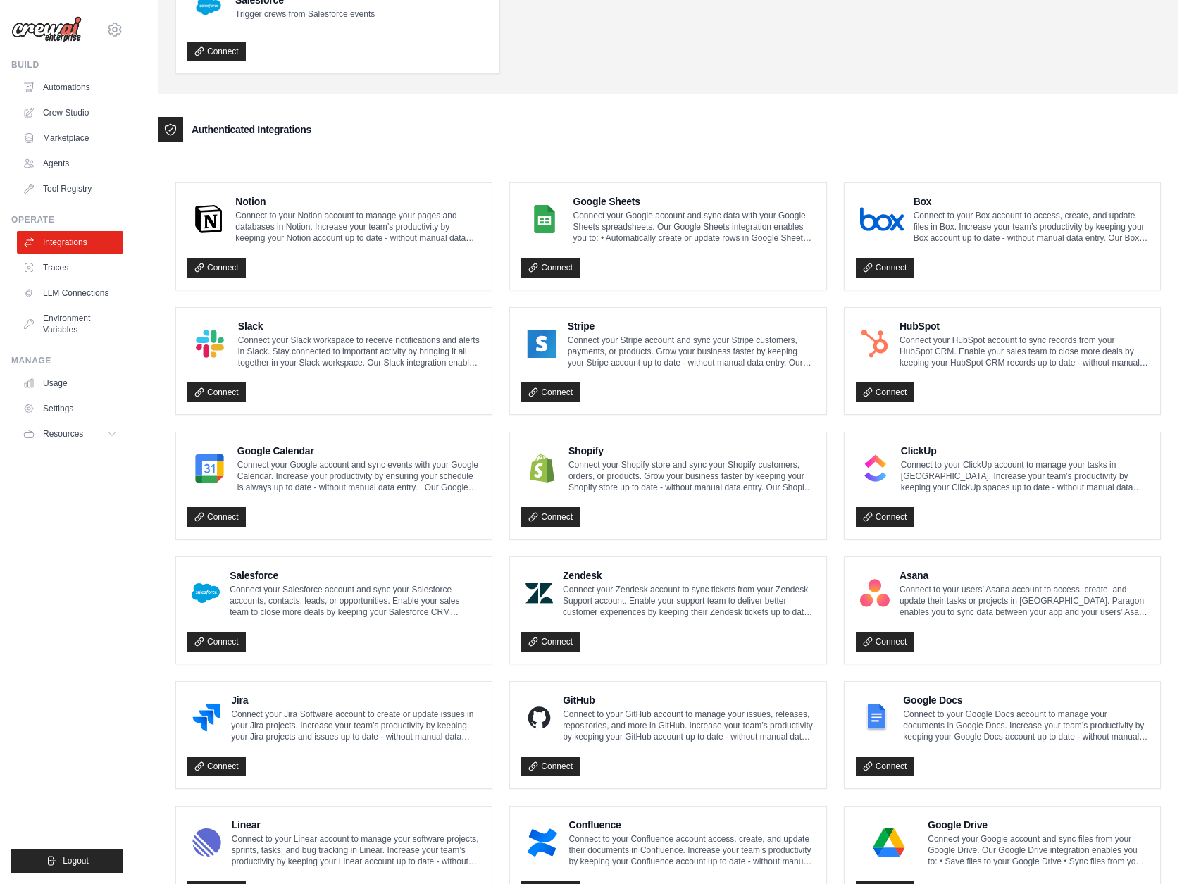
scroll to position [441, 0]
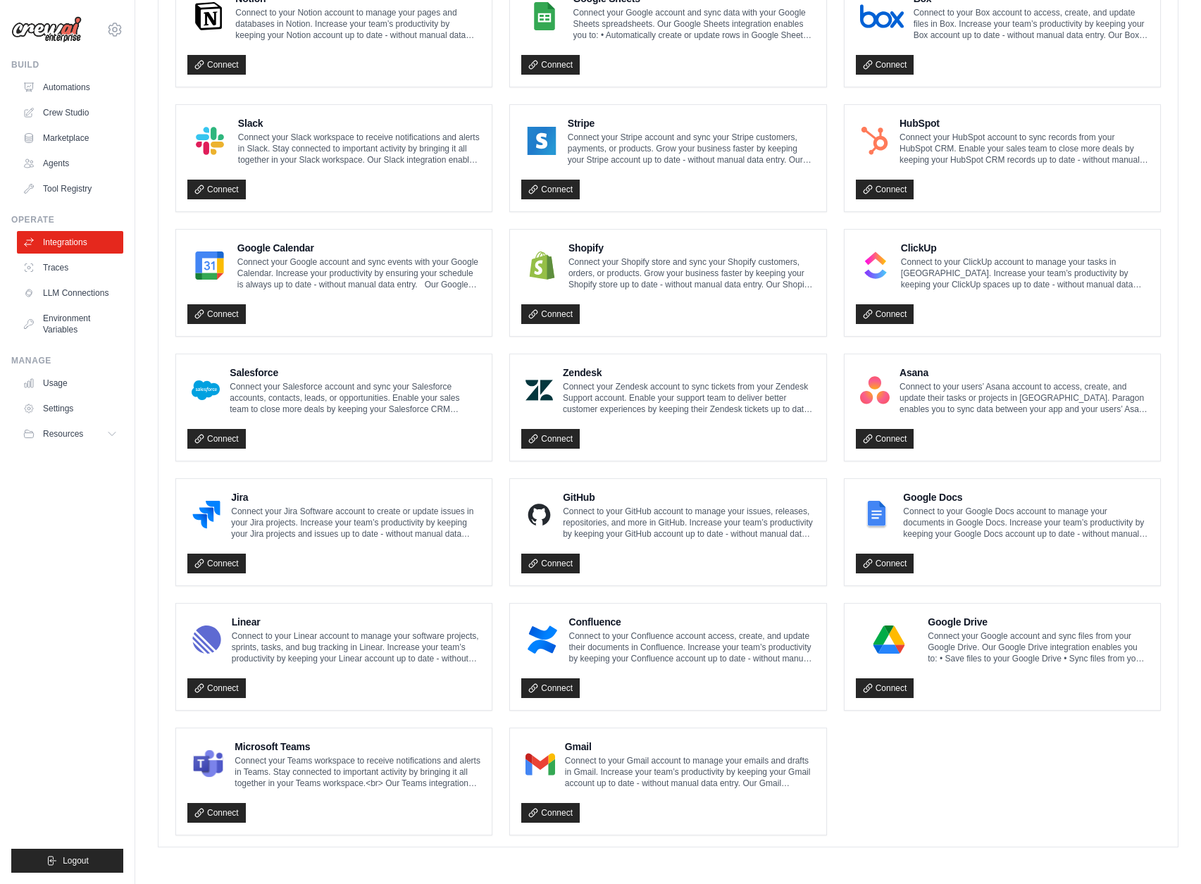
click at [575, 390] on p "Connect your Zendesk account to sync tickets from your Zendesk Support account.…" at bounding box center [689, 398] width 252 height 34
click at [561, 429] on link "Connect" at bounding box center [550, 439] width 58 height 20
click at [552, 433] on link "Connect" at bounding box center [550, 439] width 58 height 20
click at [56, 277] on link "Traces" at bounding box center [71, 267] width 106 height 23
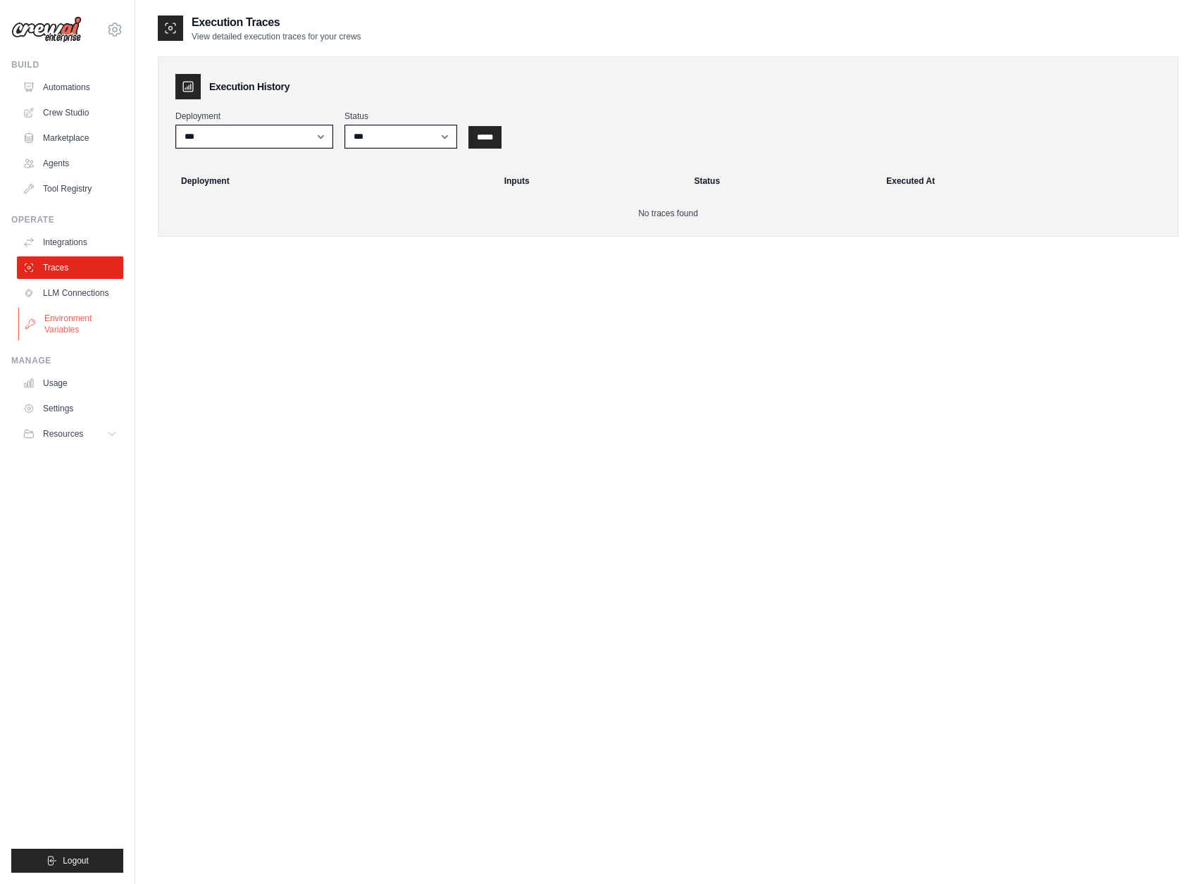
click at [57, 317] on link "Environment Variables" at bounding box center [71, 324] width 106 height 34
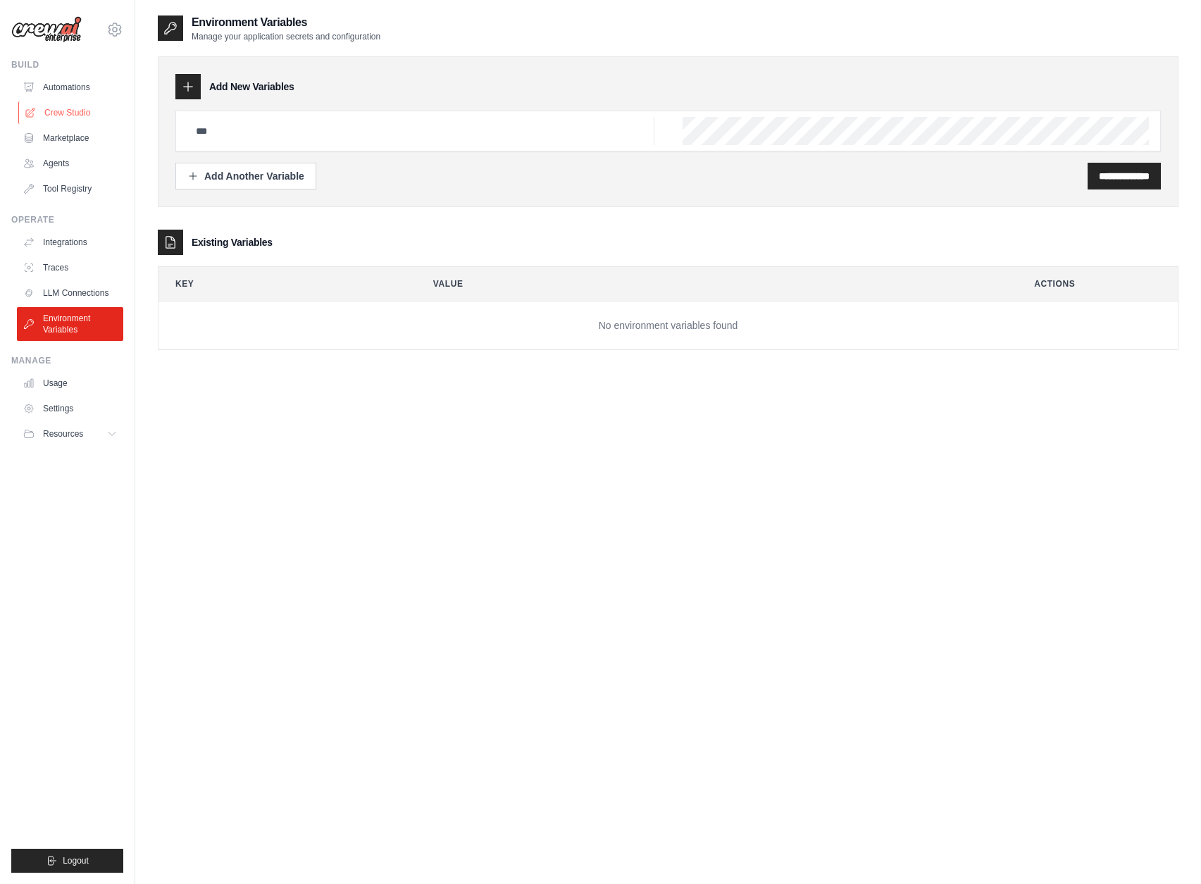
click at [92, 108] on link "Crew Studio" at bounding box center [71, 112] width 106 height 23
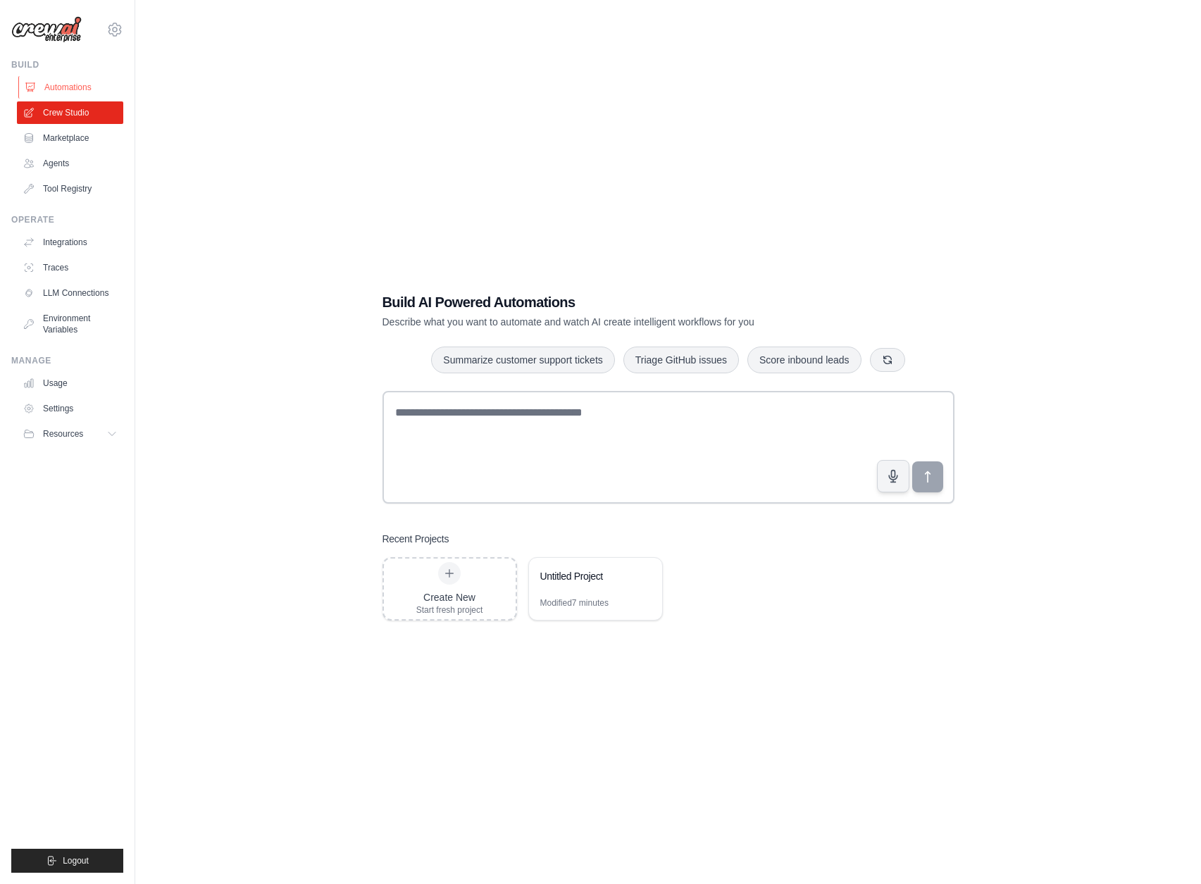
click at [85, 83] on link "Automations" at bounding box center [71, 87] width 106 height 23
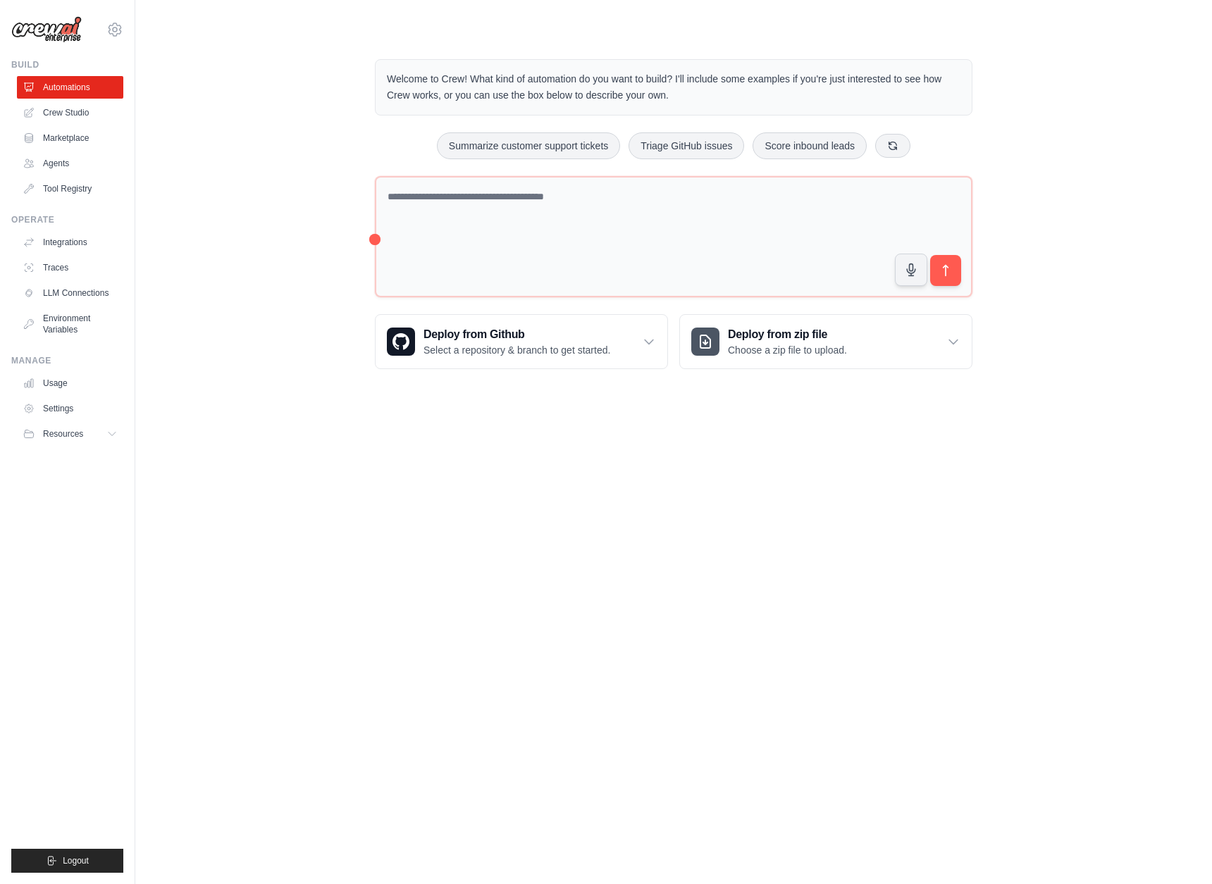
click at [227, 283] on div "Welcome to Crew! What kind of automation do you want to build? I'll include som…" at bounding box center [673, 214] width 1031 height 355
click at [56, 162] on link "Agents" at bounding box center [71, 163] width 106 height 23
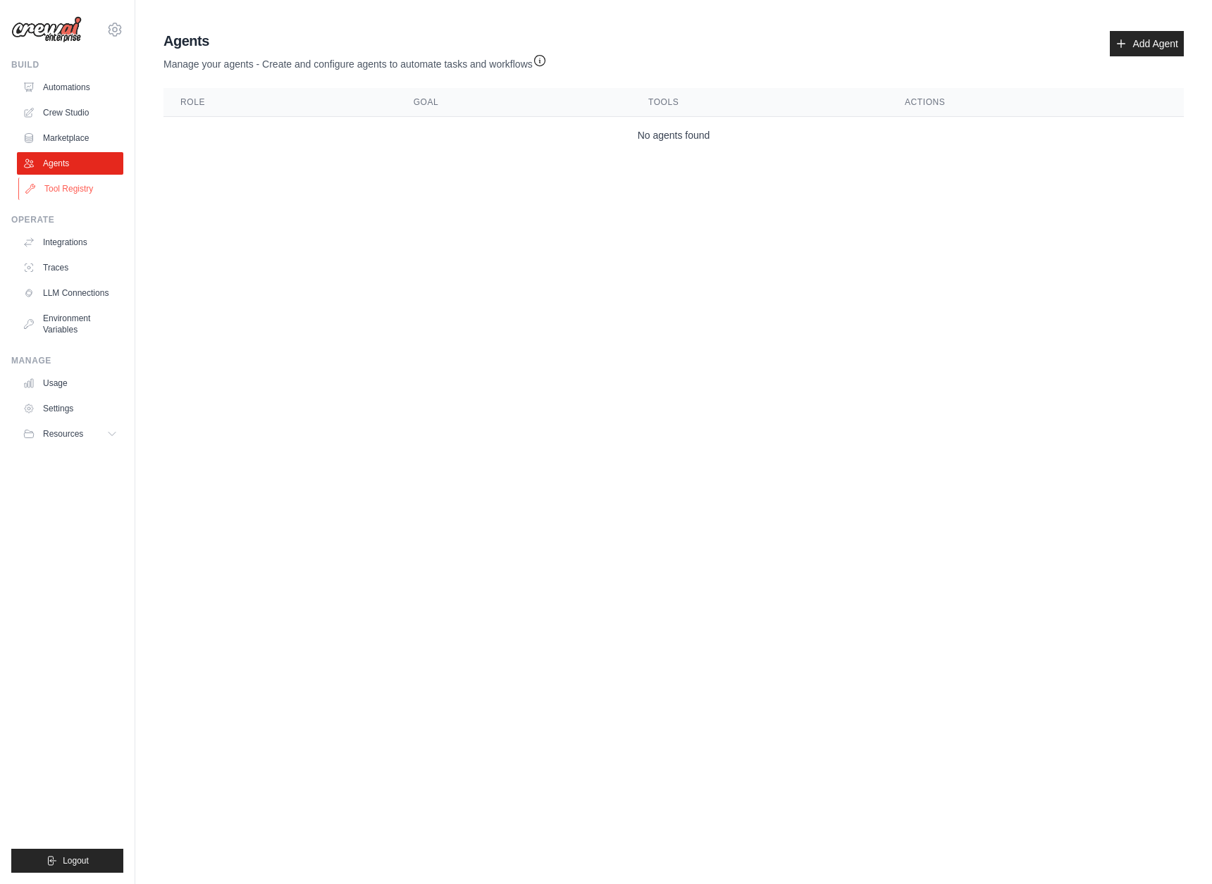
click at [50, 194] on link "Tool Registry" at bounding box center [71, 189] width 106 height 23
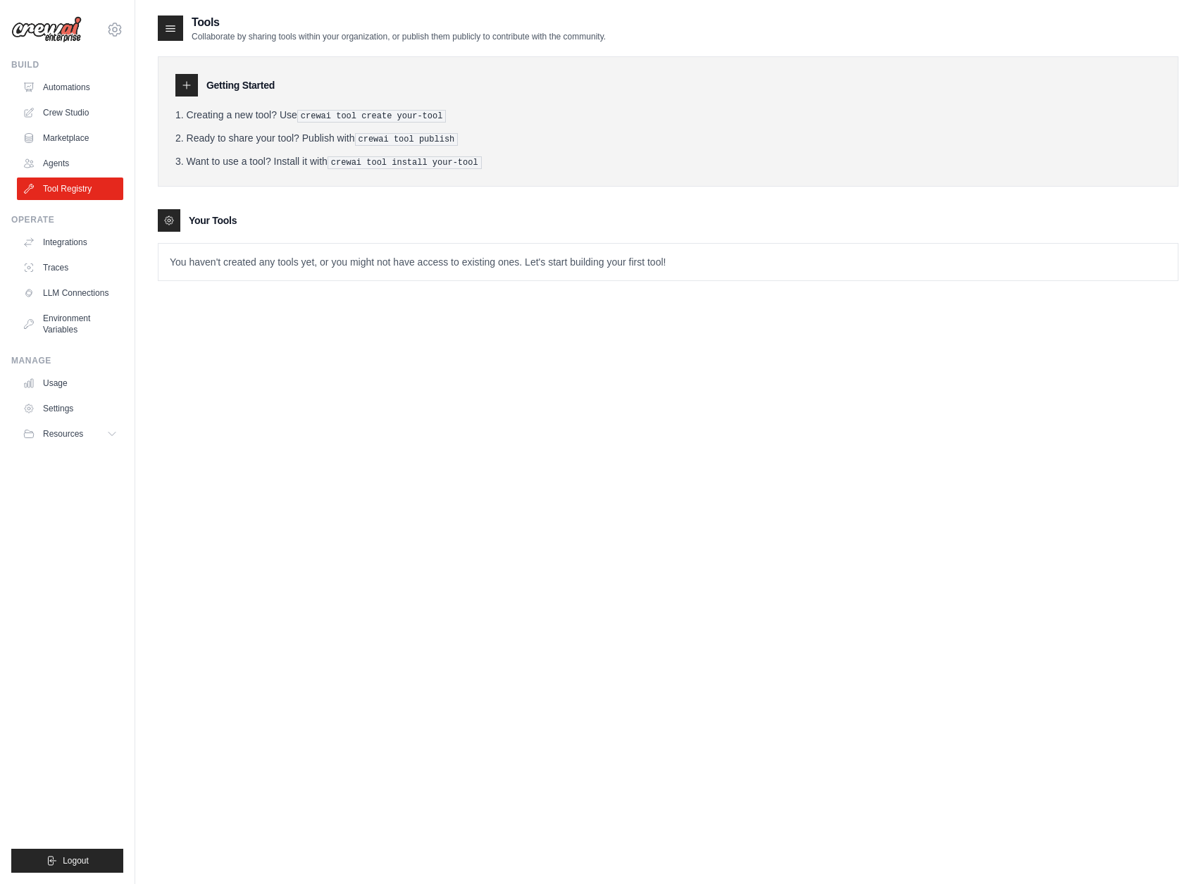
click at [264, 272] on p "You haven't created any tools yet, or you might not have access to existing one…" at bounding box center [667, 262] width 1019 height 37
click at [111, 28] on icon at bounding box center [114, 29] width 17 height 17
click at [278, 323] on div "Tools Collaborate by sharing tools within your organization, or publish them pu…" at bounding box center [668, 456] width 1021 height 884
click at [55, 87] on link "Automations" at bounding box center [71, 87] width 106 height 23
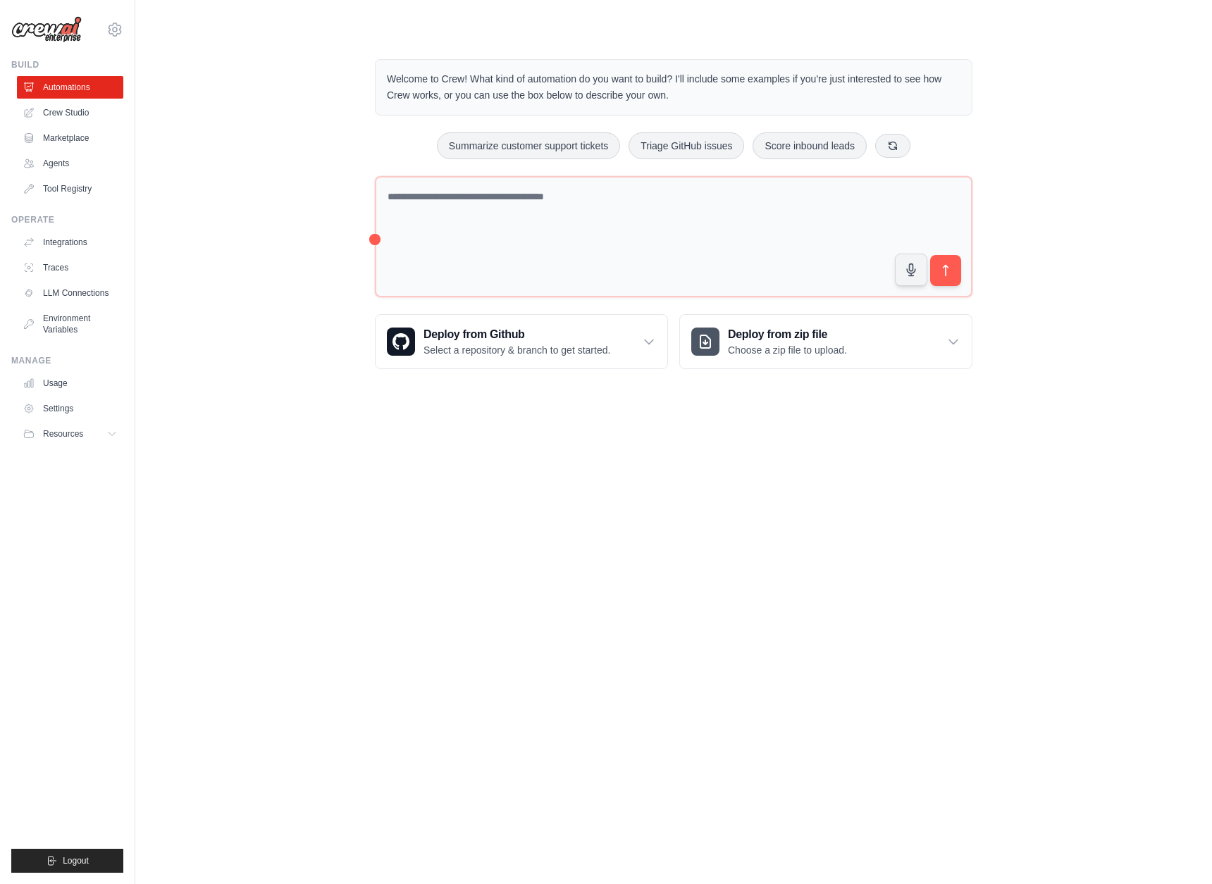
click at [970, 584] on body "[PERSON_NAME][EMAIL_ADDRESS][PERSON_NAME] Settings Build Automations Crew Studio" at bounding box center [606, 442] width 1212 height 884
